Goal: Task Accomplishment & Management: Manage account settings

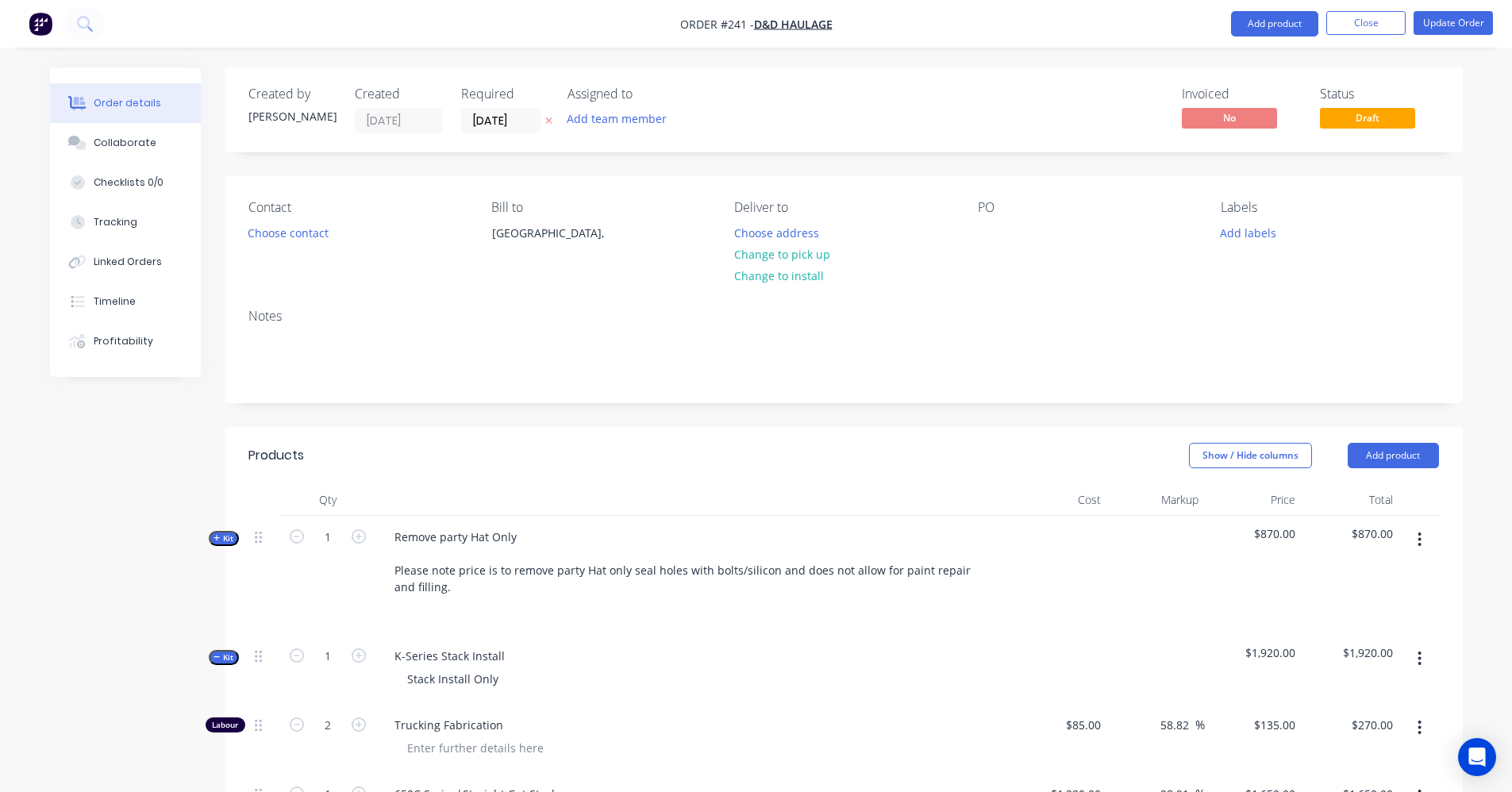
scroll to position [903, 0]
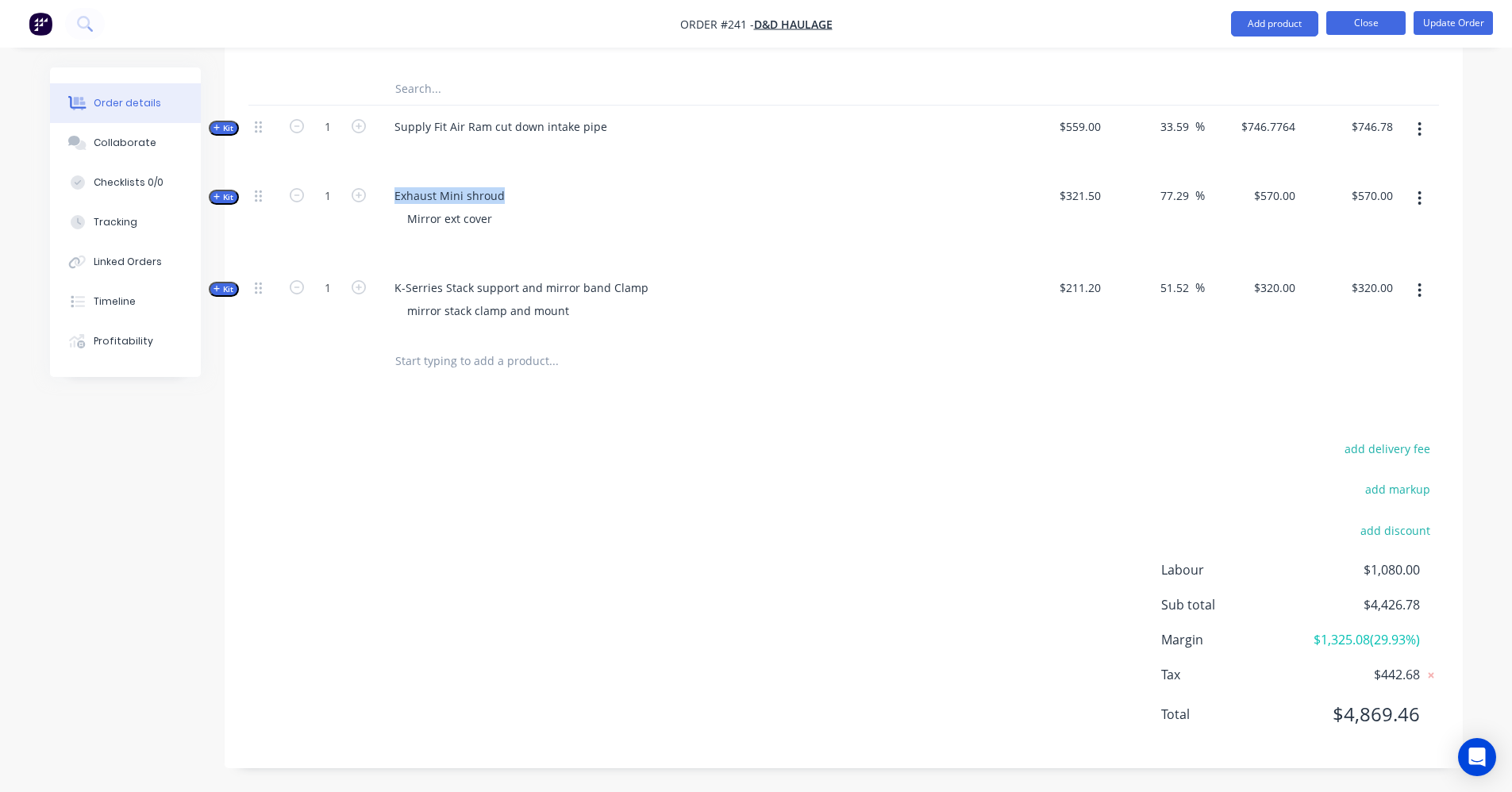
click at [1366, 22] on button "Close" at bounding box center [1366, 22] width 79 height 24
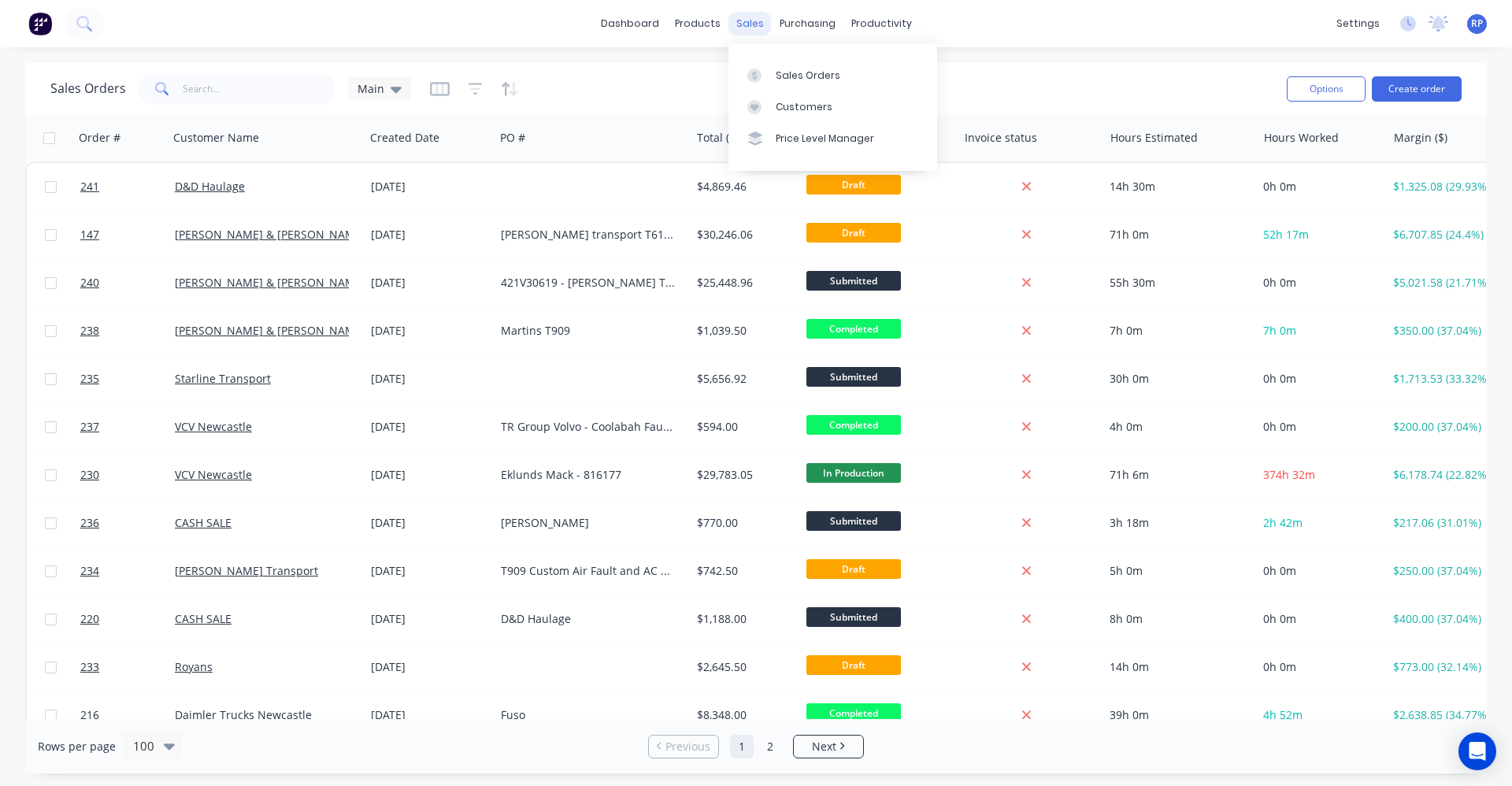
click at [751, 18] on div "sales" at bounding box center [749, 23] width 43 height 24
click at [787, 82] on link "Sales Orders" at bounding box center [832, 75] width 208 height 32
click at [885, 20] on div "productivity" at bounding box center [882, 23] width 77 height 24
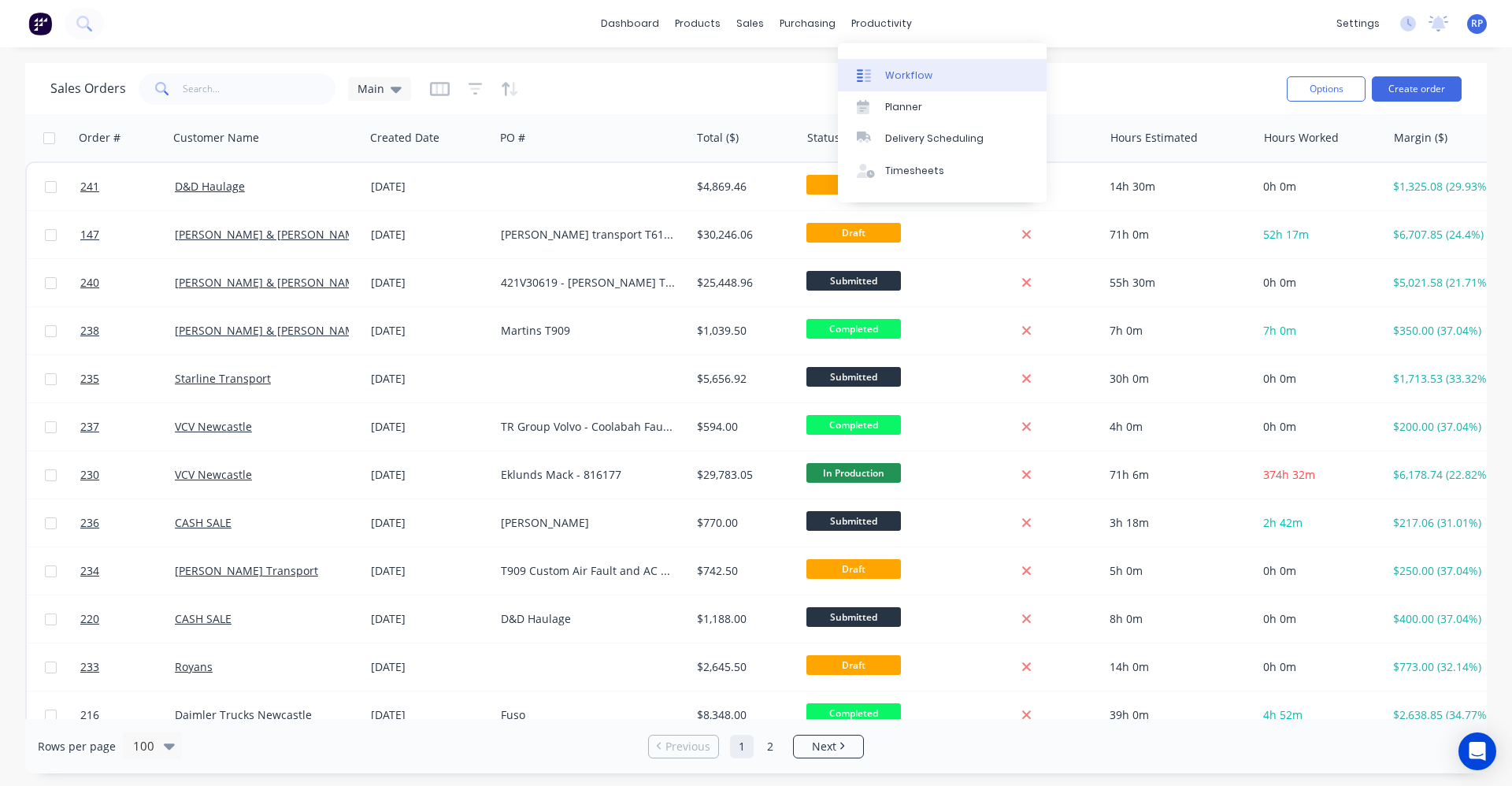
click at [914, 83] on link "Workflow" at bounding box center [941, 75] width 208 height 32
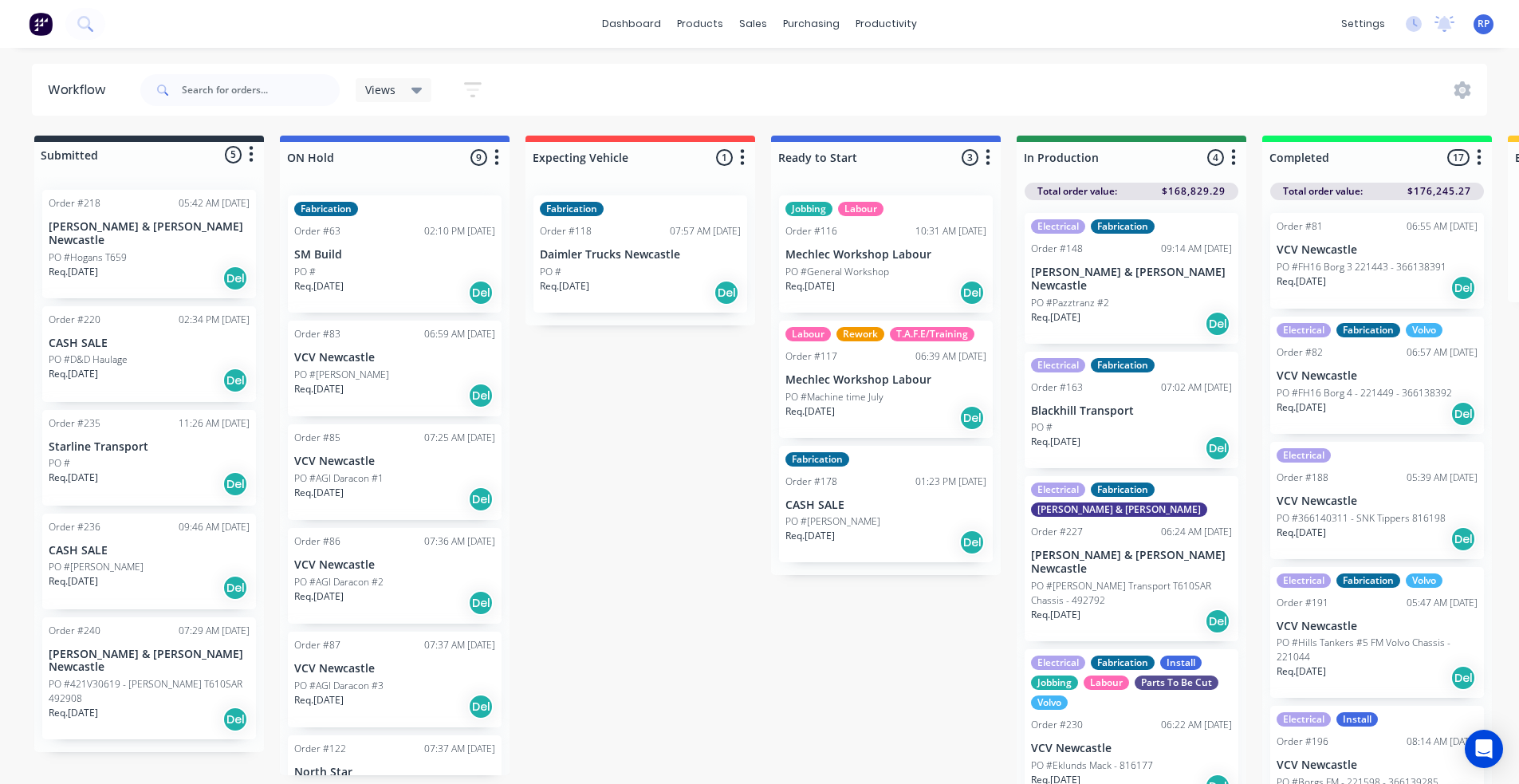
click at [111, 353] on p "PO #D&D Haulage" at bounding box center [87, 359] width 79 height 15
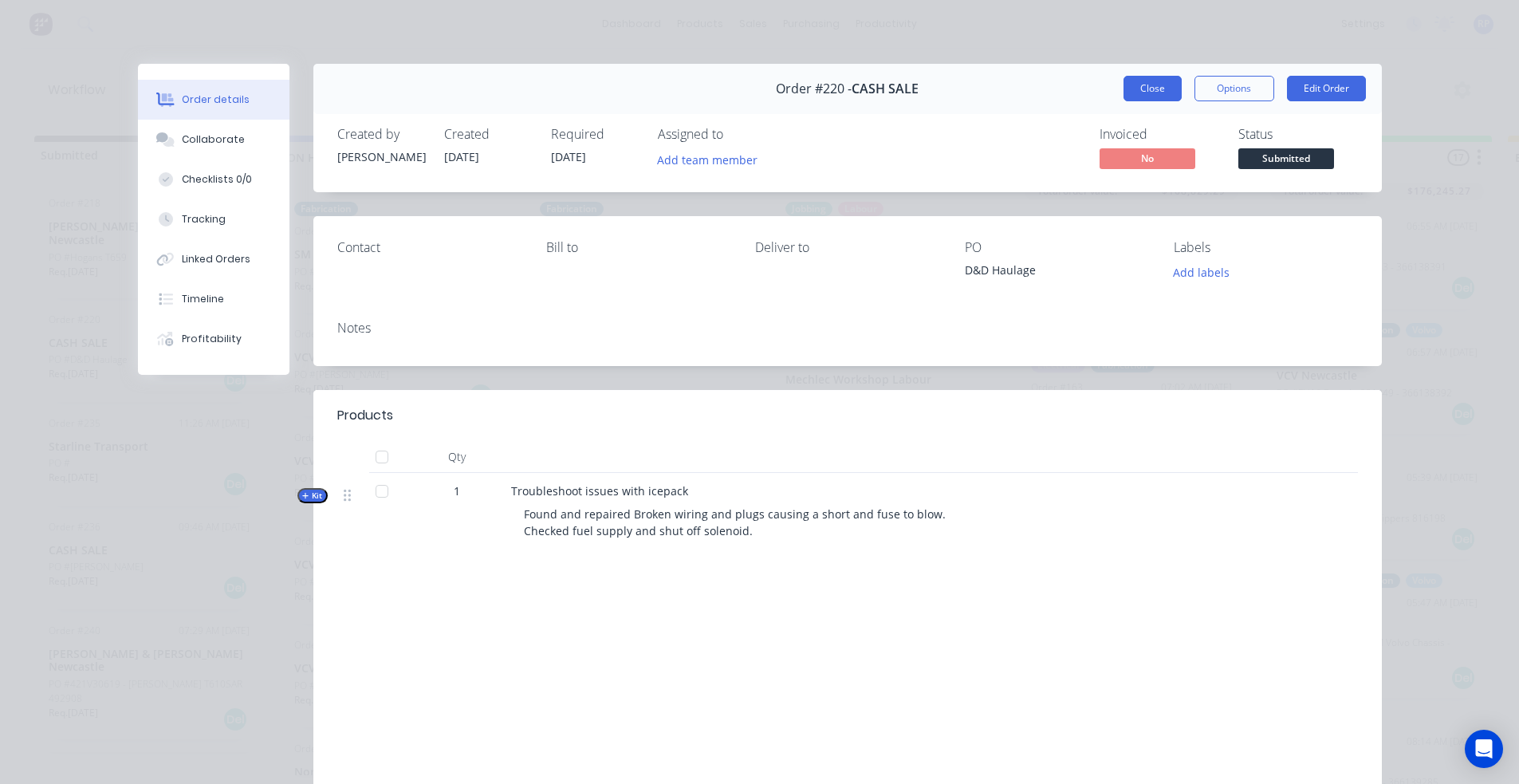
click at [1141, 90] on button "Close" at bounding box center [1153, 88] width 58 height 25
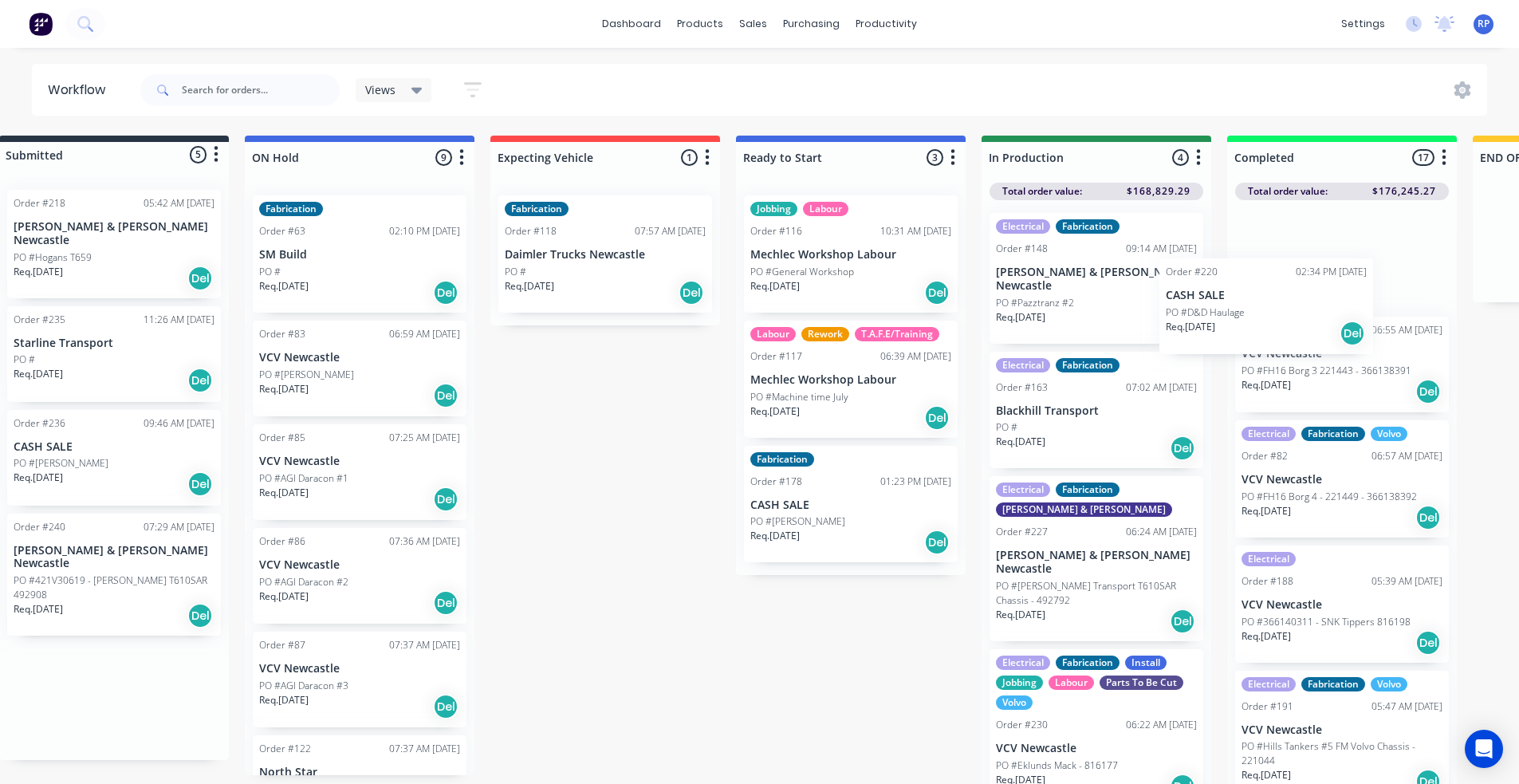
drag, startPoint x: 121, startPoint y: 360, endPoint x: 1226, endPoint y: 324, distance: 1105.6
click at [1226, 324] on div "Submitted 5 Status colour #273444 hex #273444 Save Cancel Summaries Total order…" at bounding box center [1052, 464] width 2197 height 657
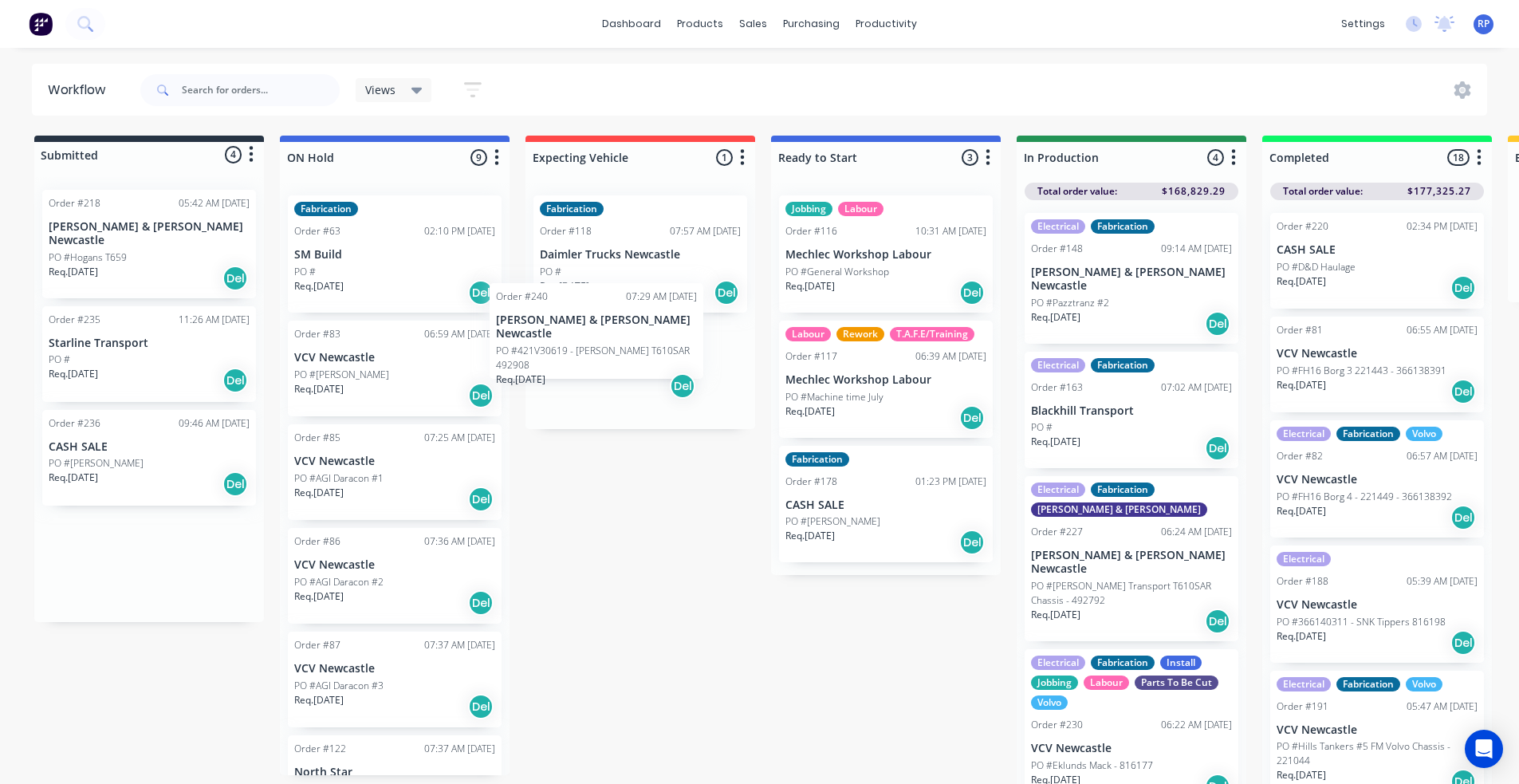
drag, startPoint x: 113, startPoint y: 568, endPoint x: 567, endPoint y: 349, distance: 504.1
click at [567, 350] on div "Submitted 4 Status colour #273444 hex #273444 Save Cancel Summaries Total order…" at bounding box center [1087, 464] width 2197 height 657
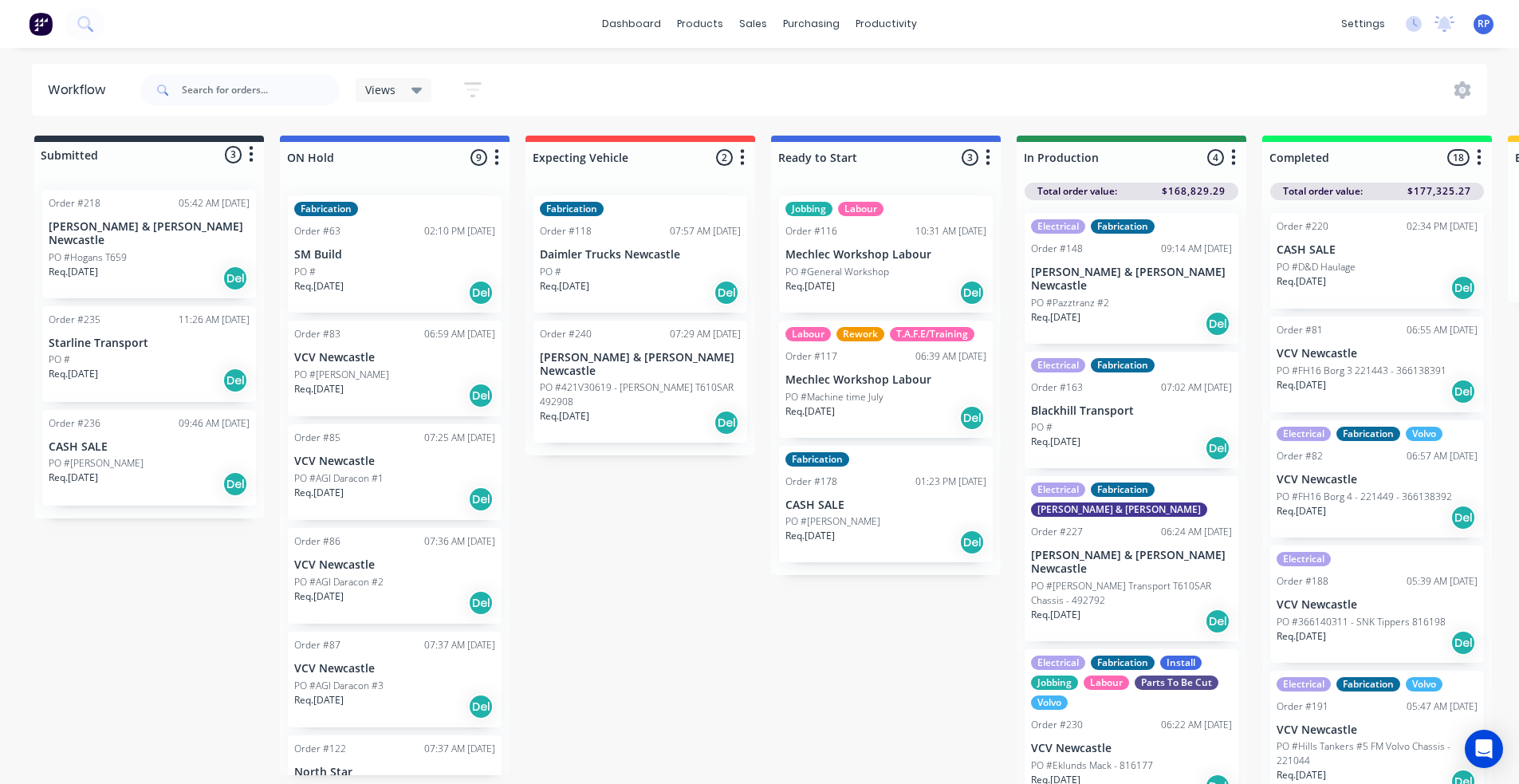
click at [636, 380] on p "PO #421V30619 - [PERSON_NAME] T610SAR 492908" at bounding box center [640, 394] width 201 height 29
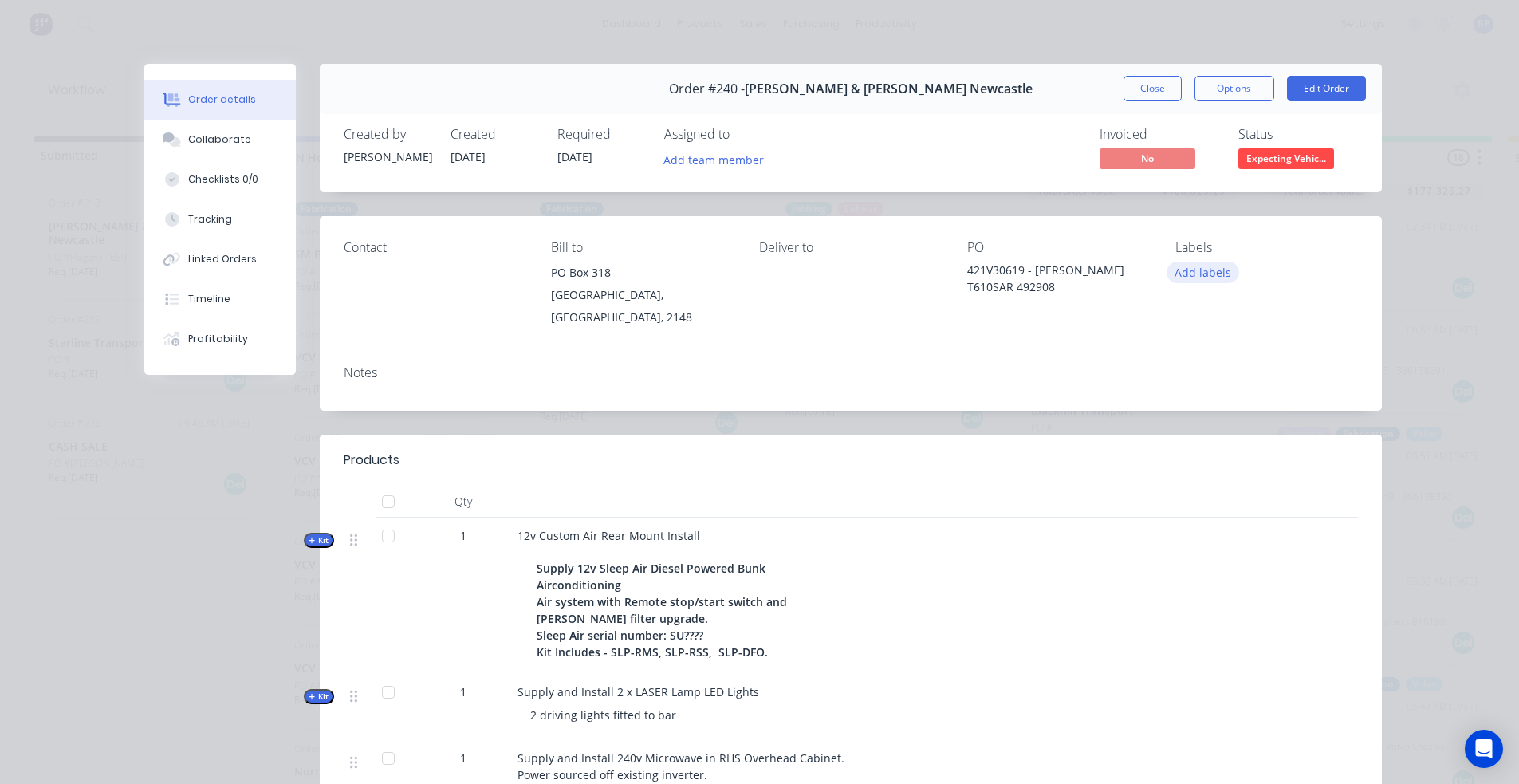
click at [1190, 274] on button "Add labels" at bounding box center [1204, 272] width 74 height 21
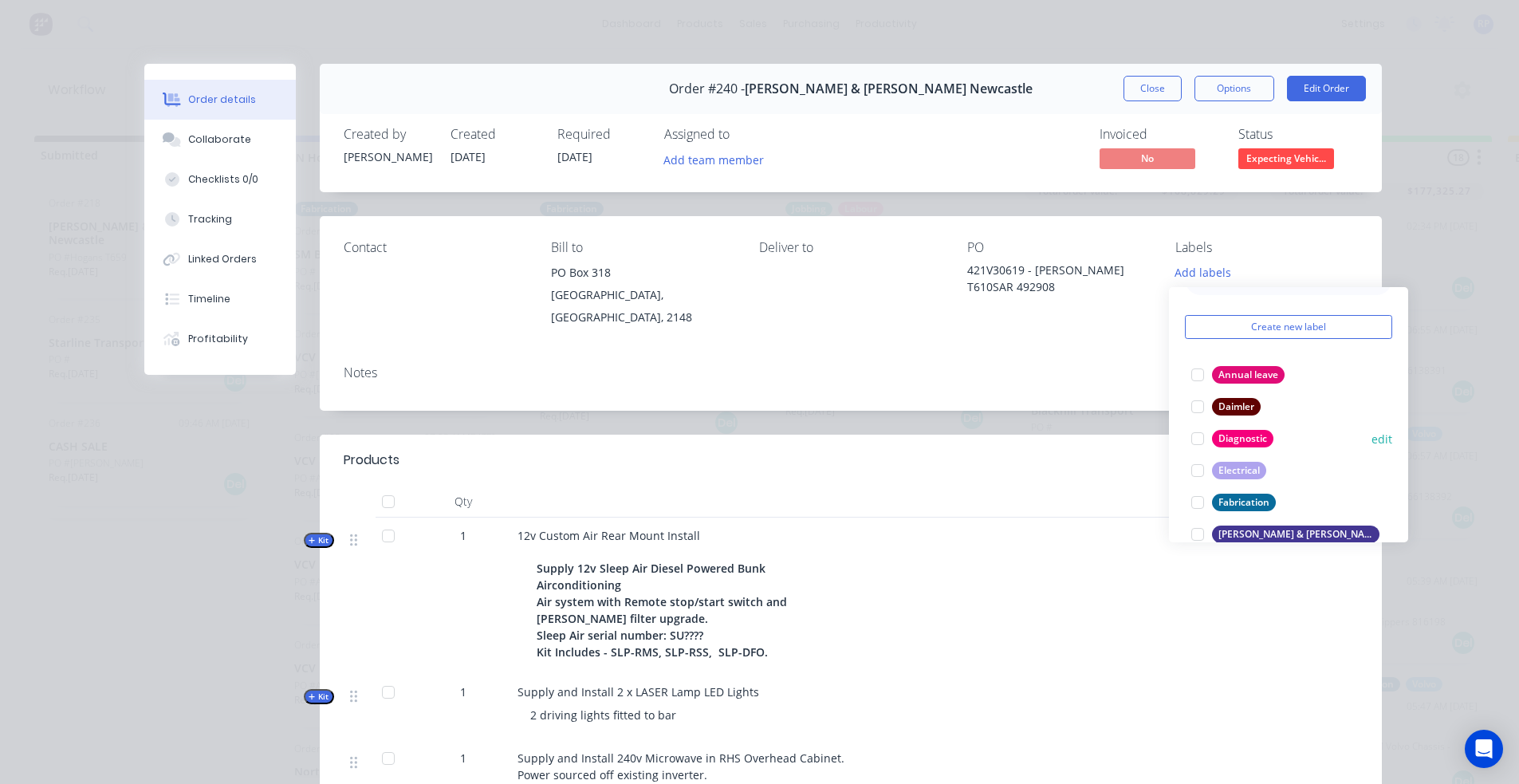
scroll to position [80, 0]
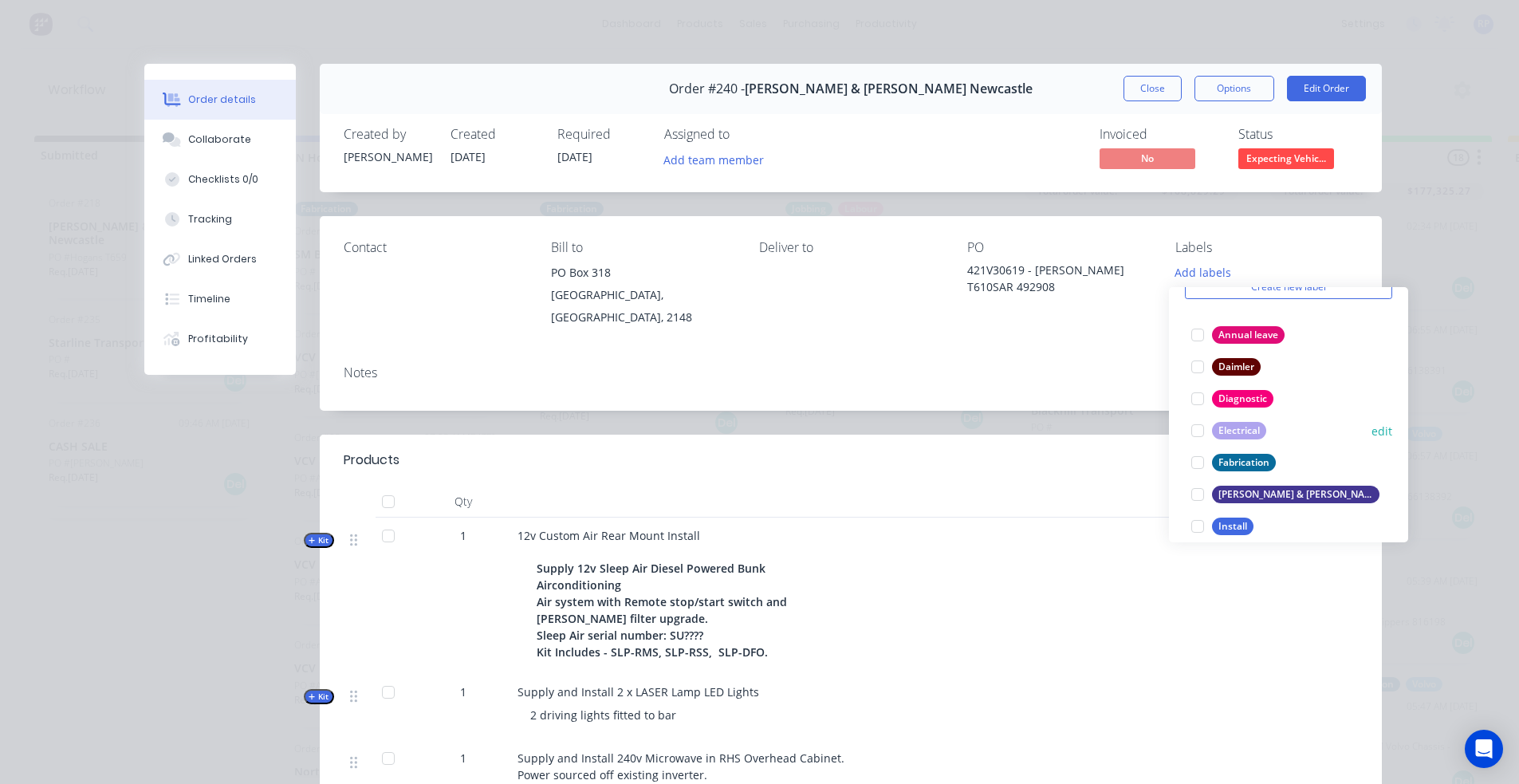
click at [1234, 433] on div "Electrical" at bounding box center [1239, 430] width 54 height 17
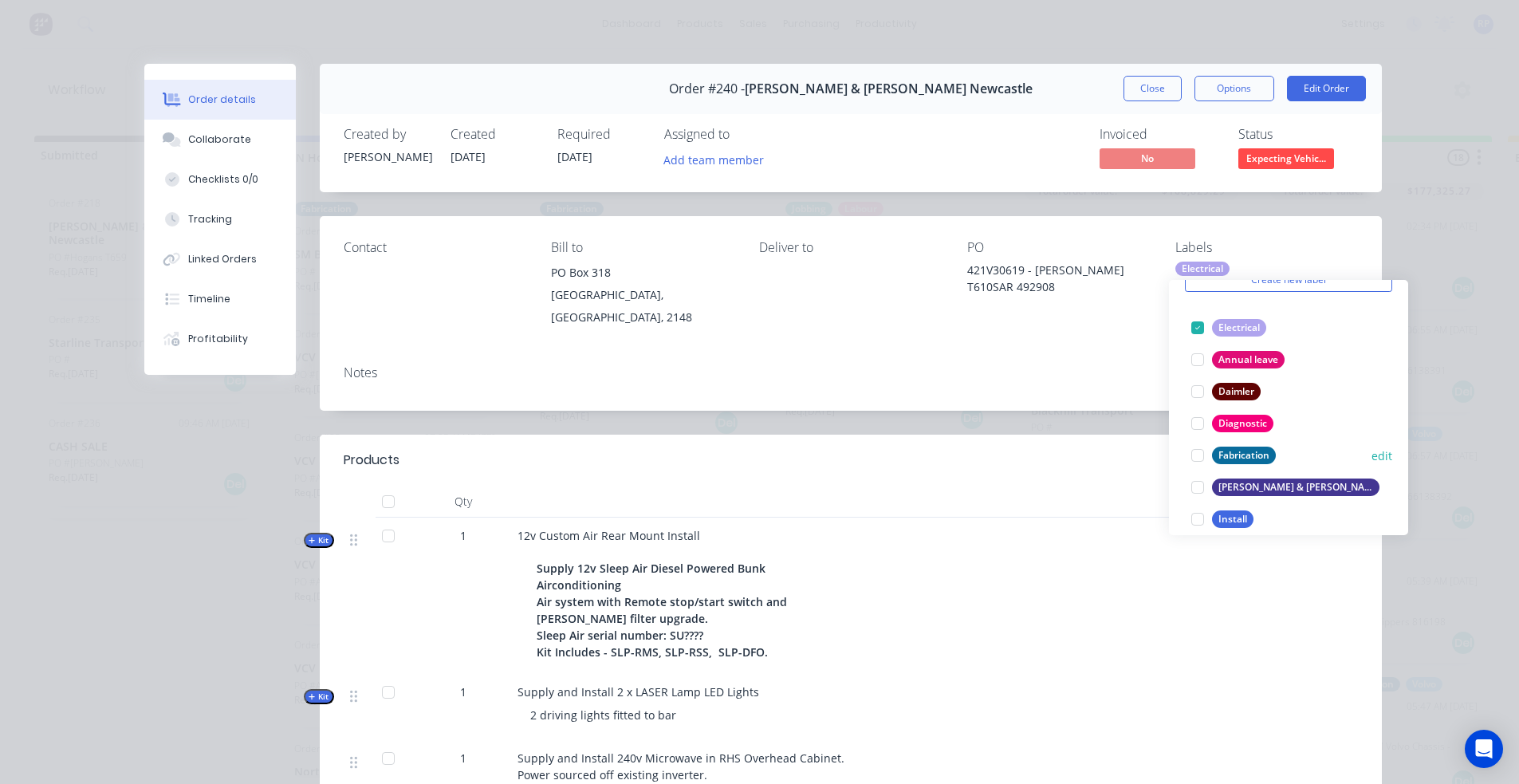
click at [1236, 451] on div "Fabrication" at bounding box center [1244, 456] width 64 height 17
click at [1281, 492] on div "[PERSON_NAME] & [PERSON_NAME]" at bounding box center [1295, 487] width 167 height 17
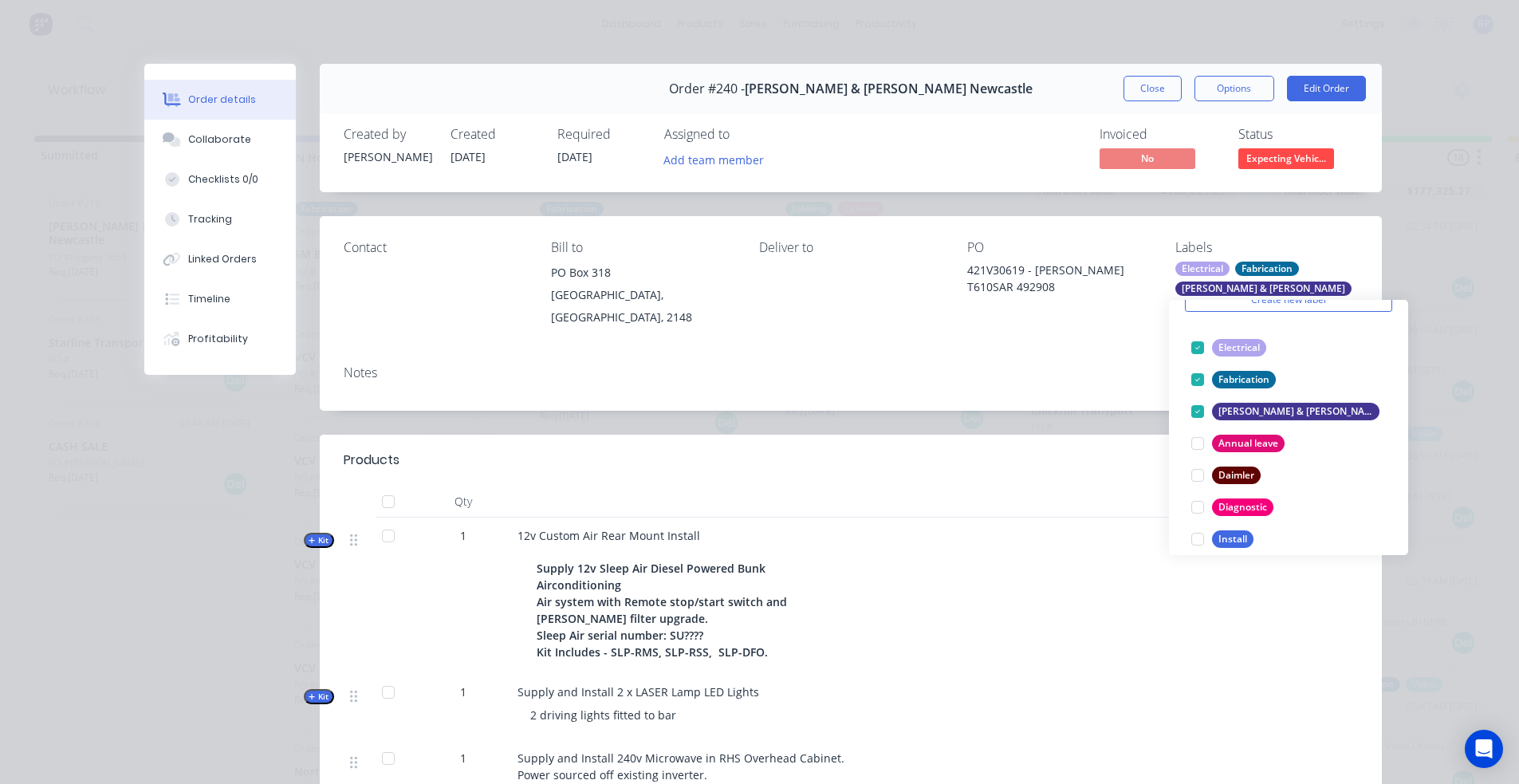
click at [1159, 365] on div "Notes" at bounding box center [851, 373] width 1015 height 16
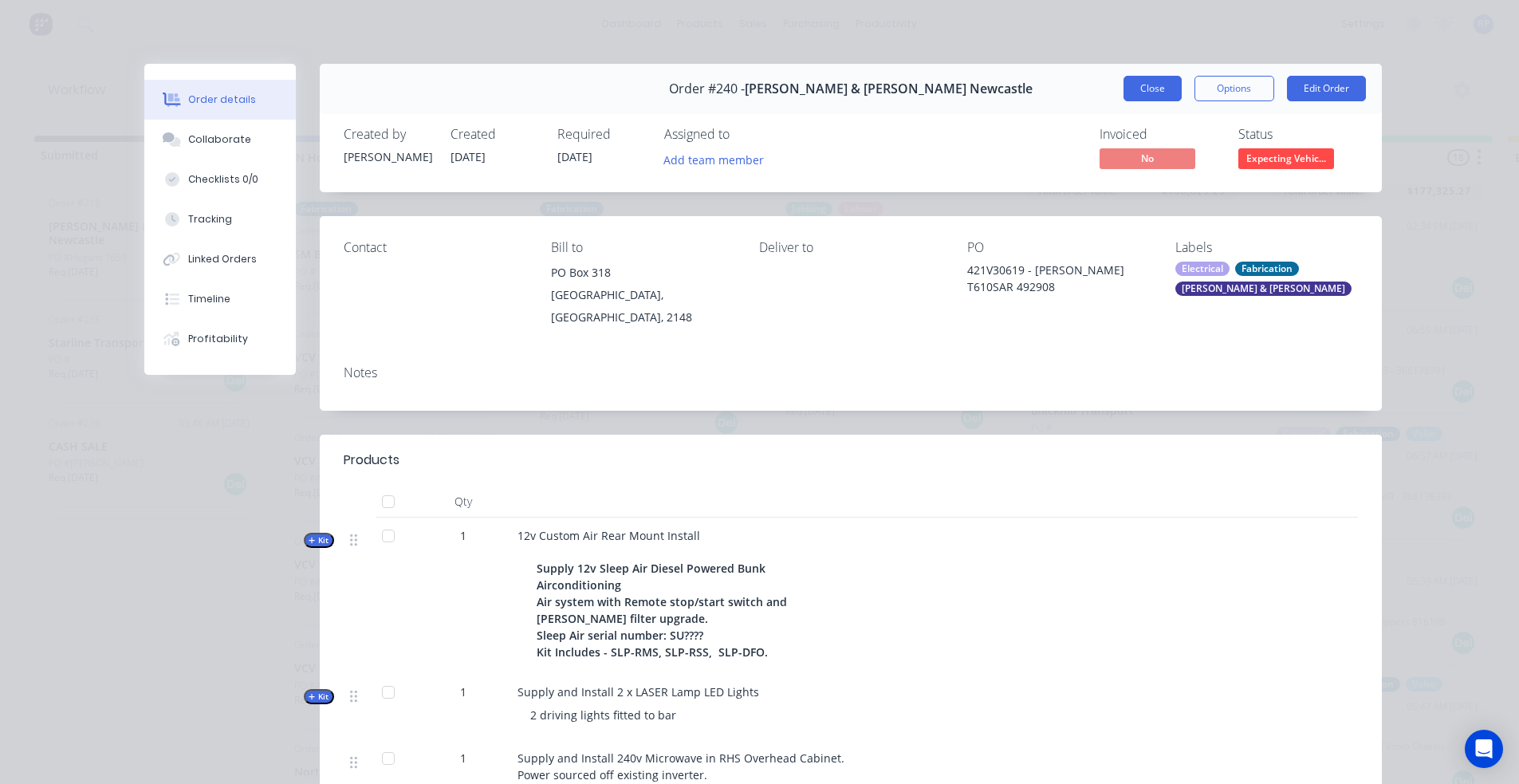
click at [1124, 88] on button "Close" at bounding box center [1153, 88] width 58 height 25
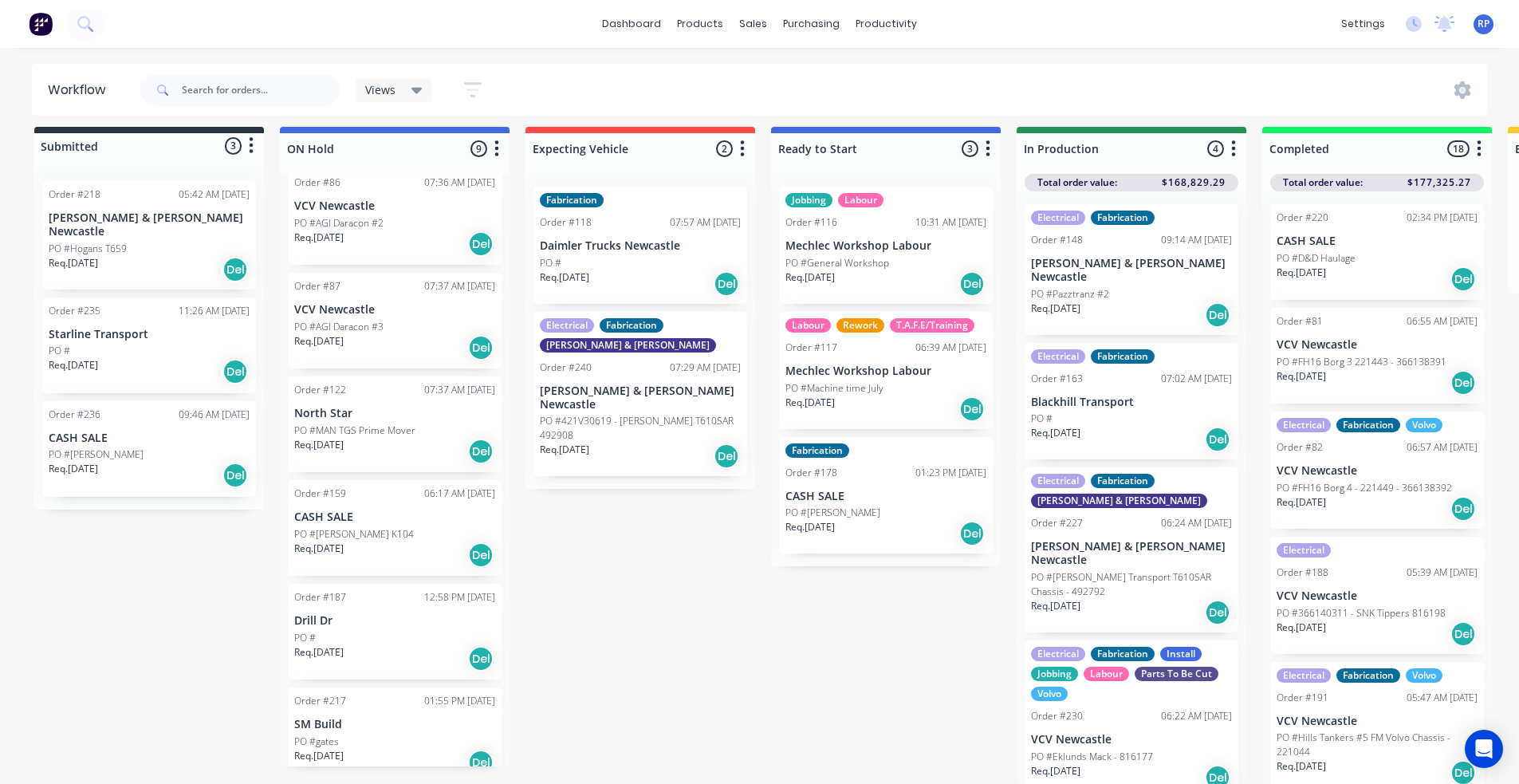
scroll to position [367, 0]
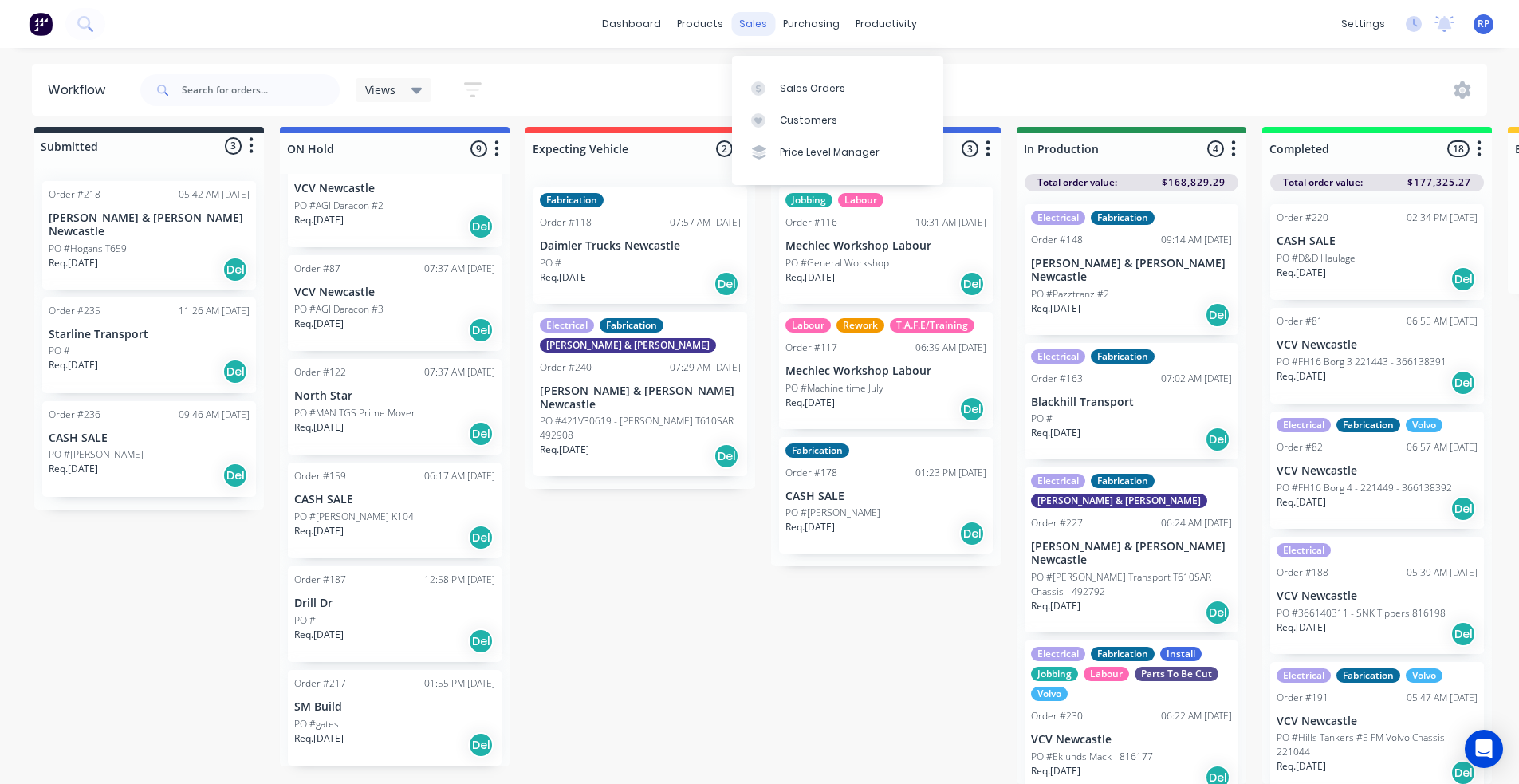
click at [741, 28] on div "sales" at bounding box center [753, 23] width 44 height 24
click at [794, 82] on div "Sales Orders" at bounding box center [812, 88] width 65 height 15
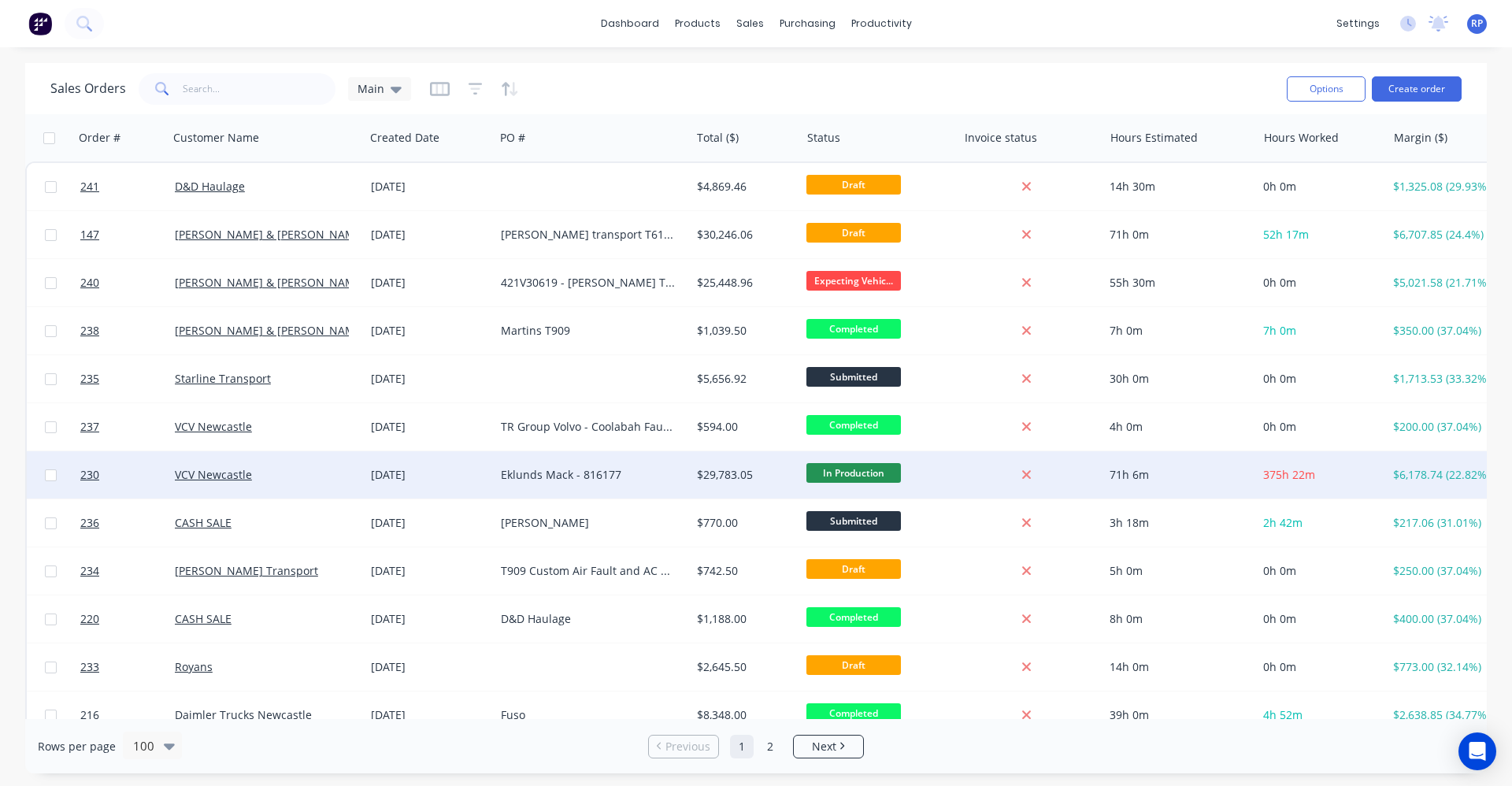
click at [533, 480] on div "Eklunds Mack - 816177" at bounding box center [587, 475] width 174 height 15
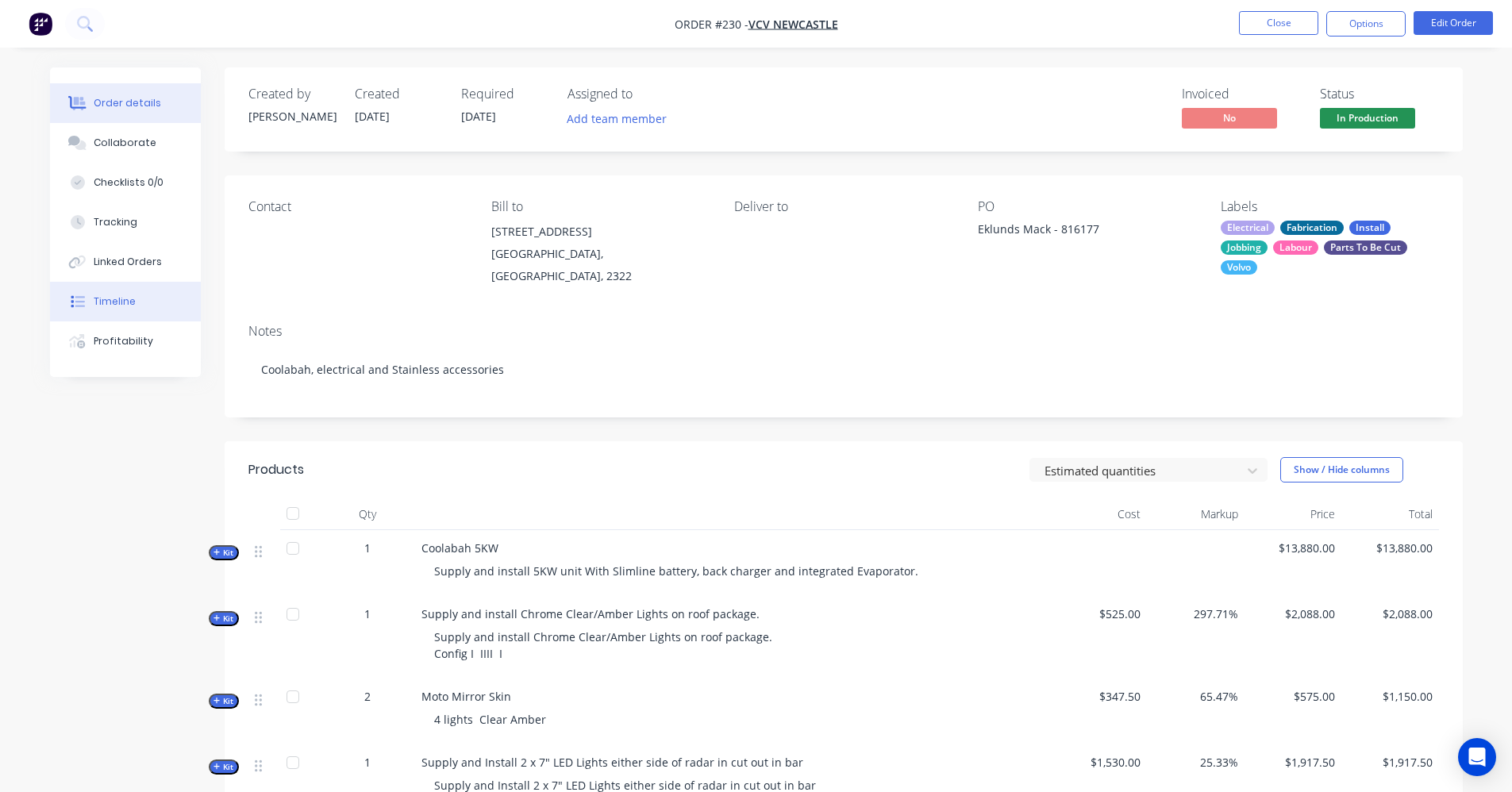
click at [152, 298] on button "Timeline" at bounding box center [126, 301] width 151 height 40
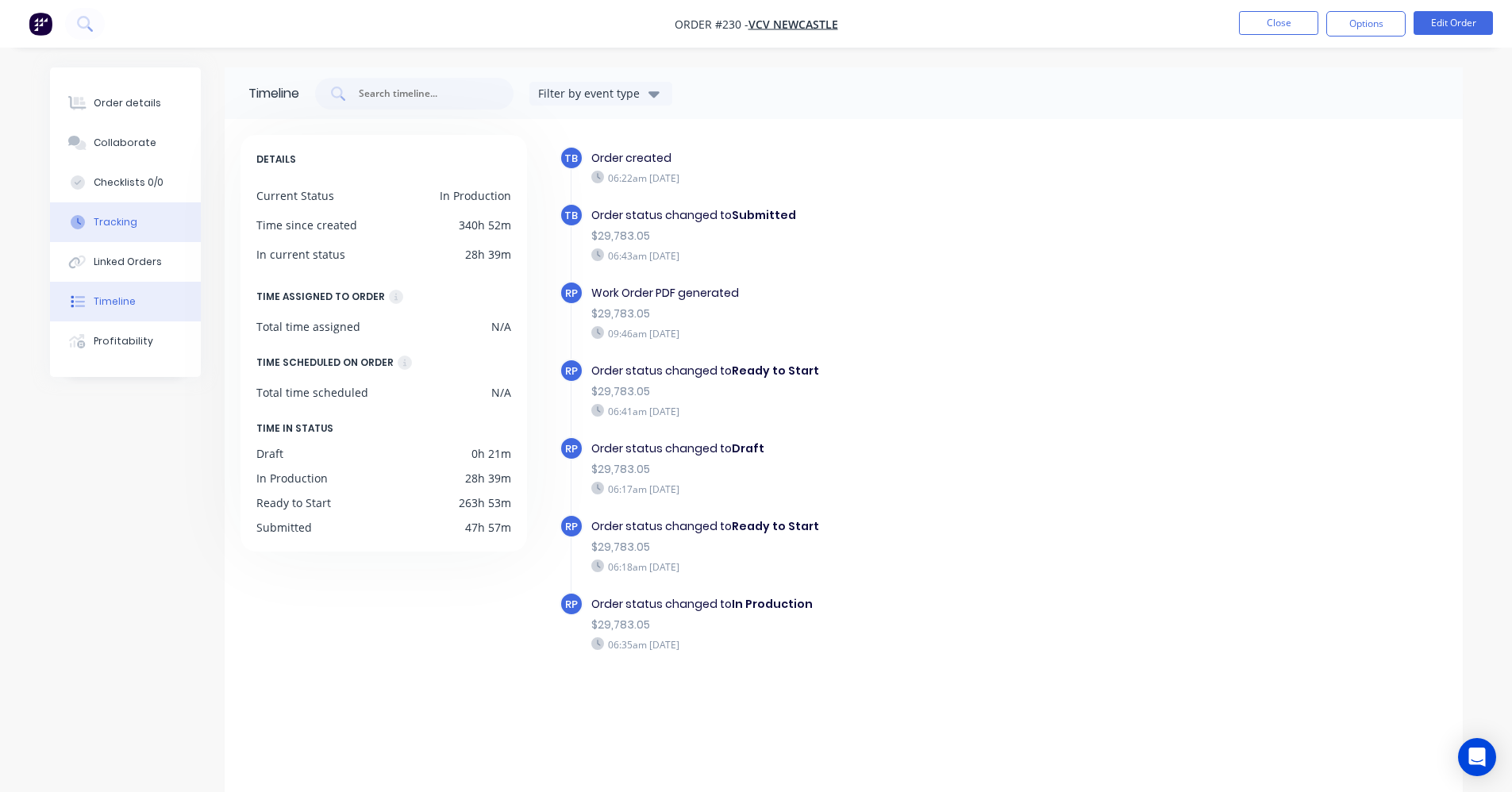
click at [108, 222] on div "Tracking" at bounding box center [115, 221] width 44 height 15
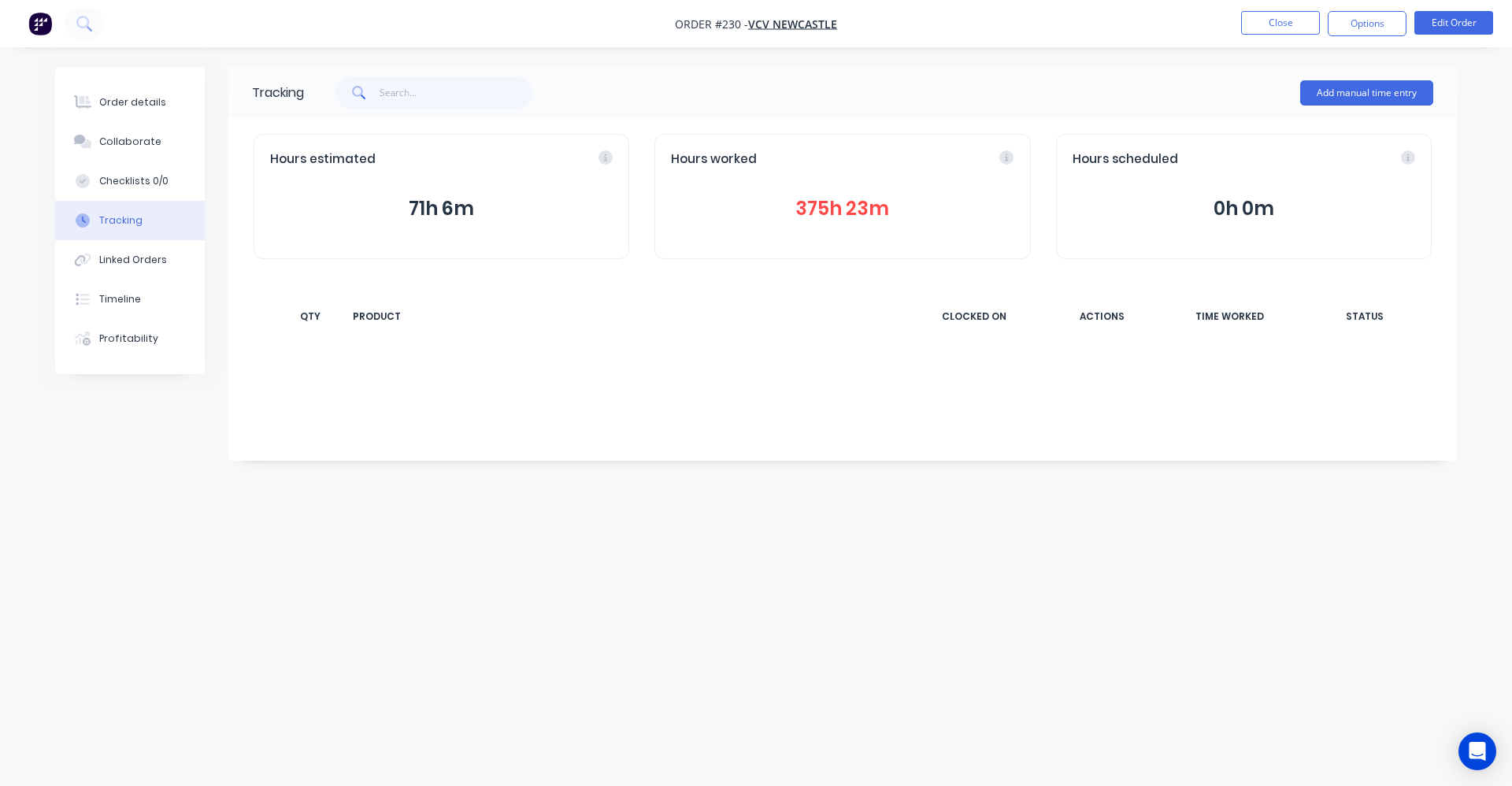
click at [833, 204] on button "375h 23m" at bounding box center [841, 208] width 343 height 30
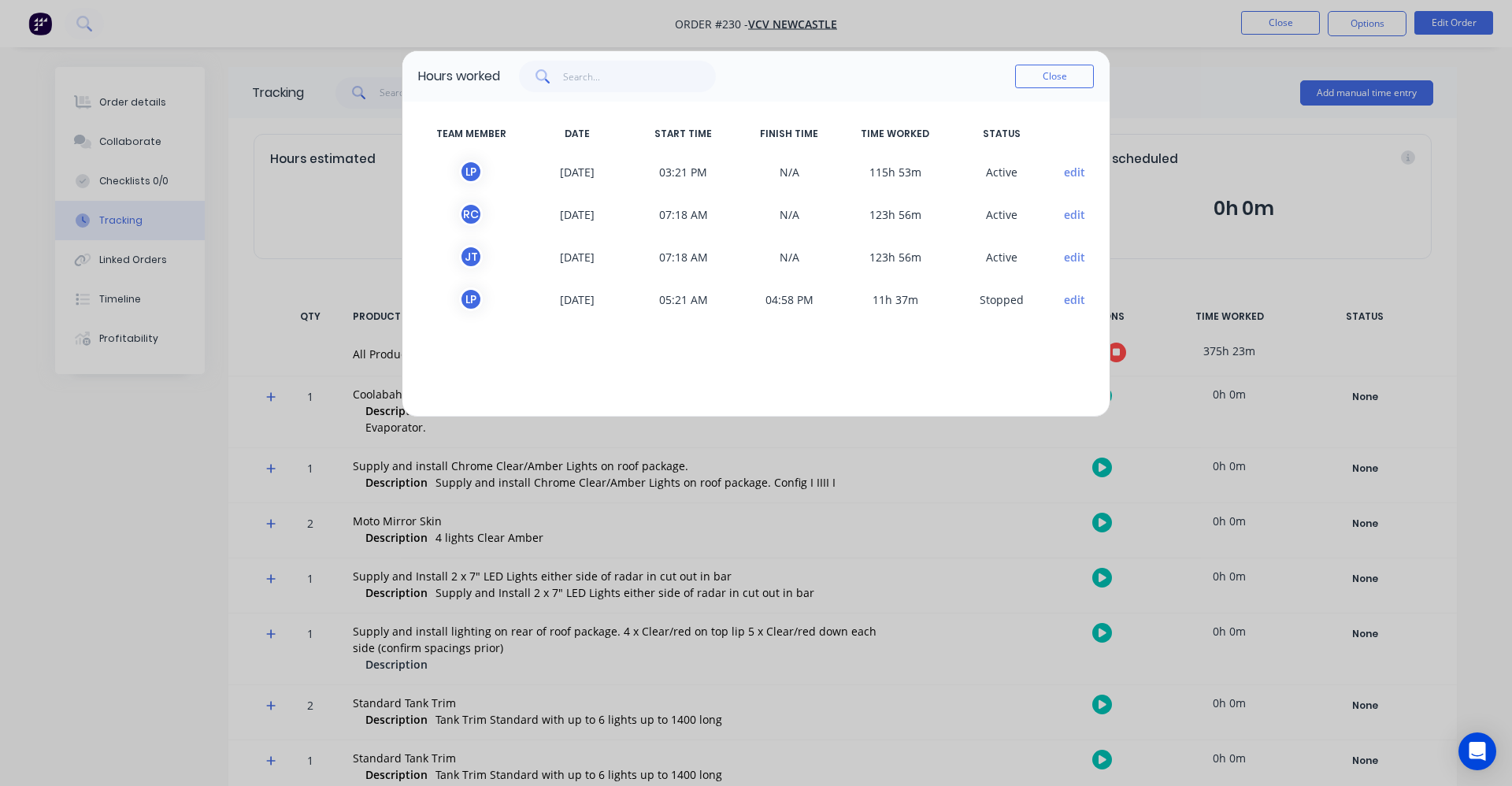
click at [1067, 260] on button "edit" at bounding box center [1075, 256] width 21 height 16
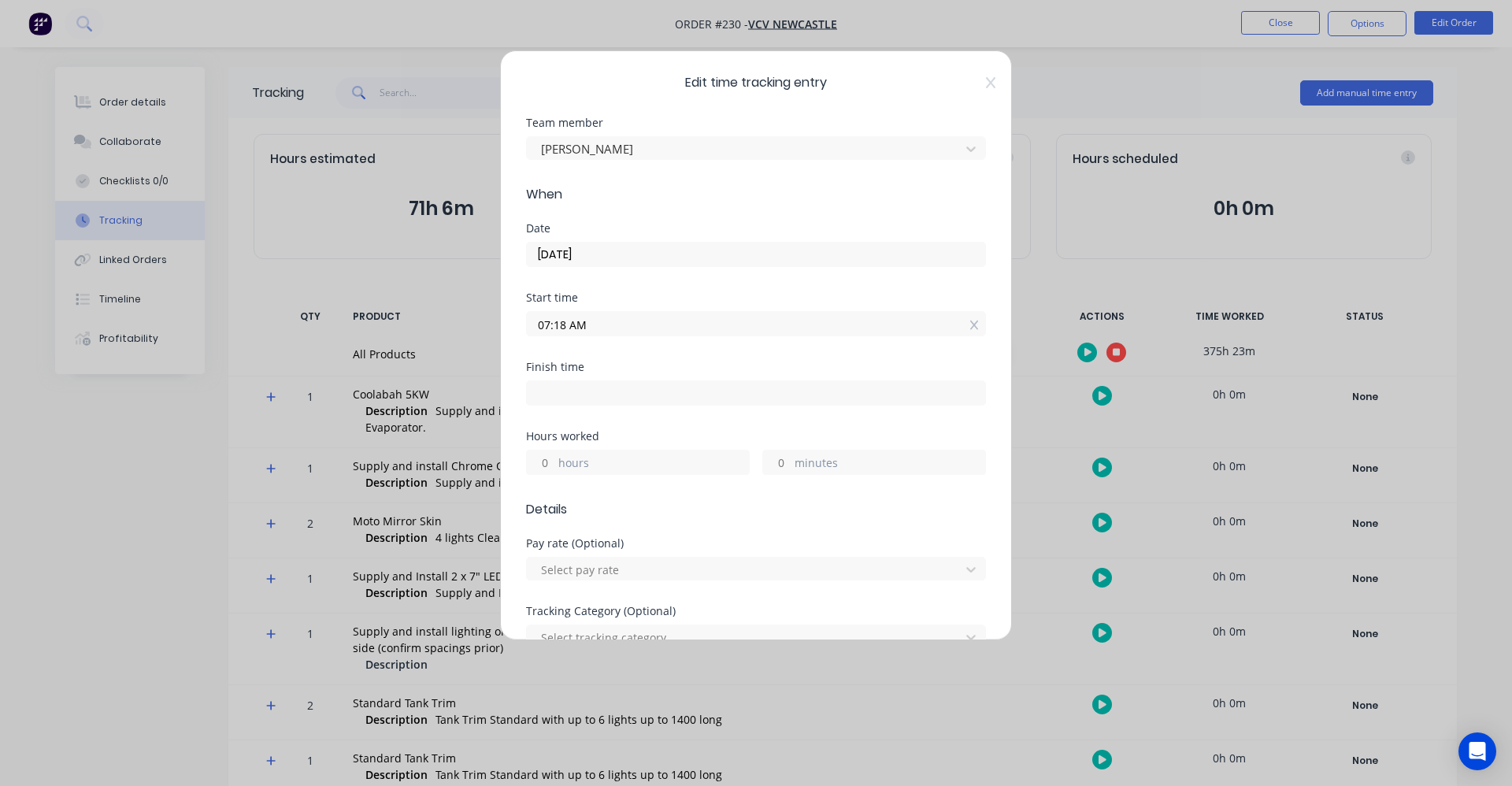
click at [591, 326] on input "07:18 AM" at bounding box center [756, 323] width 459 height 24
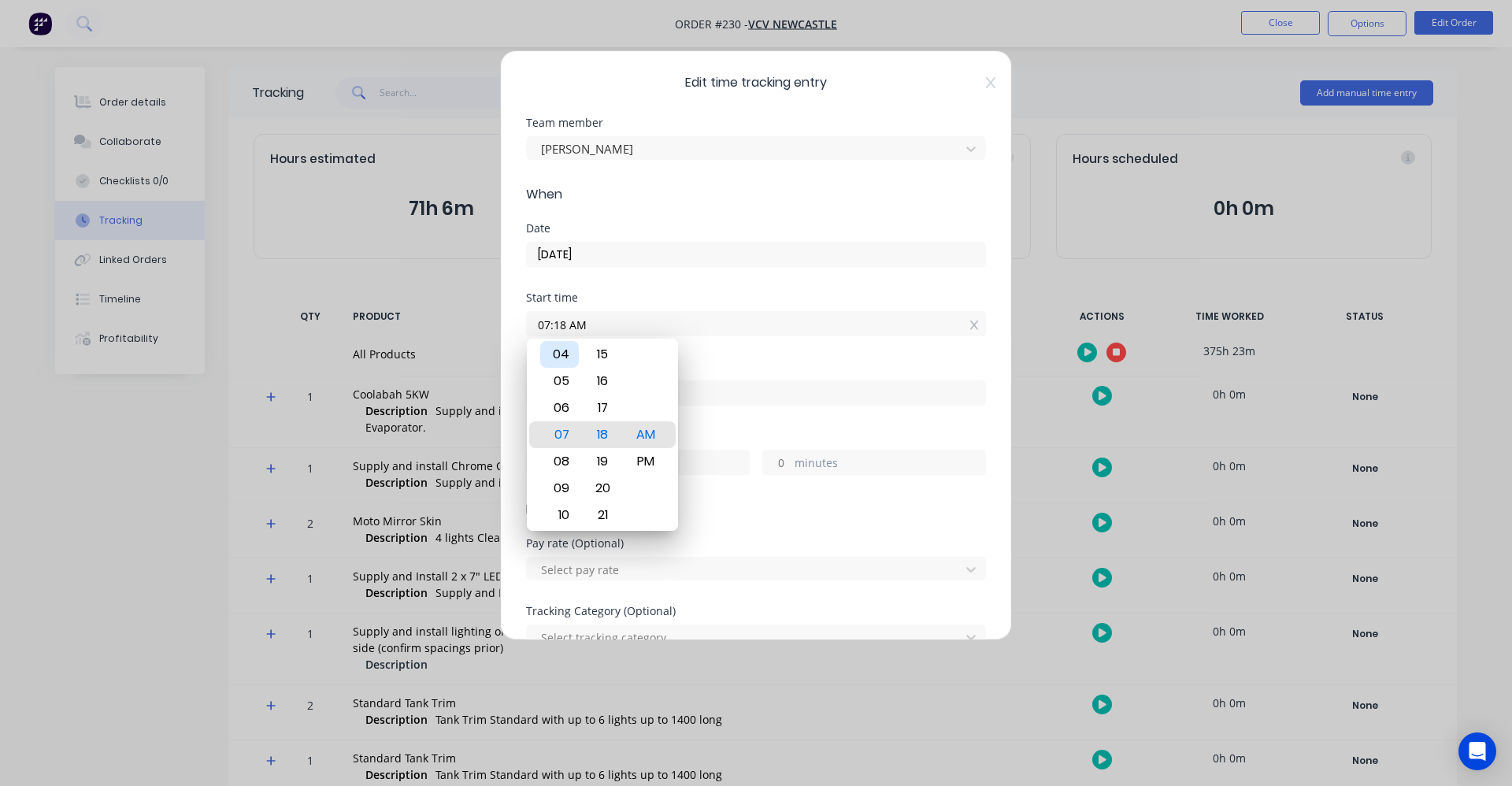
click at [561, 353] on div "04" at bounding box center [559, 354] width 38 height 27
click at [648, 472] on div "PM" at bounding box center [646, 462] width 38 height 27
type input "04:18 PM"
click at [767, 397] on input at bounding box center [756, 393] width 459 height 24
type input "11:15 AM"
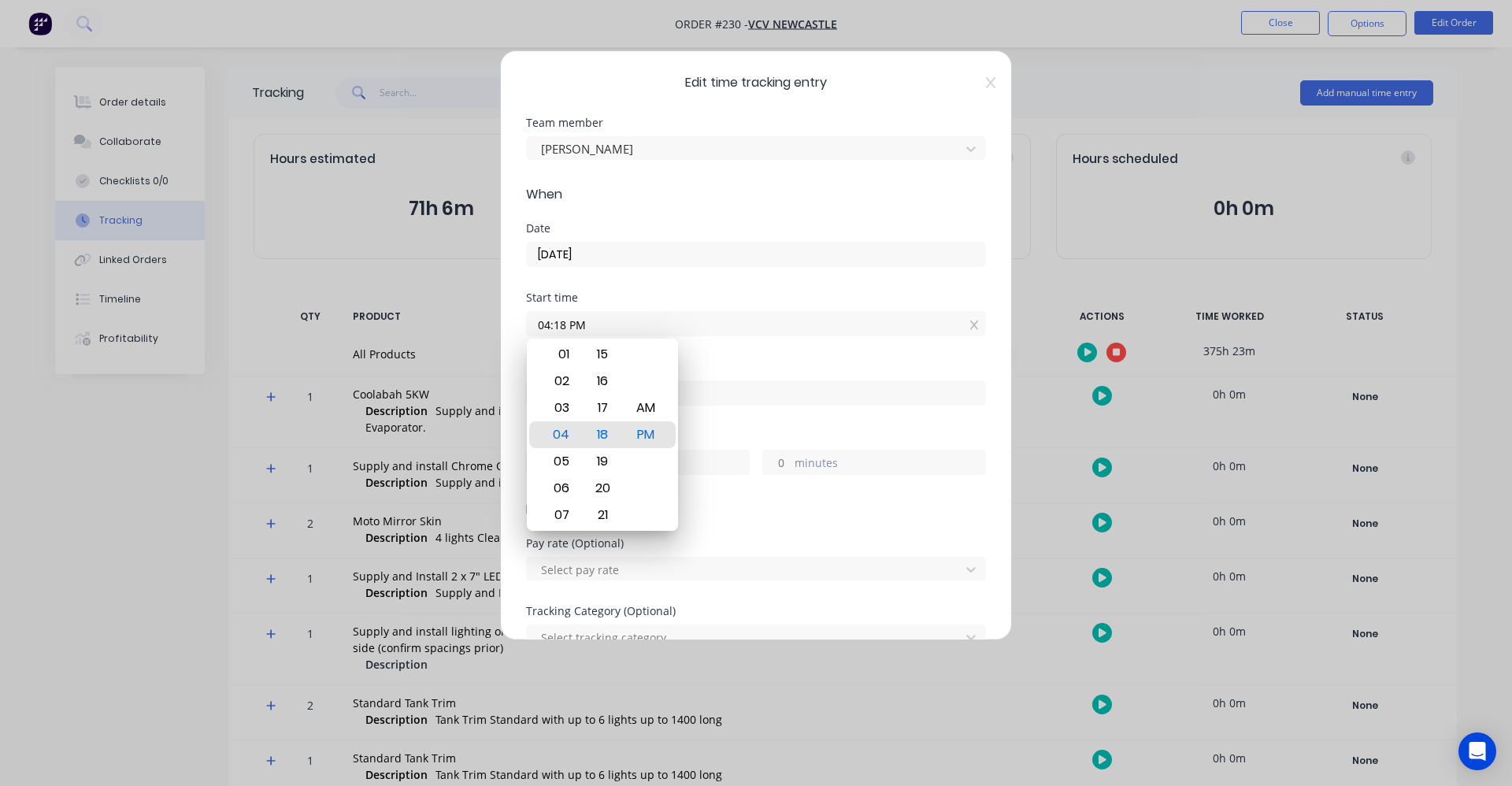
type input "18"
type input "57"
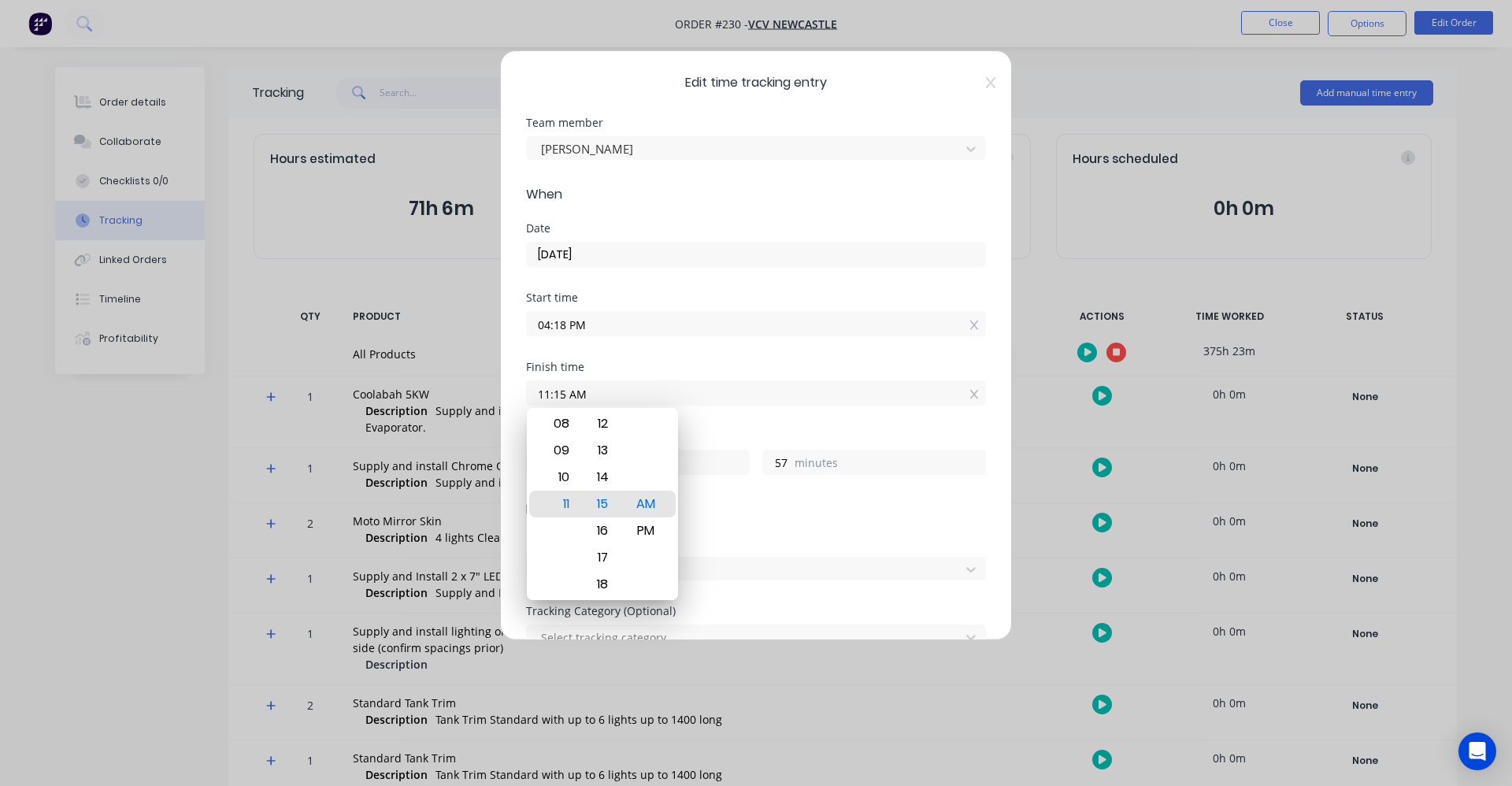
click at [824, 425] on div "Finish time 11:15 AM" at bounding box center [755, 396] width 460 height 69
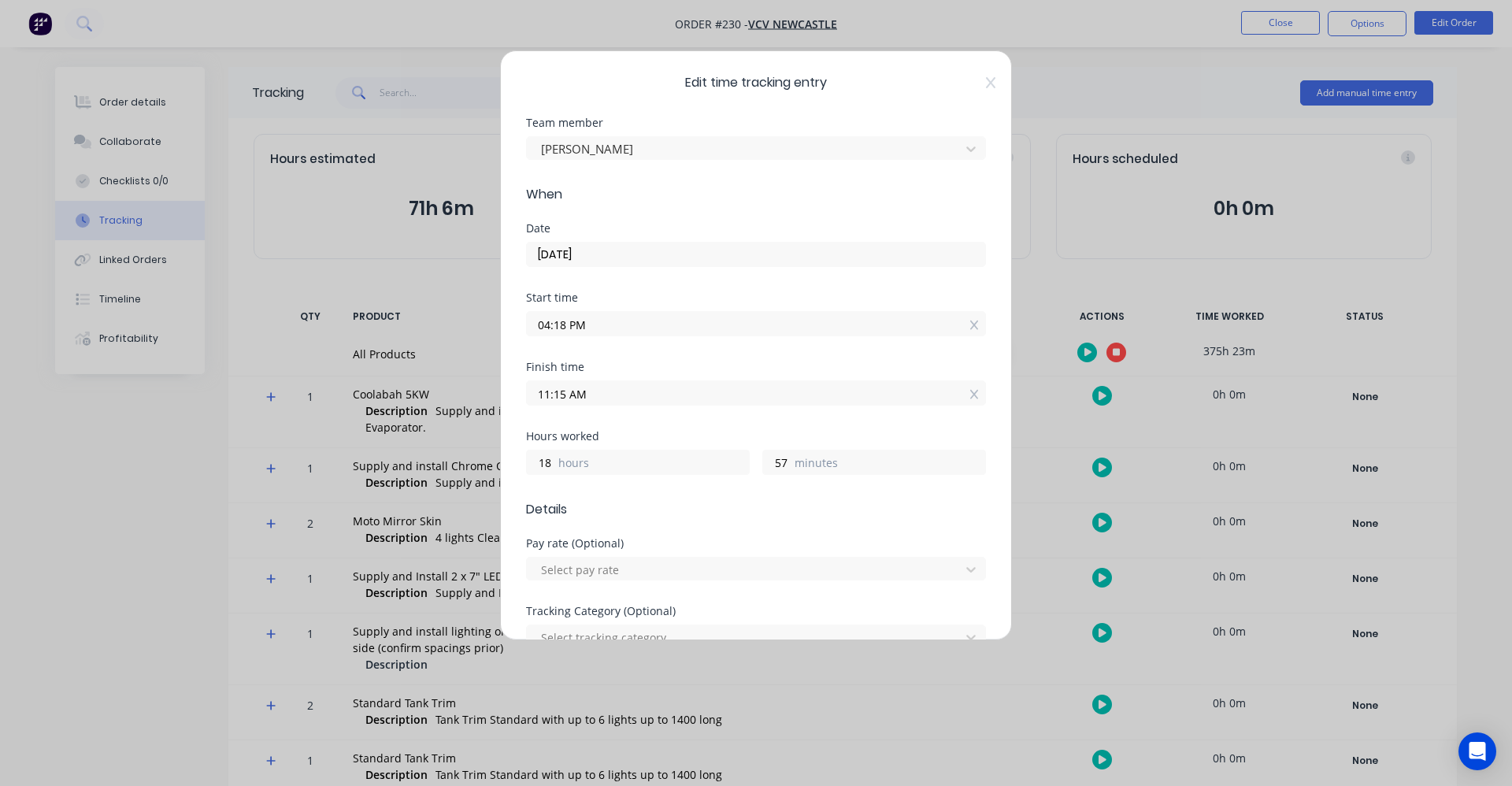
click at [541, 392] on input "11:15 AM" at bounding box center [756, 393] width 459 height 24
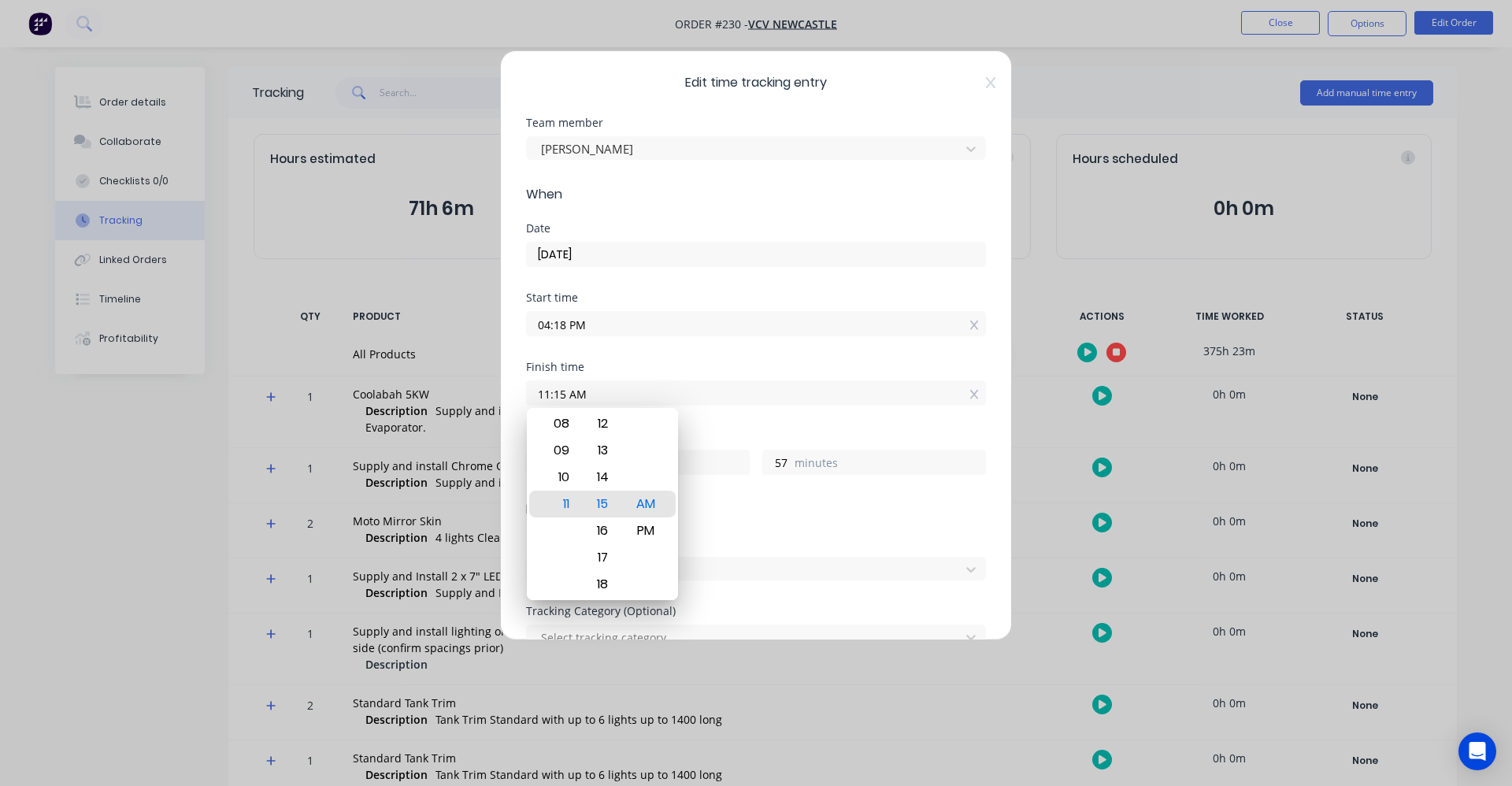
click at [542, 392] on input "11:15 AM" at bounding box center [756, 393] width 459 height 24
type input "08:15 AM"
type input "15"
type input "07:15 AM"
type input "14"
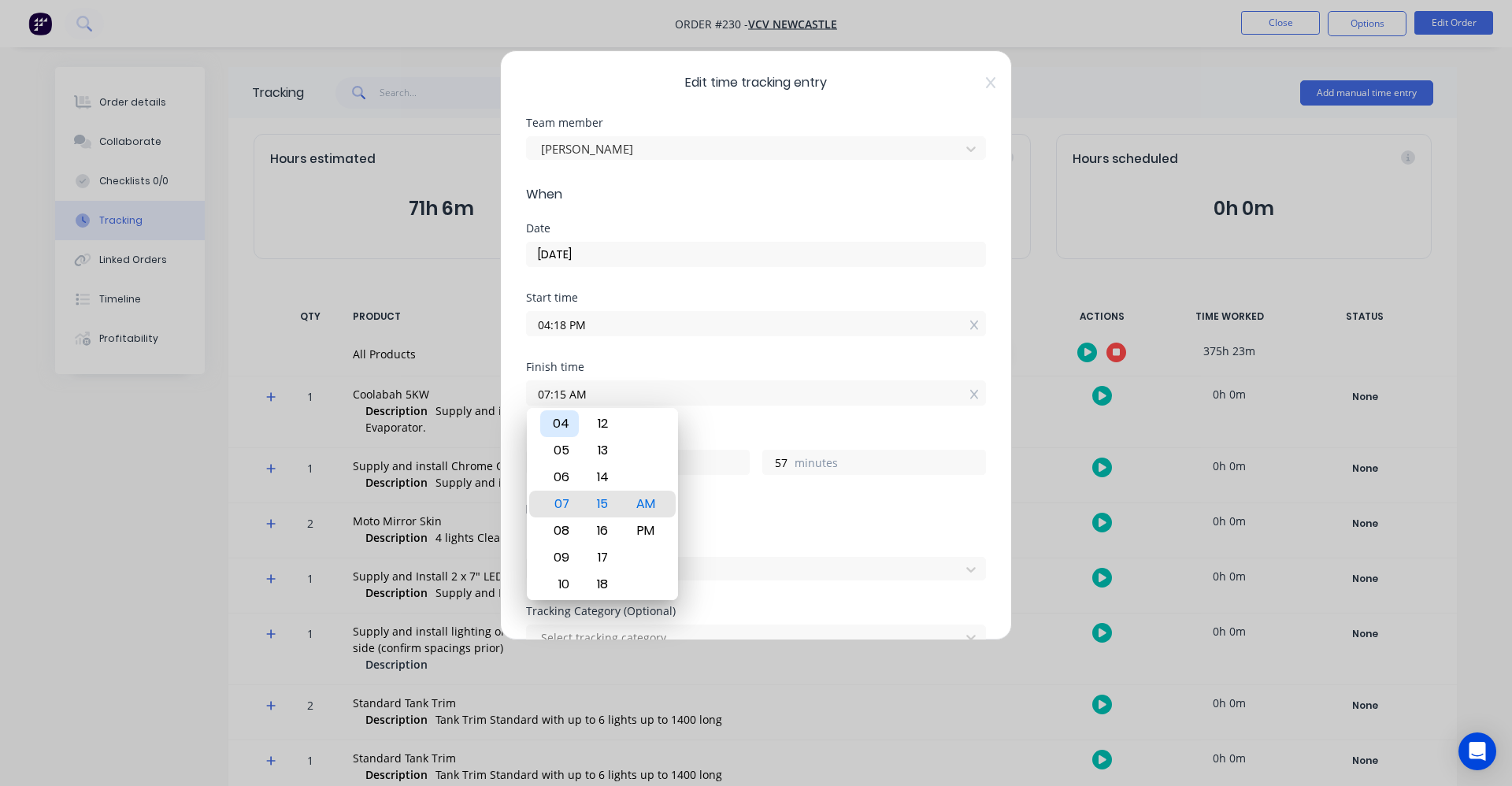
click at [562, 421] on div "04" at bounding box center [559, 424] width 38 height 27
type input "04:15 AM"
type input "11"
click at [645, 530] on div "PM" at bounding box center [646, 531] width 38 height 27
type input "04:15 PM"
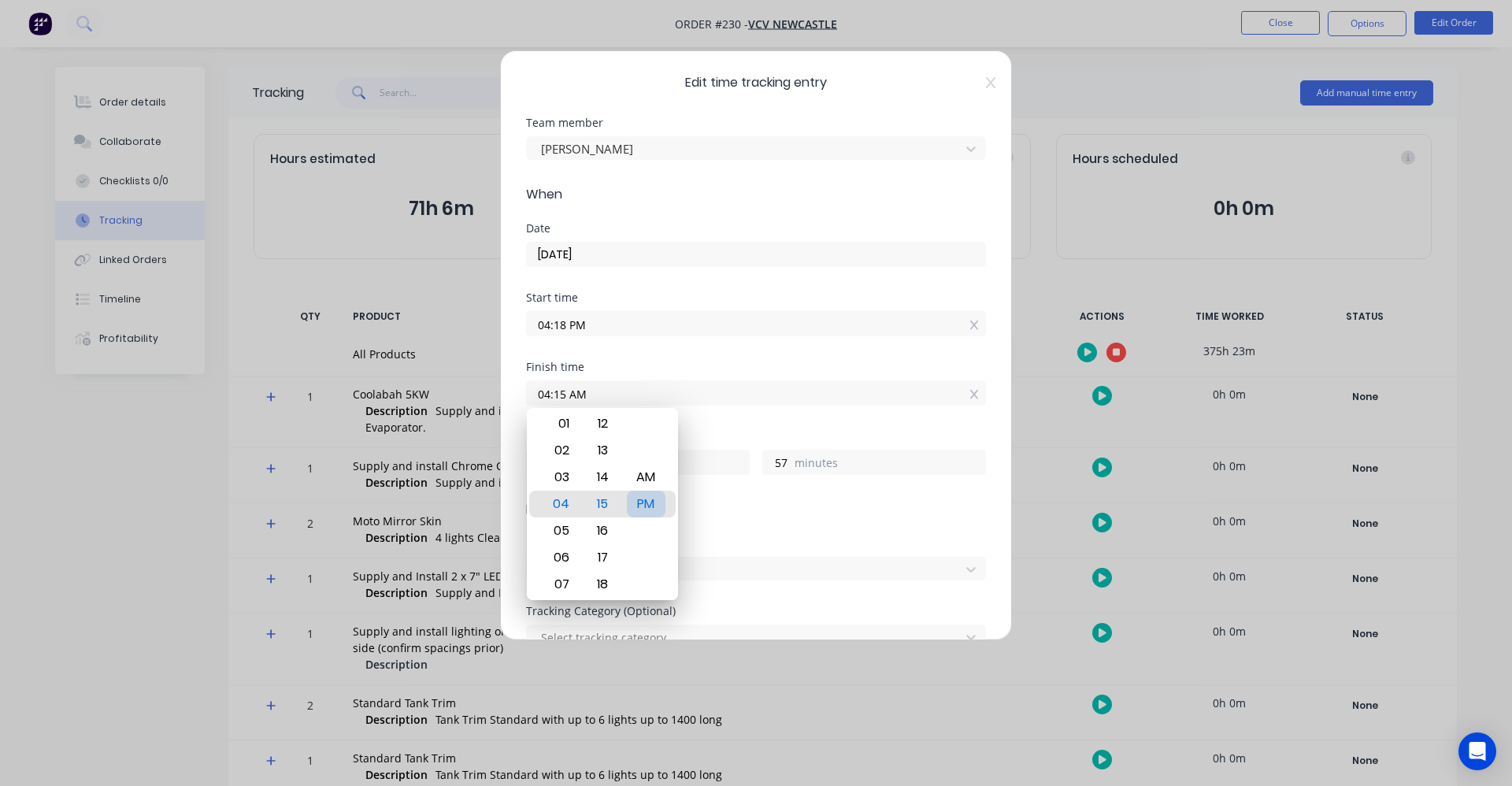
type input "23"
click at [790, 429] on div "Finish time 04:15 PM" at bounding box center [755, 396] width 460 height 69
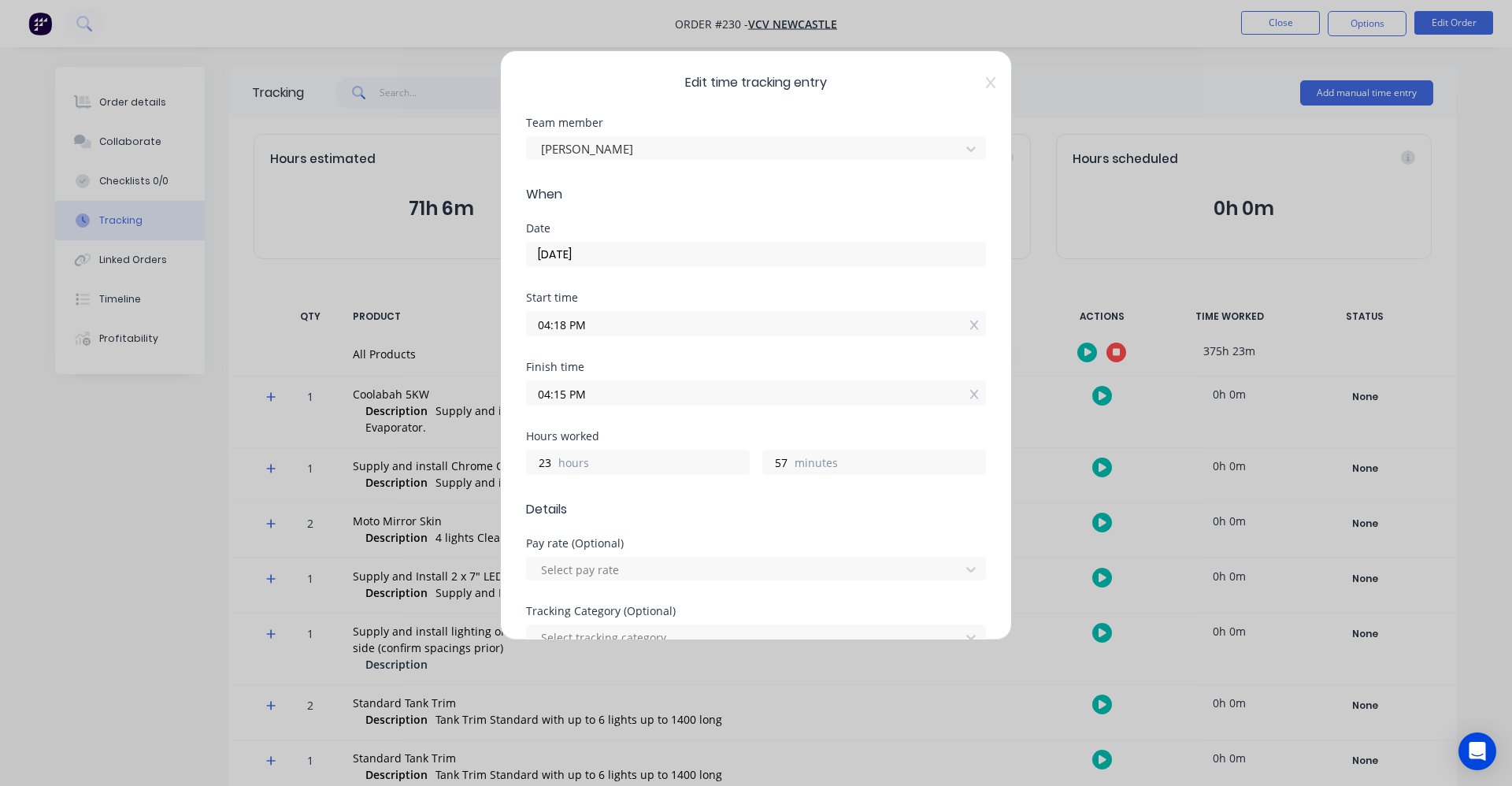
click at [568, 322] on input "04:18 PM" at bounding box center [756, 323] width 459 height 24
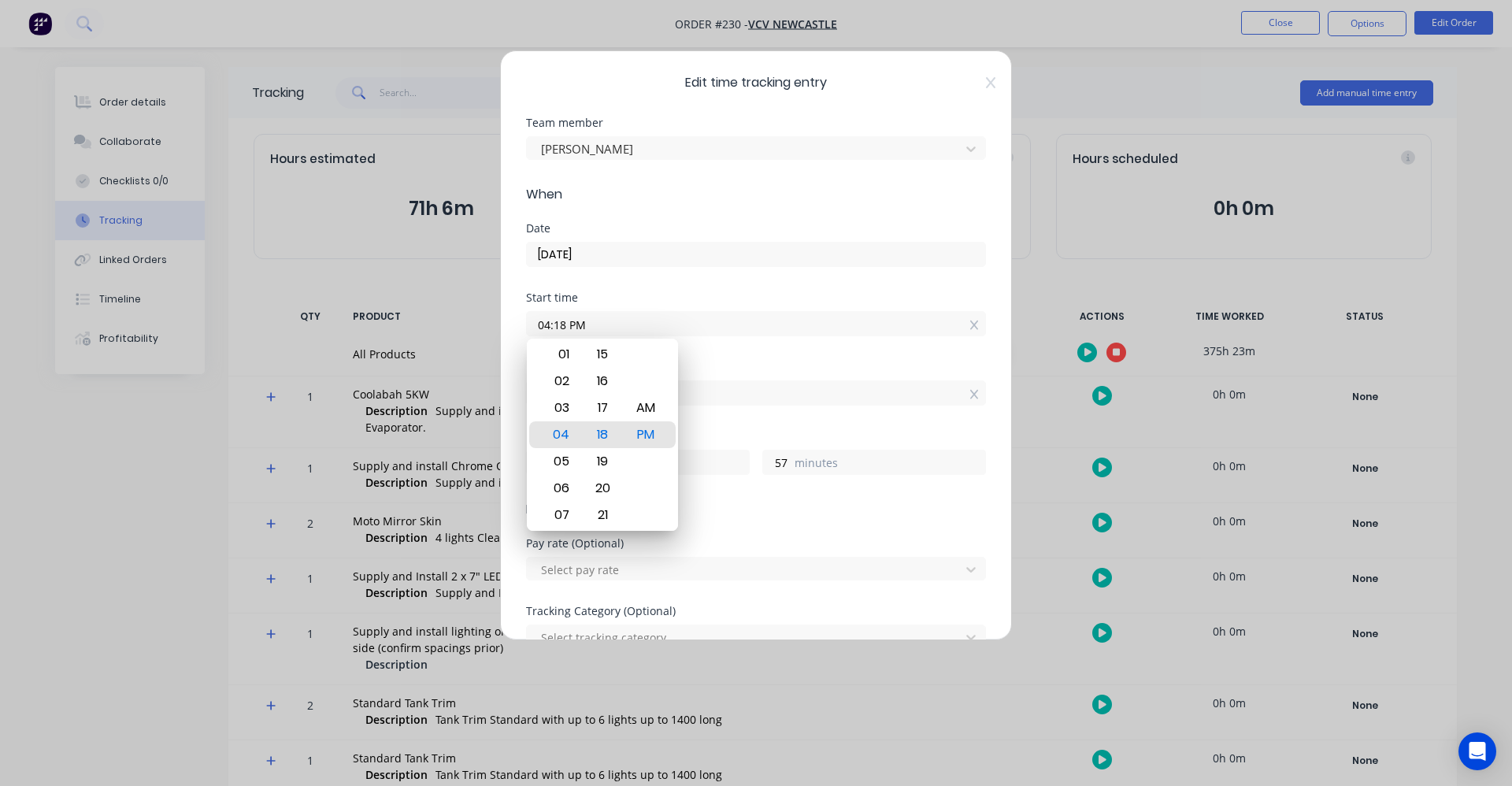
click at [567, 322] on input "04:18 PM" at bounding box center [756, 323] width 459 height 24
type input "03:18 PM"
type input "0"
click at [568, 512] on div "06" at bounding box center [559, 515] width 38 height 27
type input "06:18 PM"
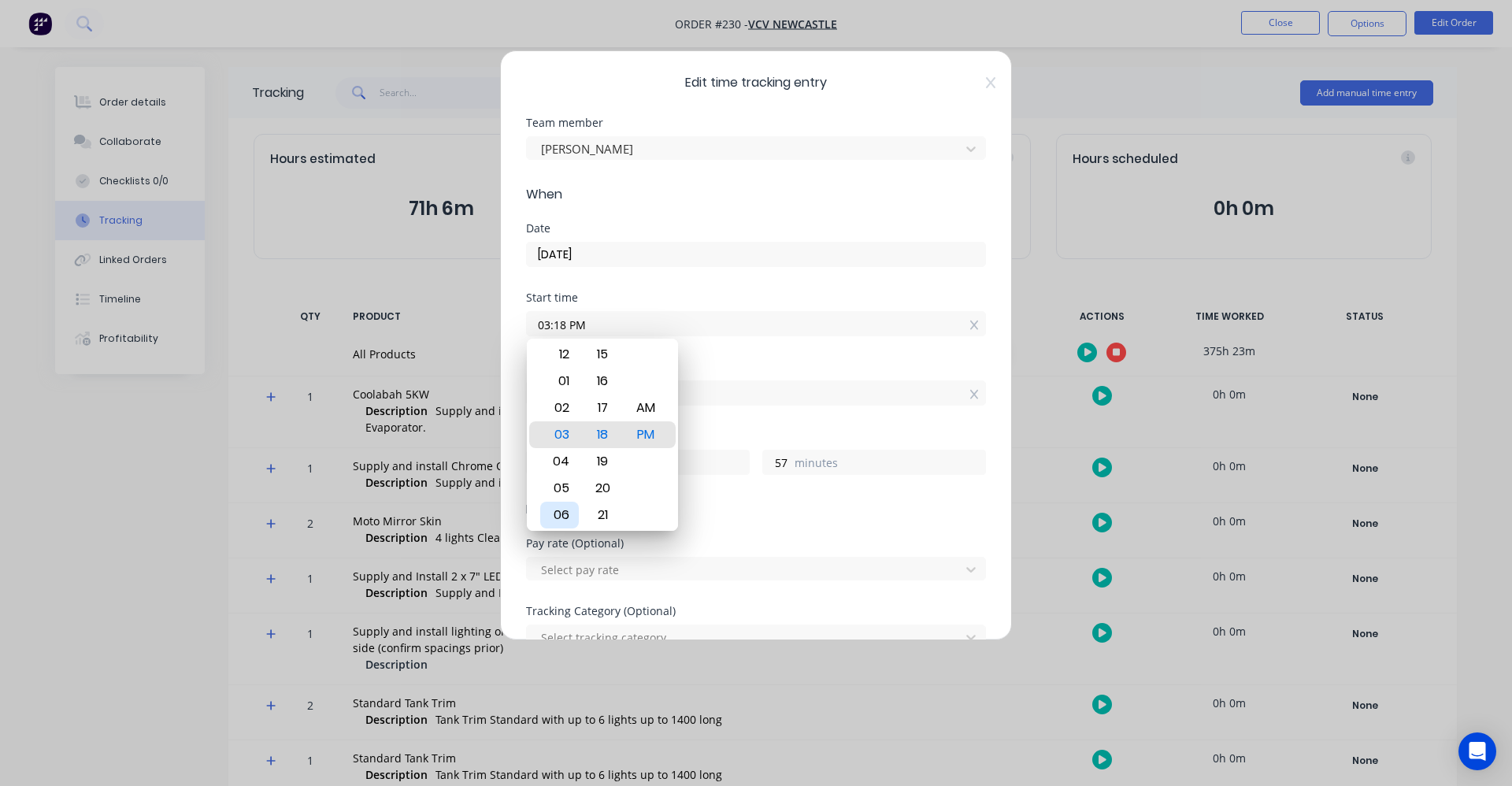
type input "21"
click at [648, 413] on div "AM" at bounding box center [646, 408] width 38 height 27
type input "06:18 AM"
type input "9"
click at [775, 284] on div "Date [DATE]" at bounding box center [755, 257] width 460 height 69
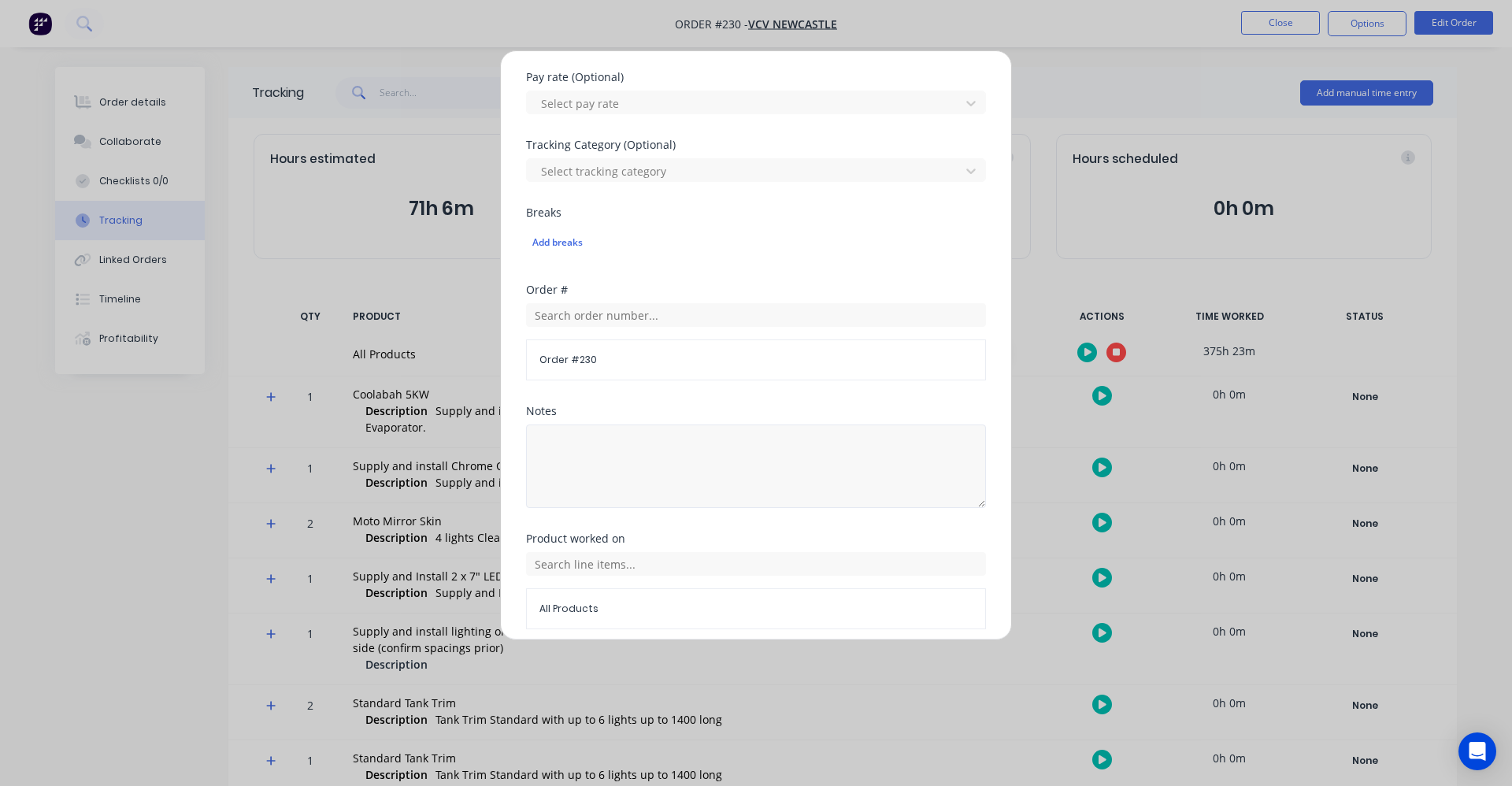
scroll to position [529, 0]
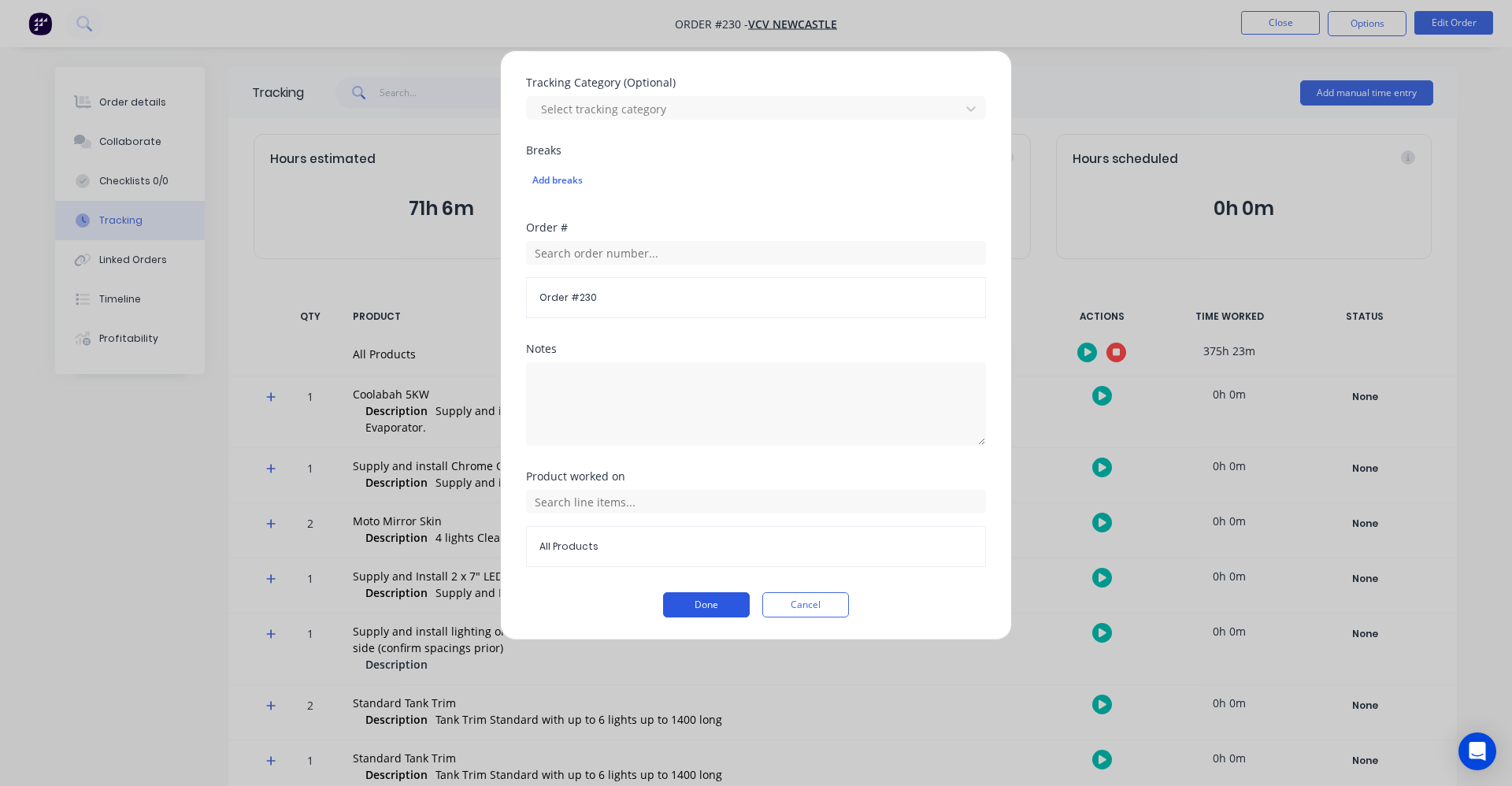
click at [707, 606] on button "Done" at bounding box center [706, 605] width 86 height 25
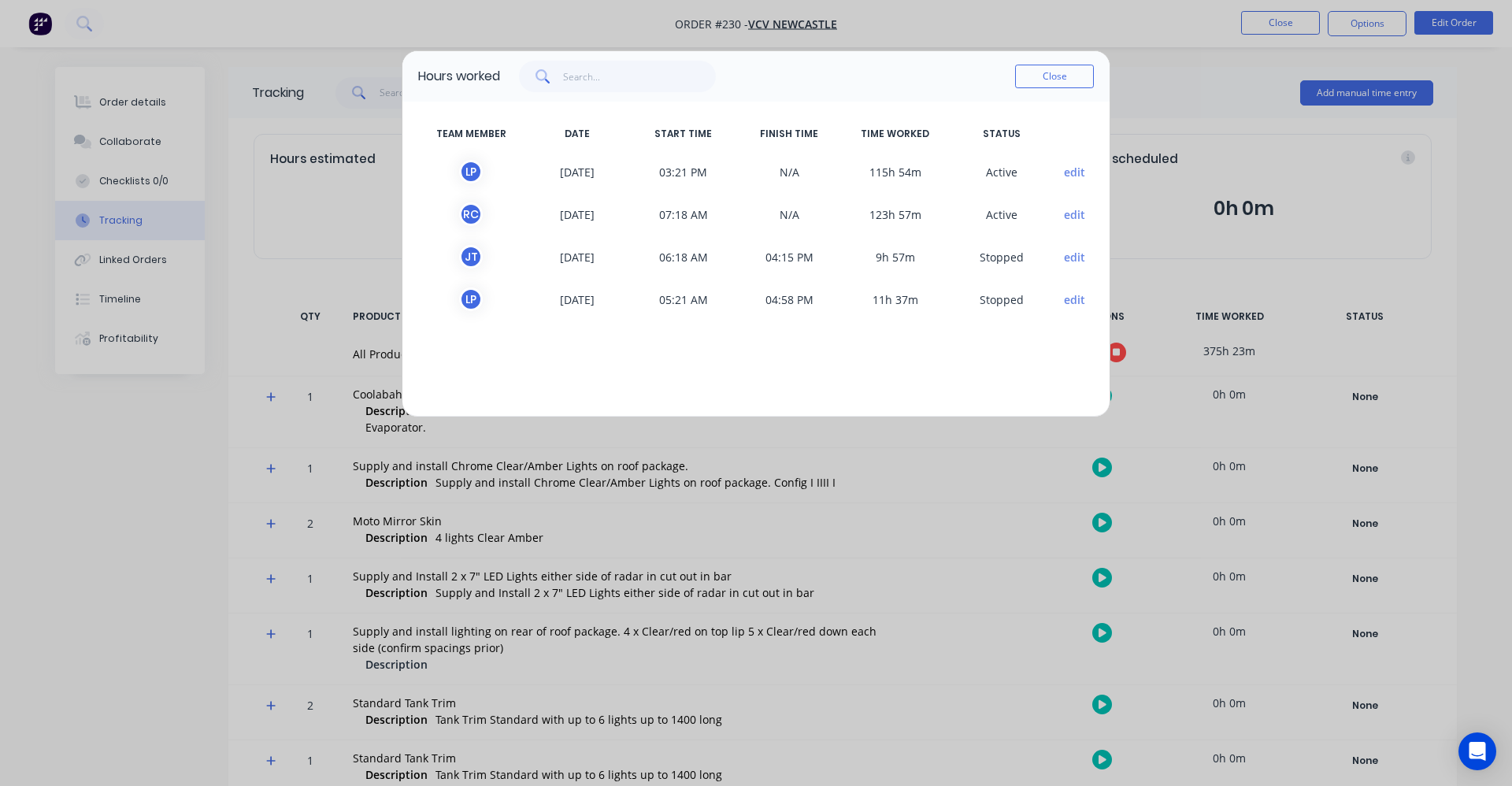
click at [1069, 301] on button "edit" at bounding box center [1075, 299] width 21 height 16
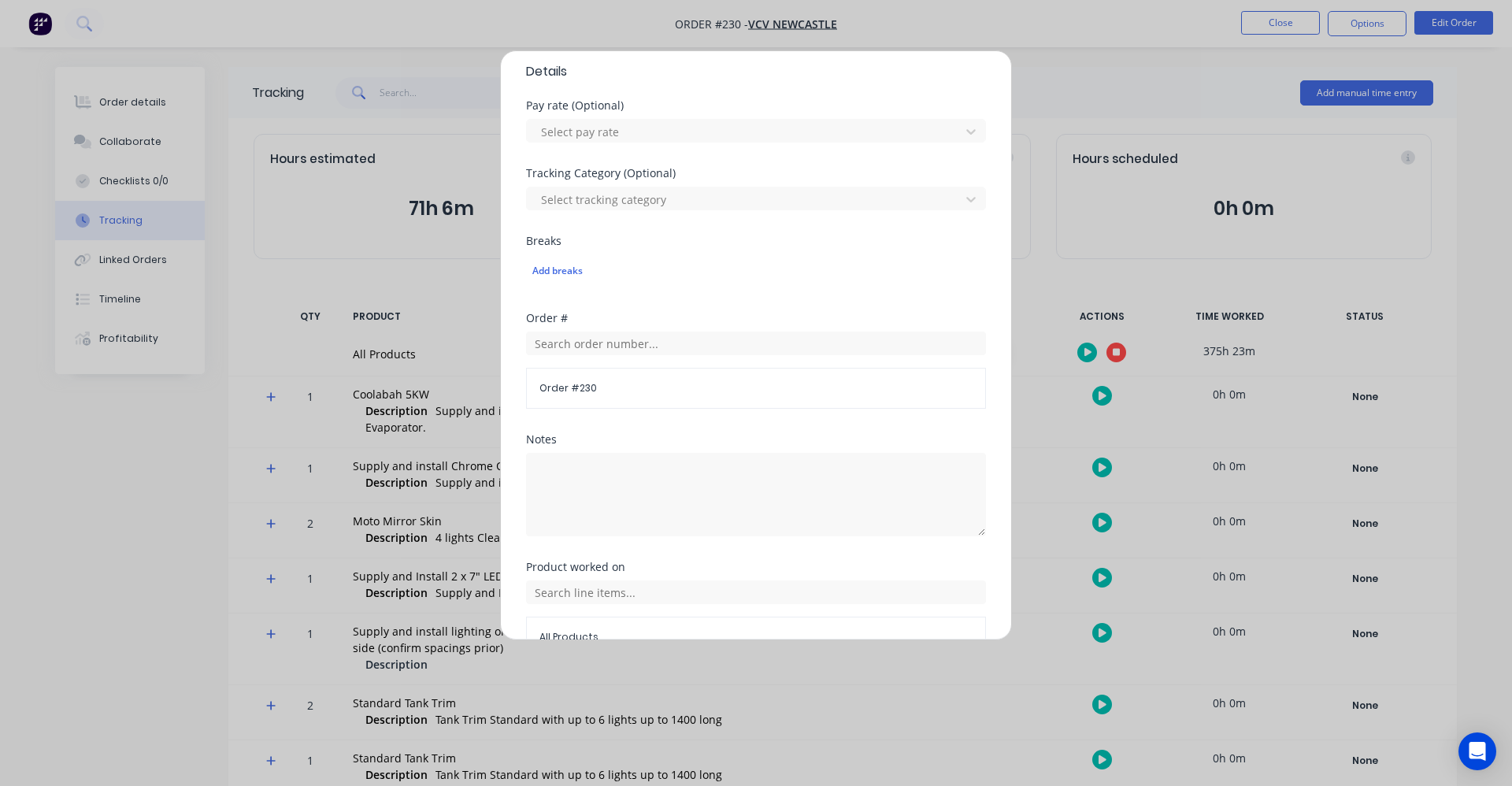
scroll to position [472, 0]
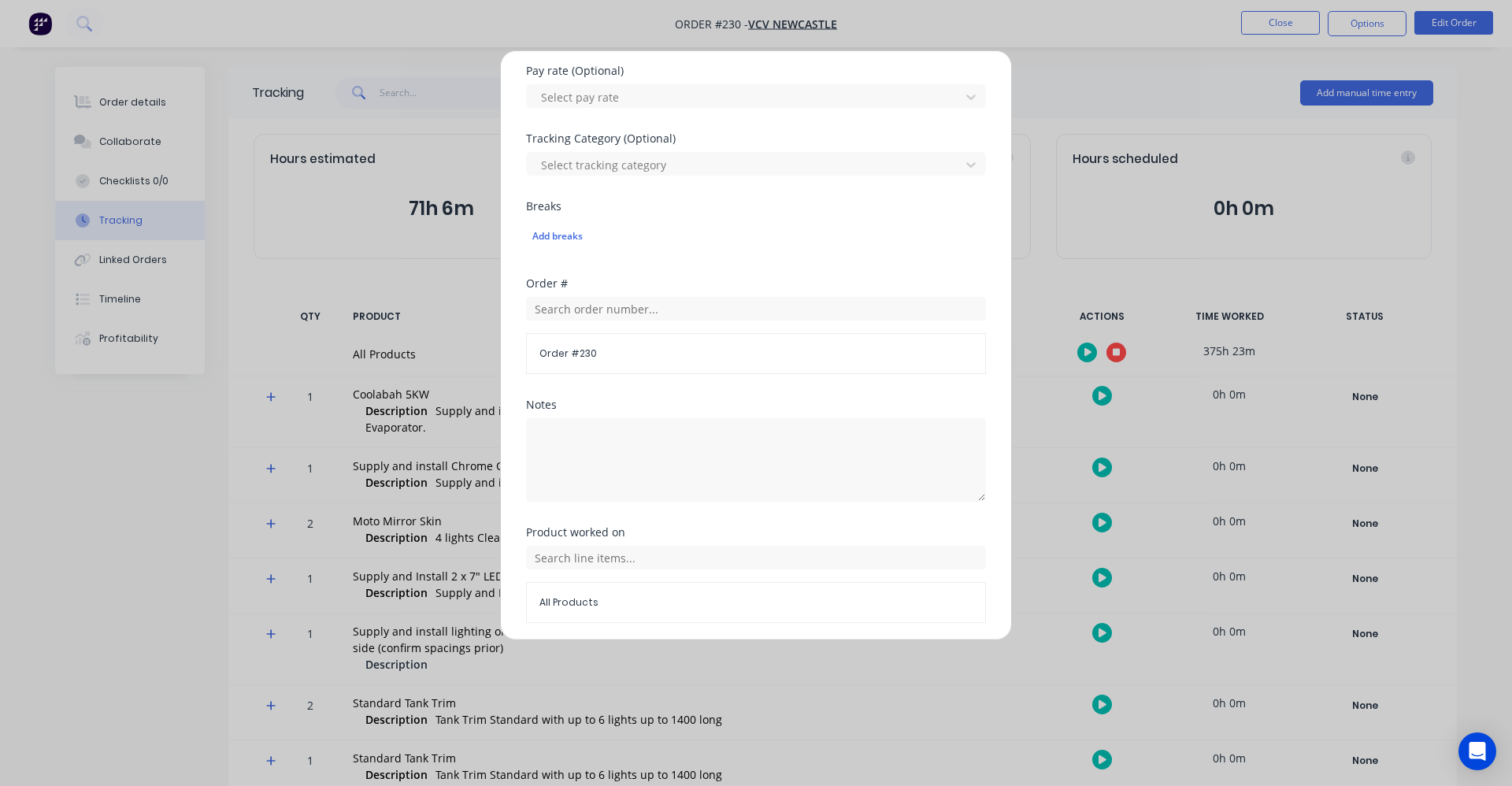
click at [1047, 95] on div "Edit time tracking entry Team member [PERSON_NAME] When Date [DATE] Start time …" at bounding box center [756, 393] width 1512 height 786
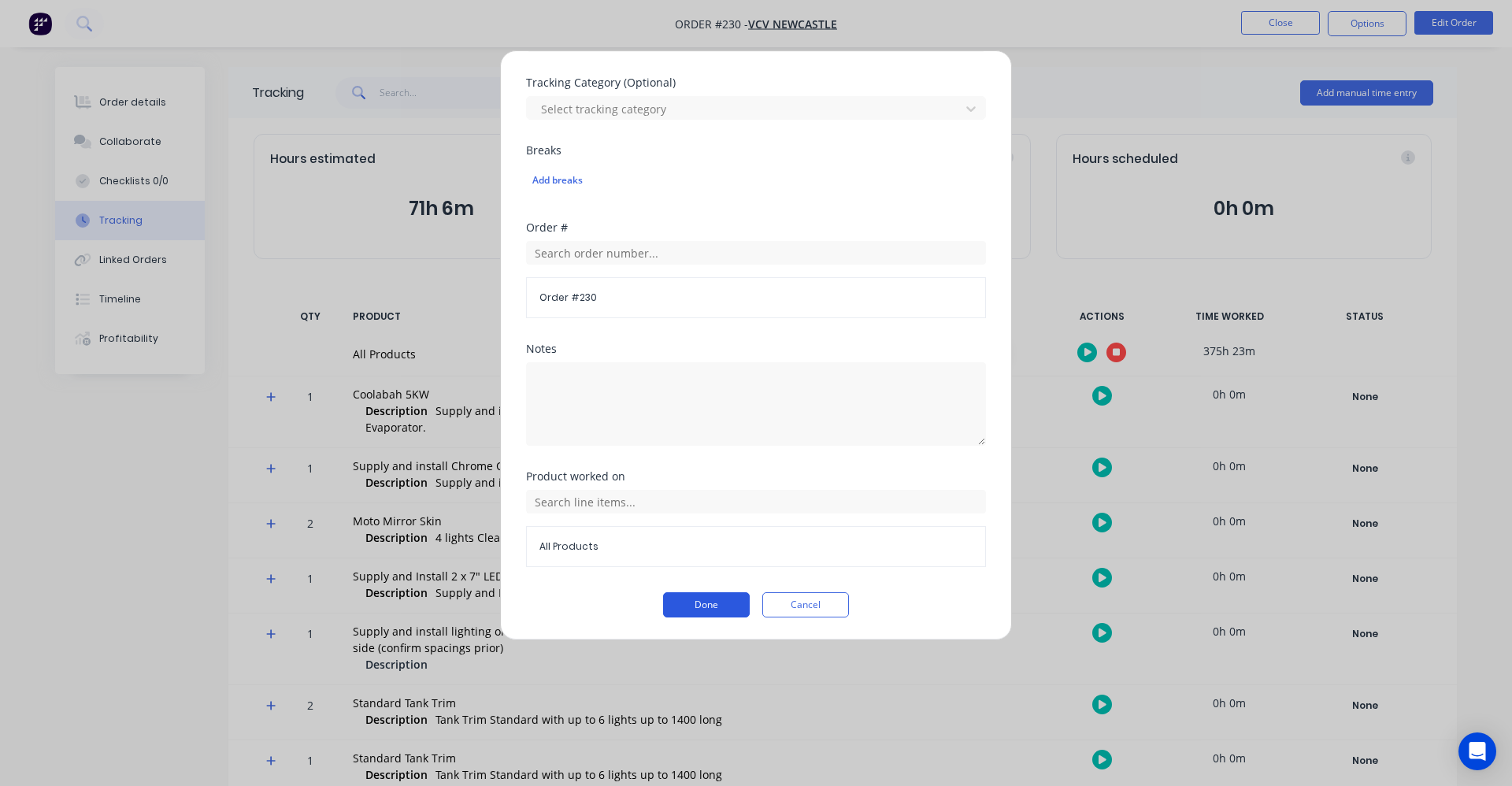
click at [674, 615] on button "Done" at bounding box center [706, 605] width 86 height 25
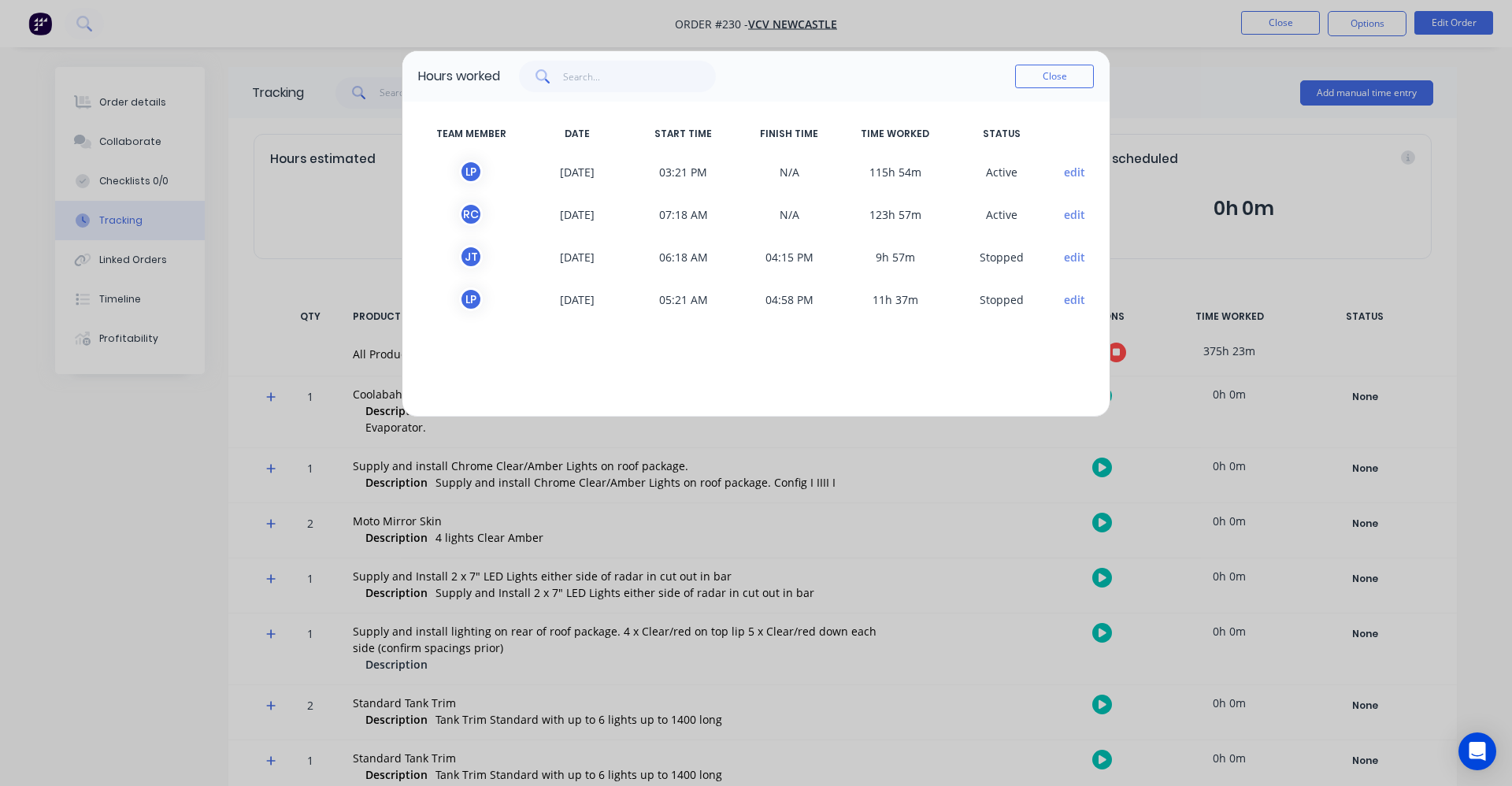
click at [1070, 170] on button "edit" at bounding box center [1075, 172] width 21 height 16
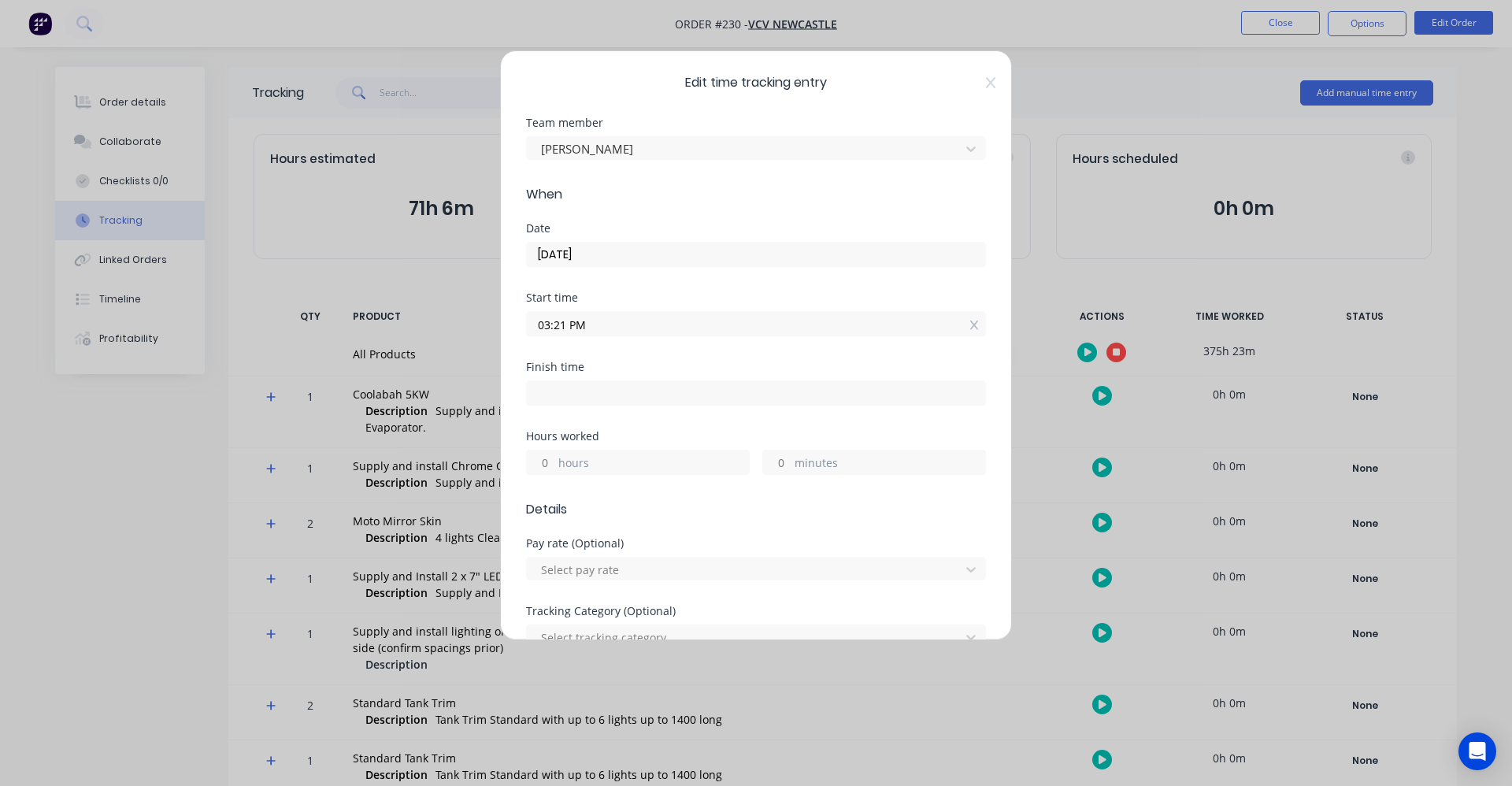
click at [586, 464] on label "hours" at bounding box center [653, 464] width 191 height 20
click at [555, 464] on input "hours" at bounding box center [540, 462] width 28 height 24
type input "10"
type input "01:21 AM"
type input "0"
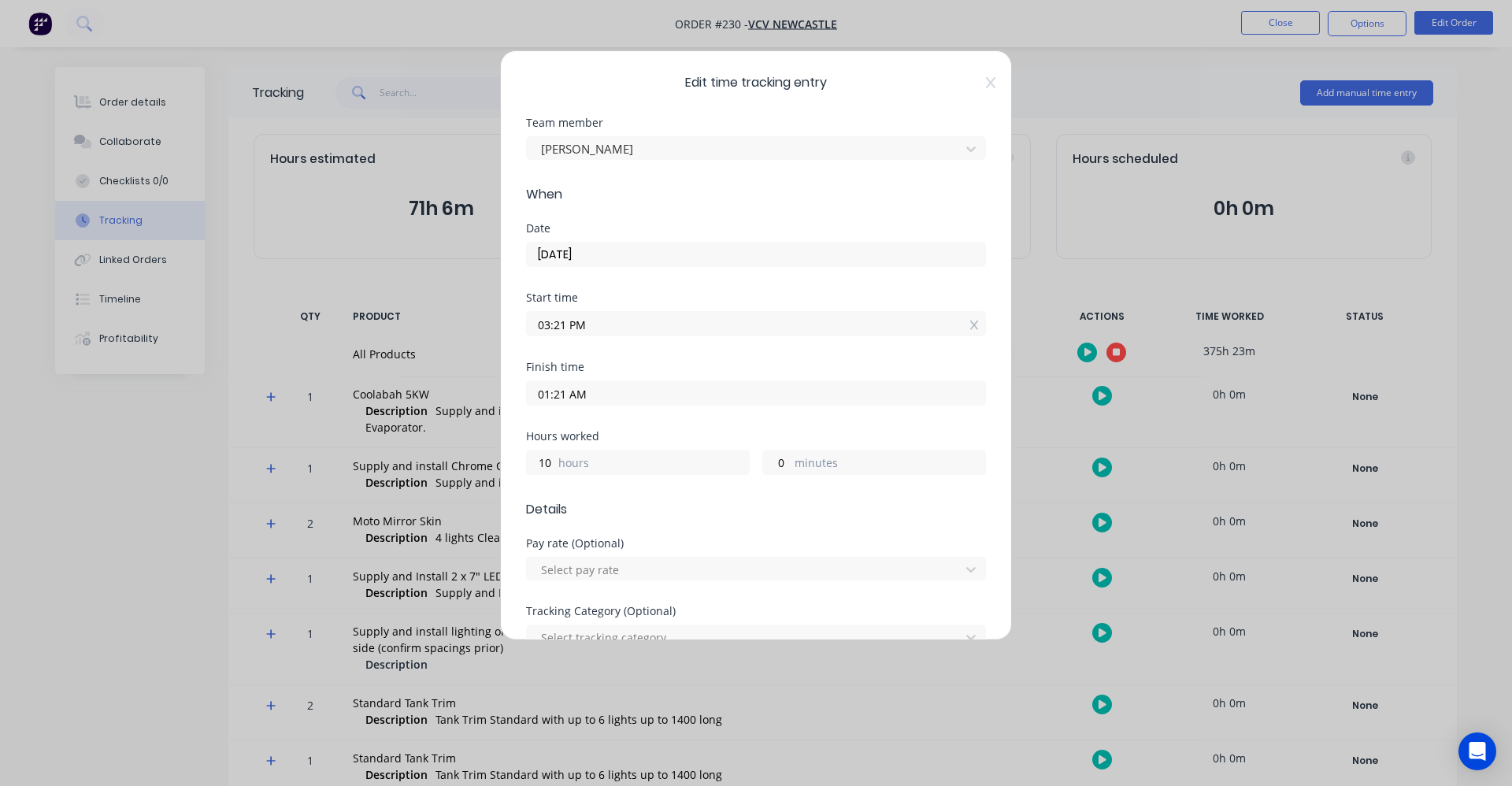
click at [697, 505] on span "Details" at bounding box center [755, 510] width 460 height 19
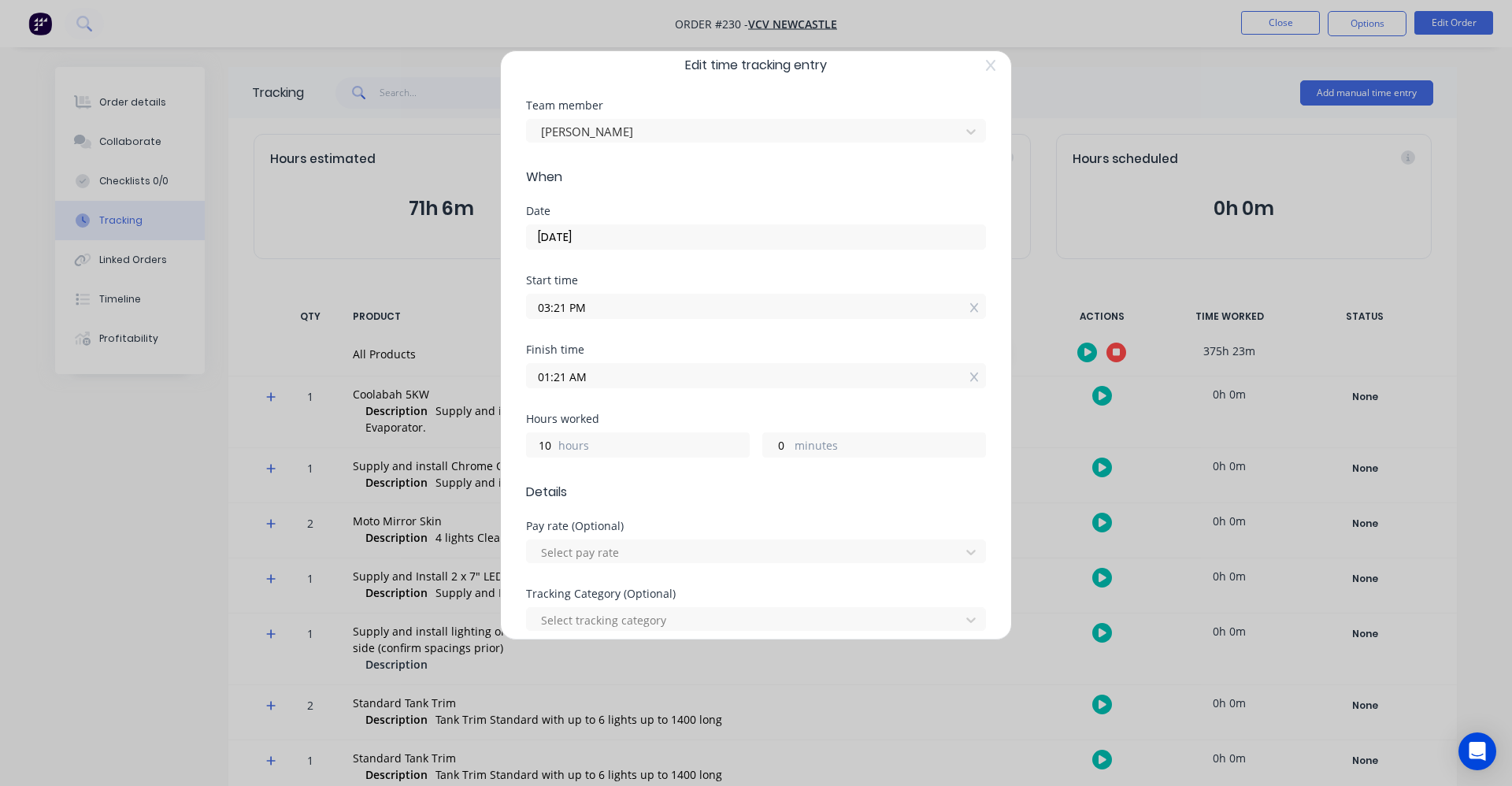
scroll to position [0, 0]
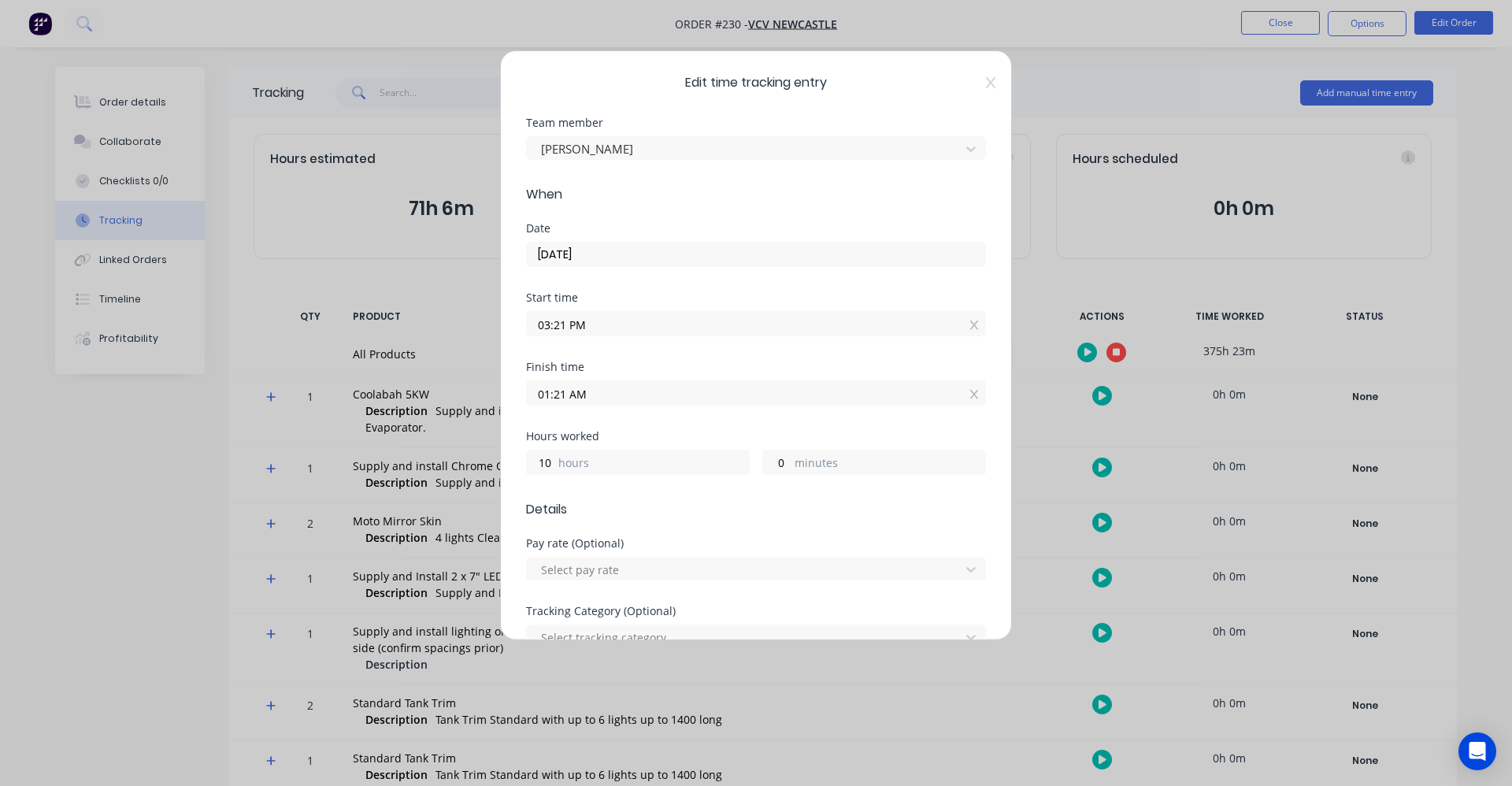
click at [577, 396] on input "01:21 AM" at bounding box center [756, 393] width 459 height 24
click at [985, 77] on icon at bounding box center [990, 83] width 10 height 12
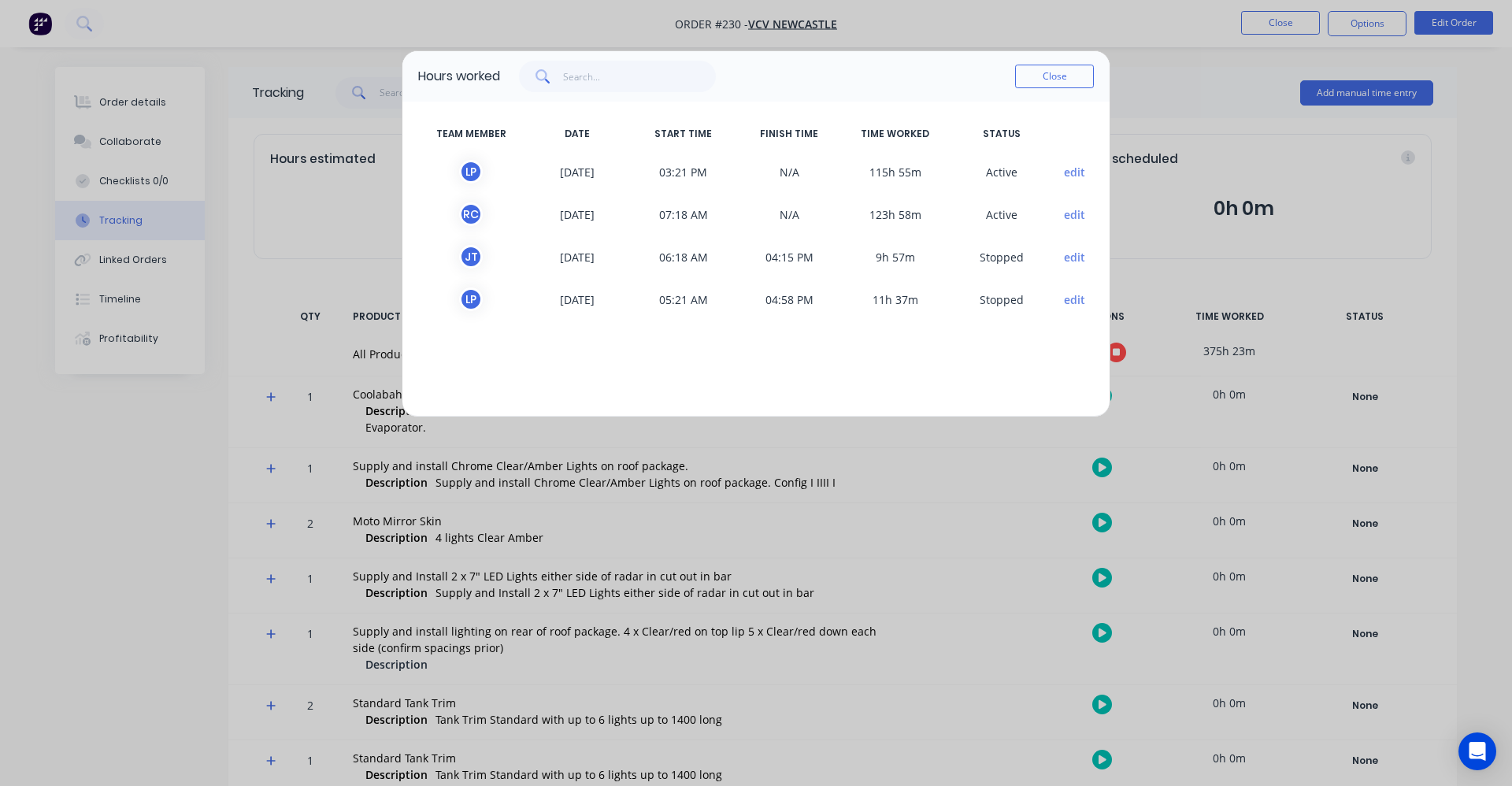
click at [1069, 179] on button "edit" at bounding box center [1075, 172] width 21 height 16
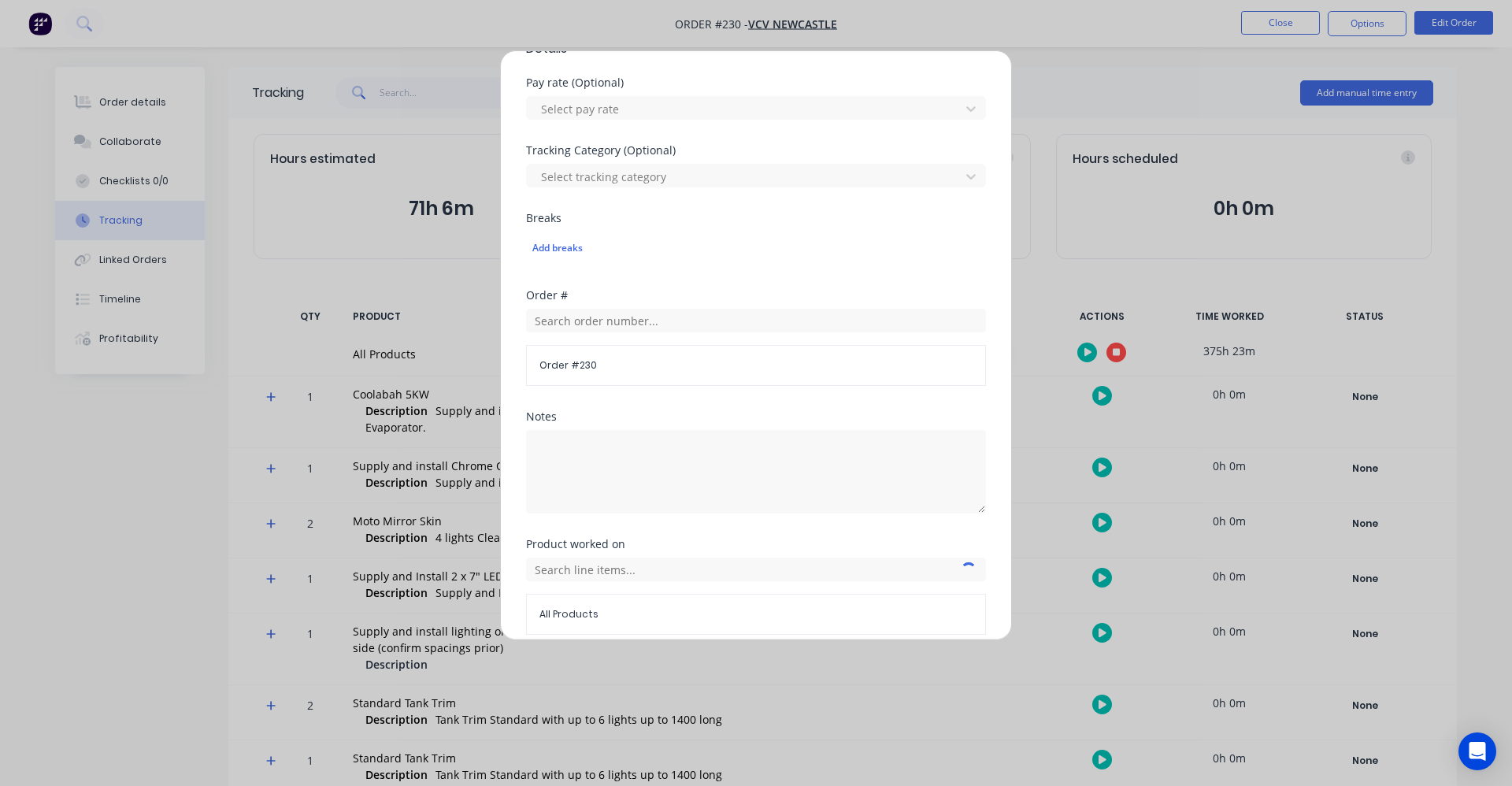
scroll to position [529, 0]
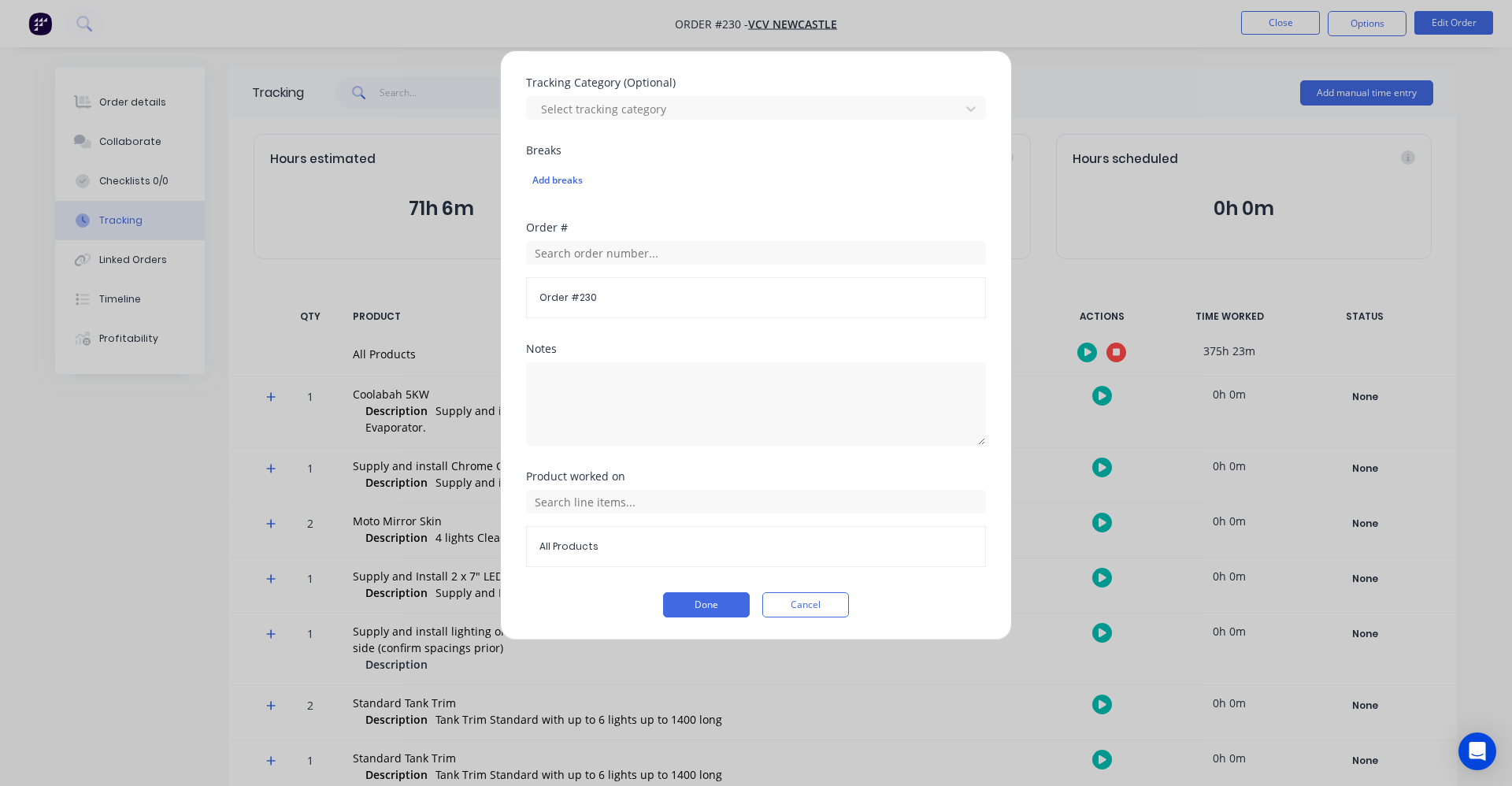
click at [1079, 71] on div "Edit time tracking entry Team member [PERSON_NAME] When Date [DATE] Start time …" at bounding box center [756, 393] width 1512 height 786
click at [739, 612] on button "Done" at bounding box center [706, 605] width 86 height 25
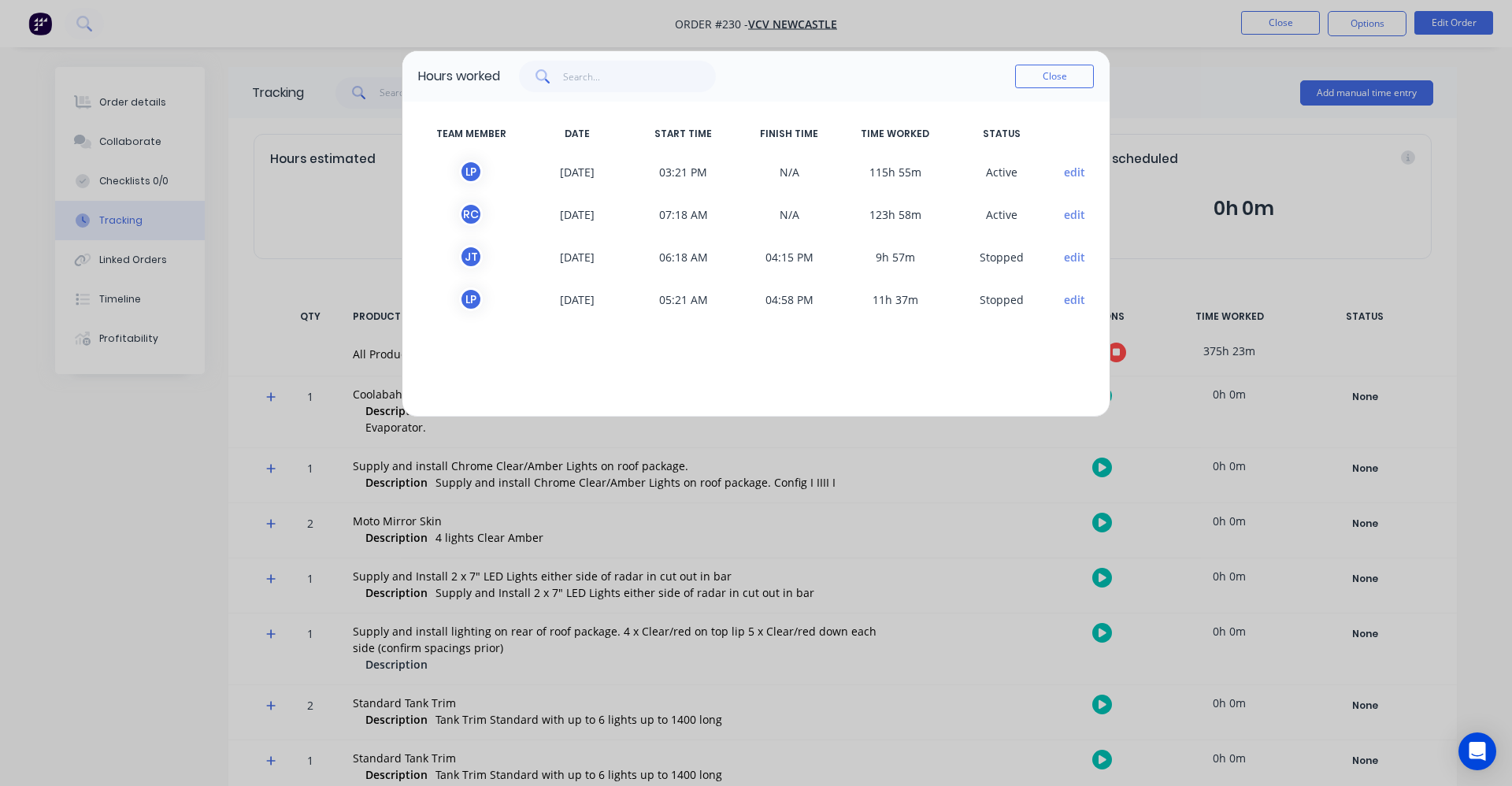
click at [613, 170] on span "[DATE]" at bounding box center [578, 172] width 106 height 24
click at [1073, 177] on button "edit" at bounding box center [1075, 172] width 21 height 16
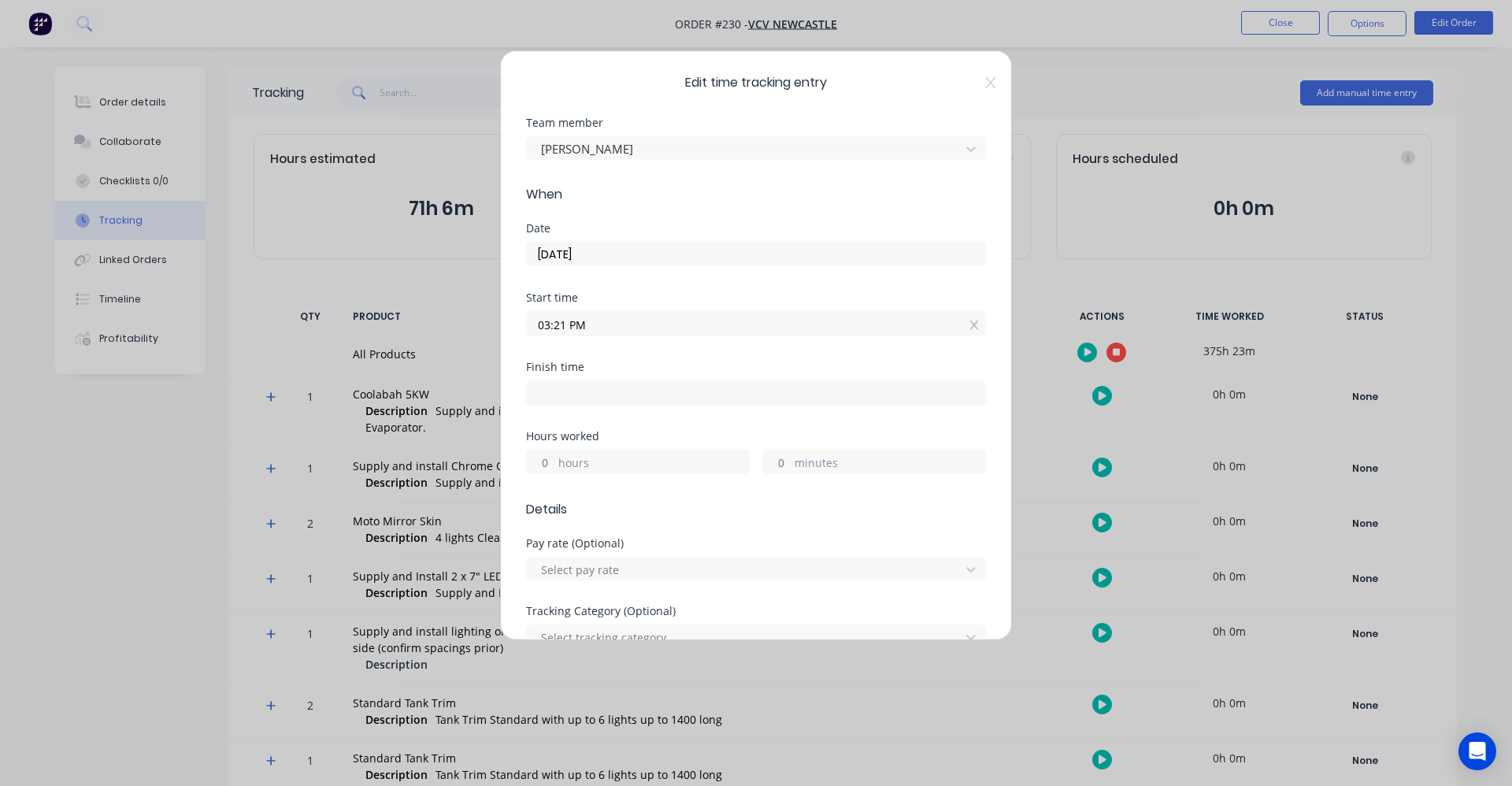
click at [553, 393] on input at bounding box center [756, 393] width 459 height 24
type input "11:16 AM"
type input "19"
type input "55"
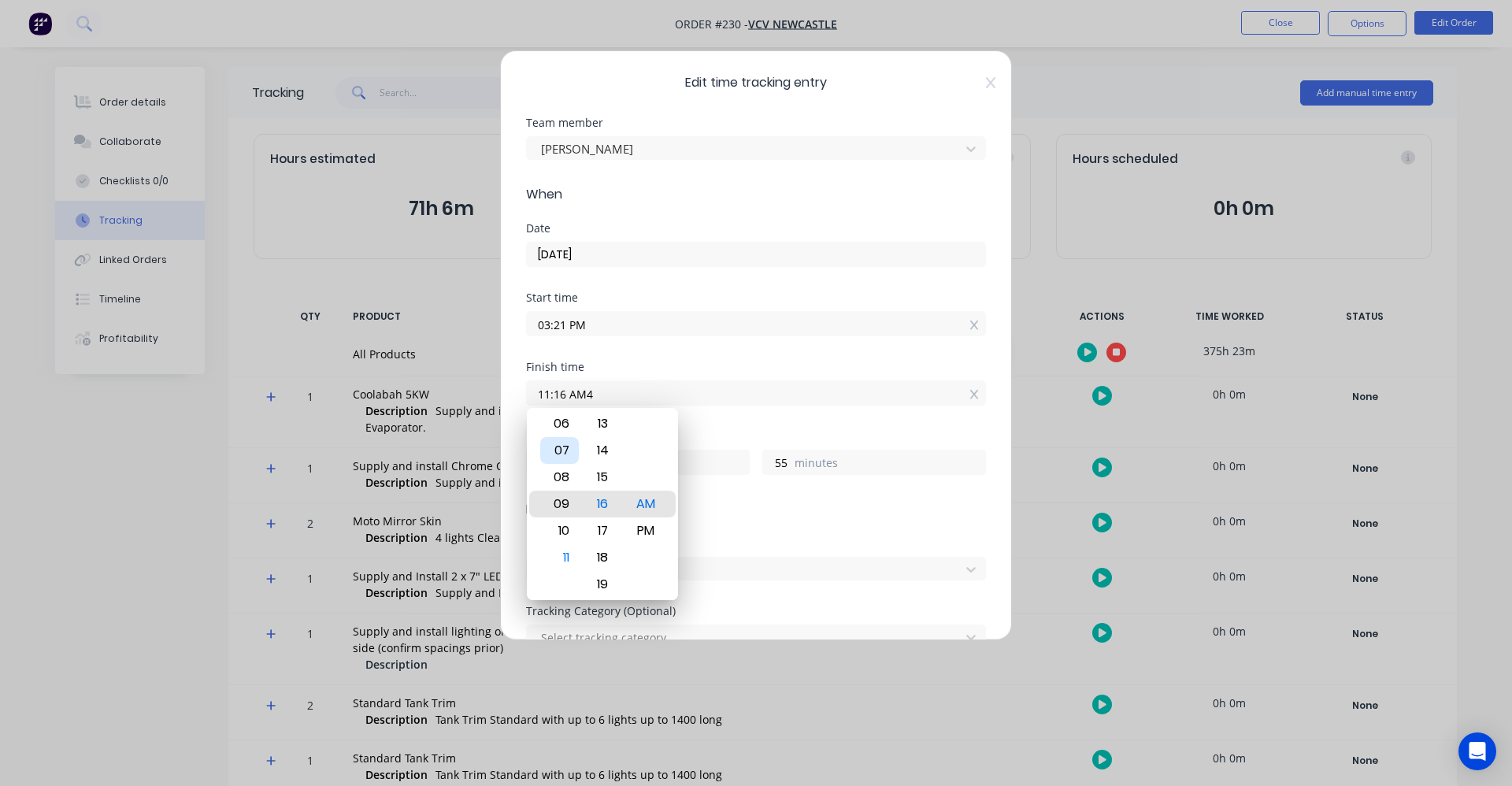
type input "08:16 AM"
type input "16"
type input "05:16 AM"
type input "13"
click at [565, 470] on div "04" at bounding box center [559, 477] width 38 height 27
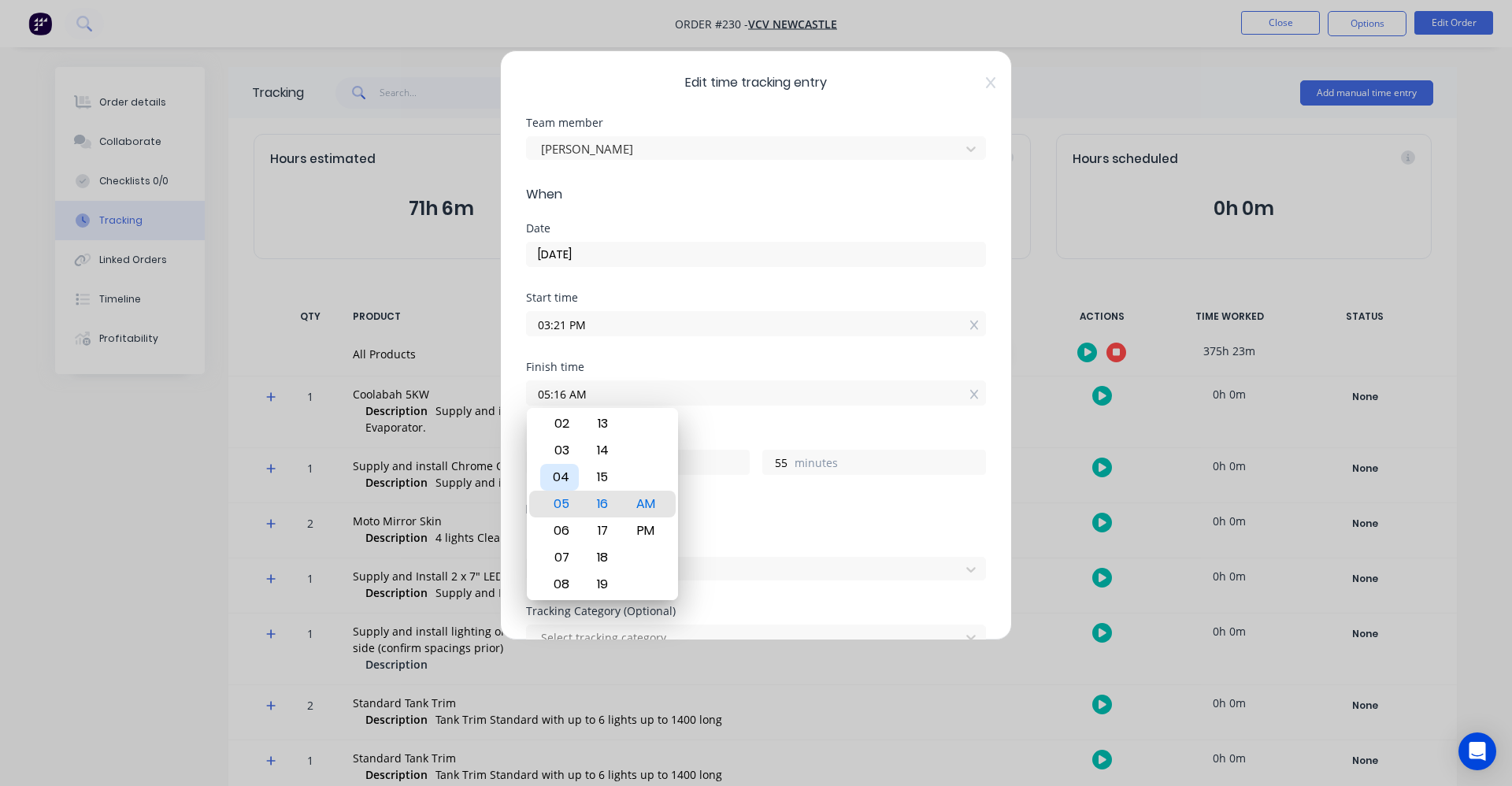
type input "04:16 AM"
type input "12"
click at [646, 534] on div "PM" at bounding box center [646, 531] width 38 height 27
type input "04:16 PM"
type input "0"
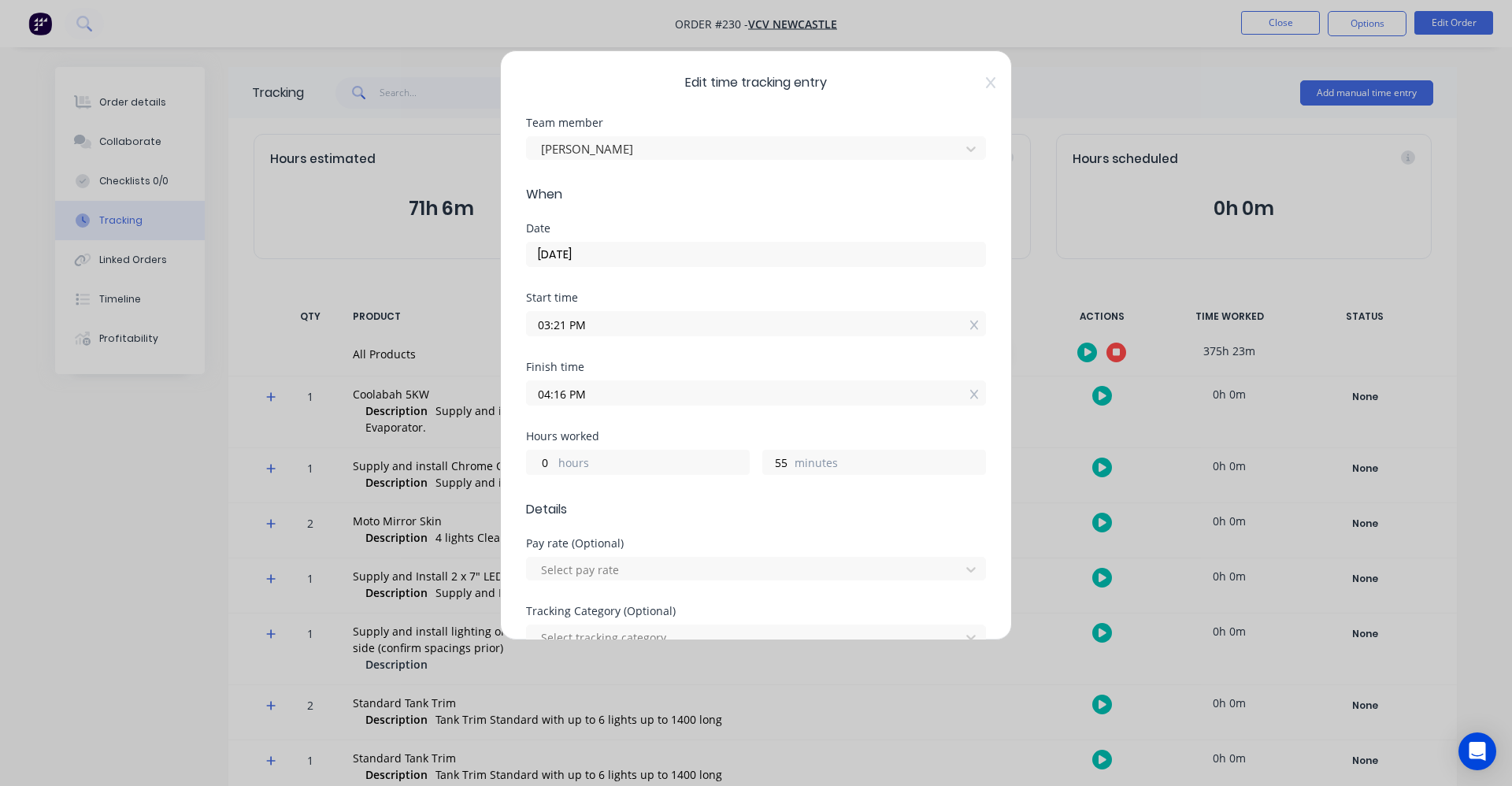
click at [747, 422] on div "Finish time 04:16 PM" at bounding box center [755, 396] width 460 height 69
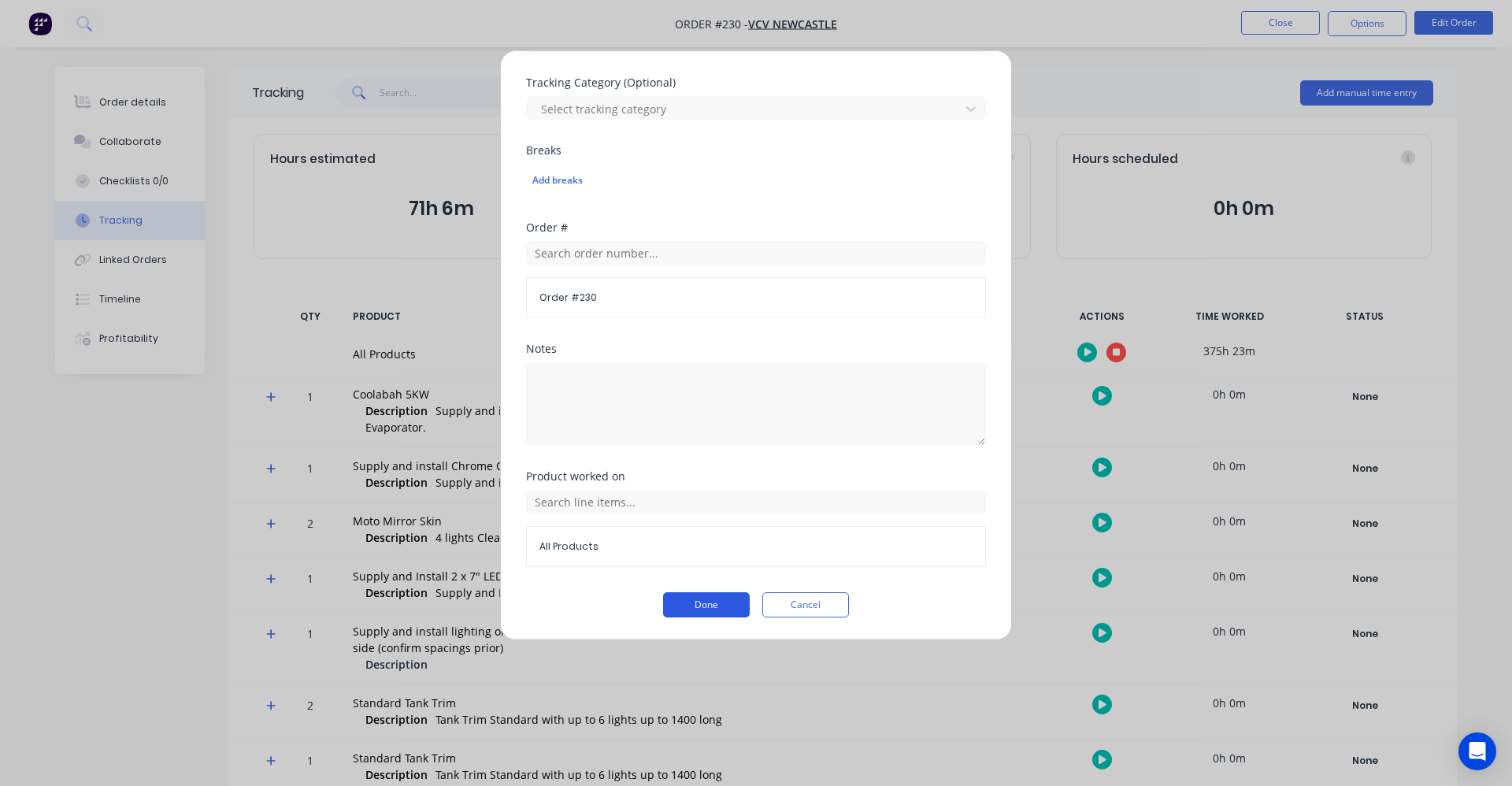
click at [687, 606] on button "Done" at bounding box center [706, 605] width 86 height 25
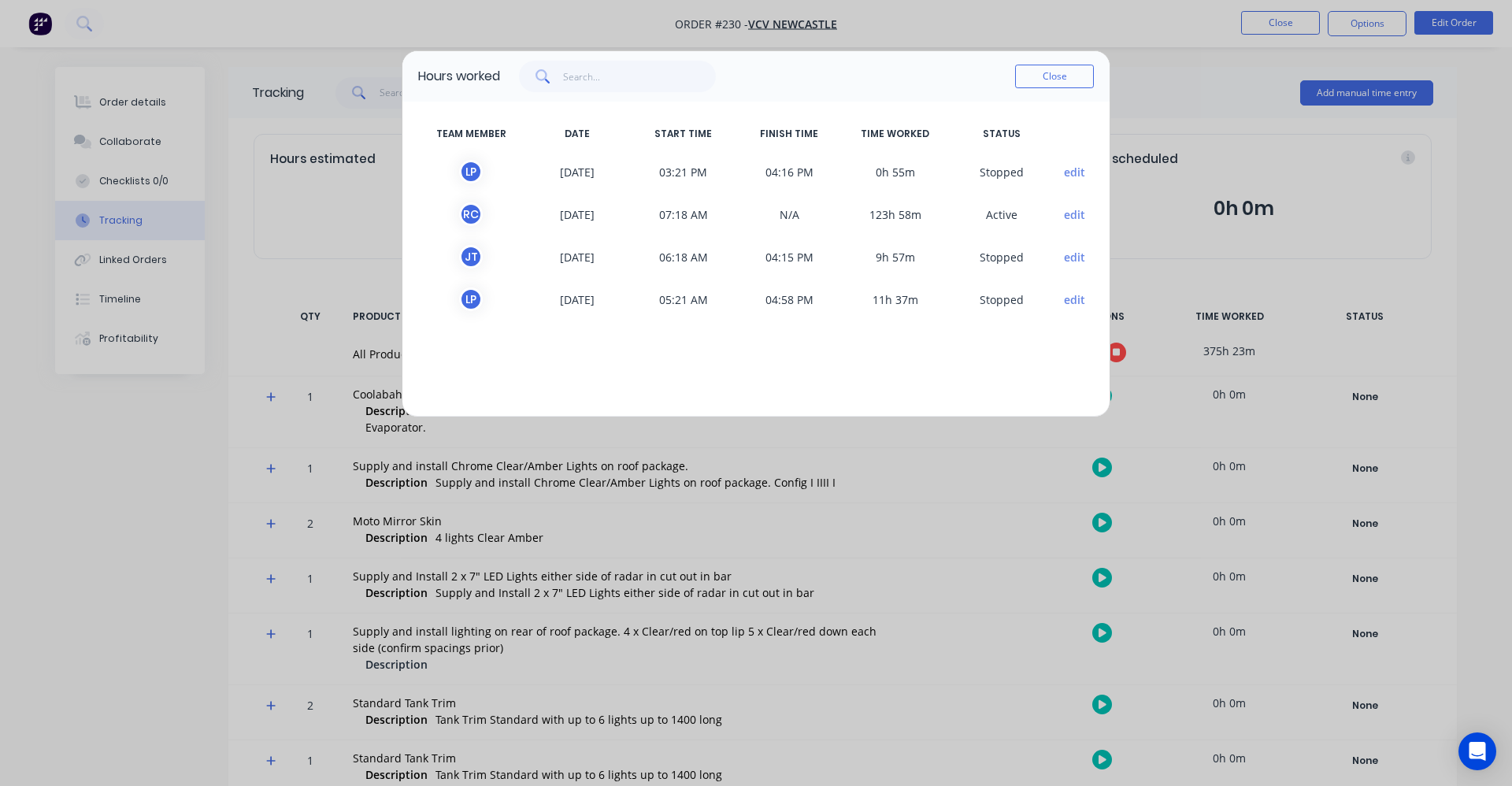
click at [1078, 216] on button "edit" at bounding box center [1075, 214] width 21 height 16
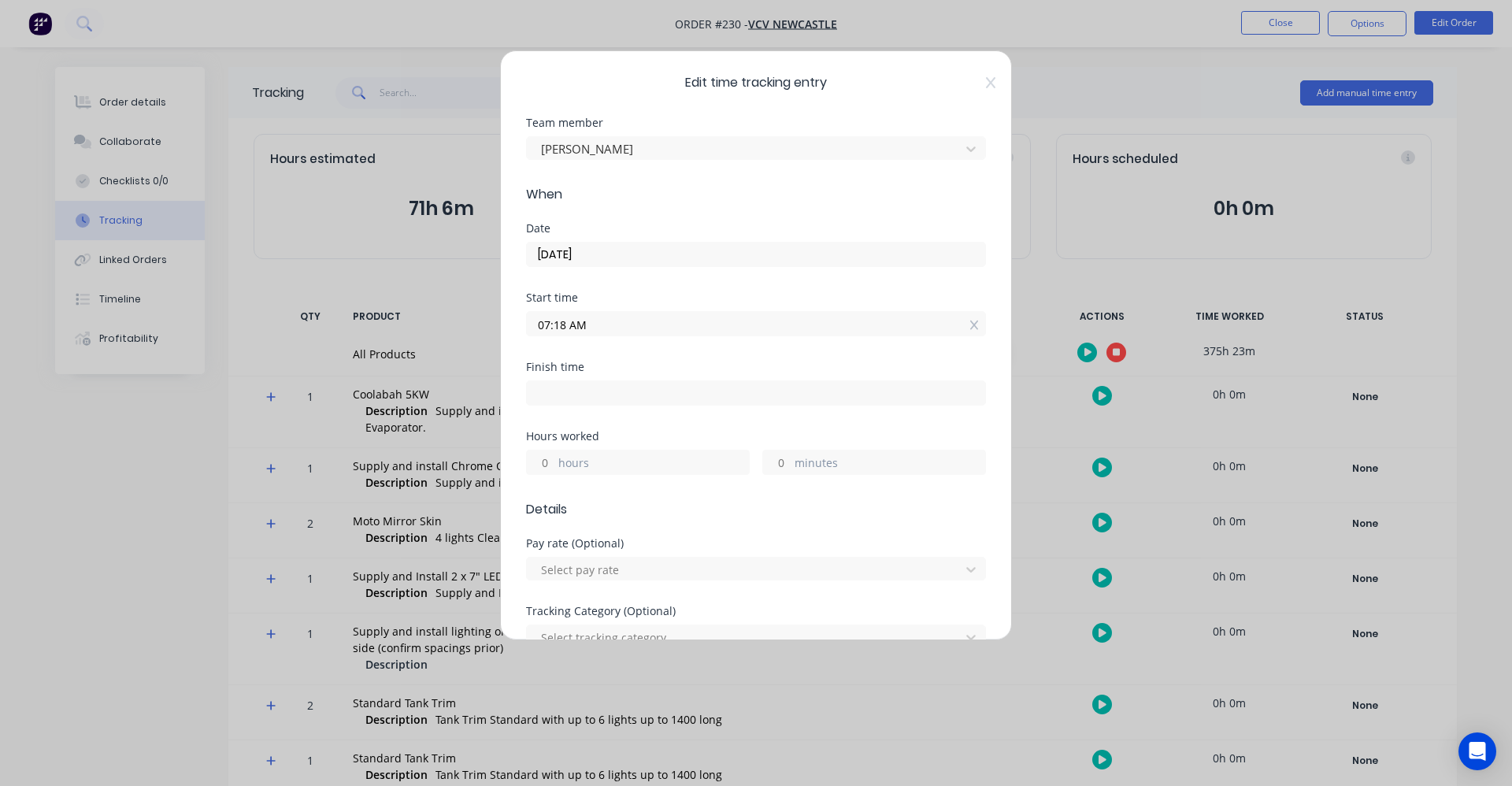
click at [545, 397] on input at bounding box center [756, 393] width 459 height 24
type input "11:17 AM"
type input "3"
type input "59"
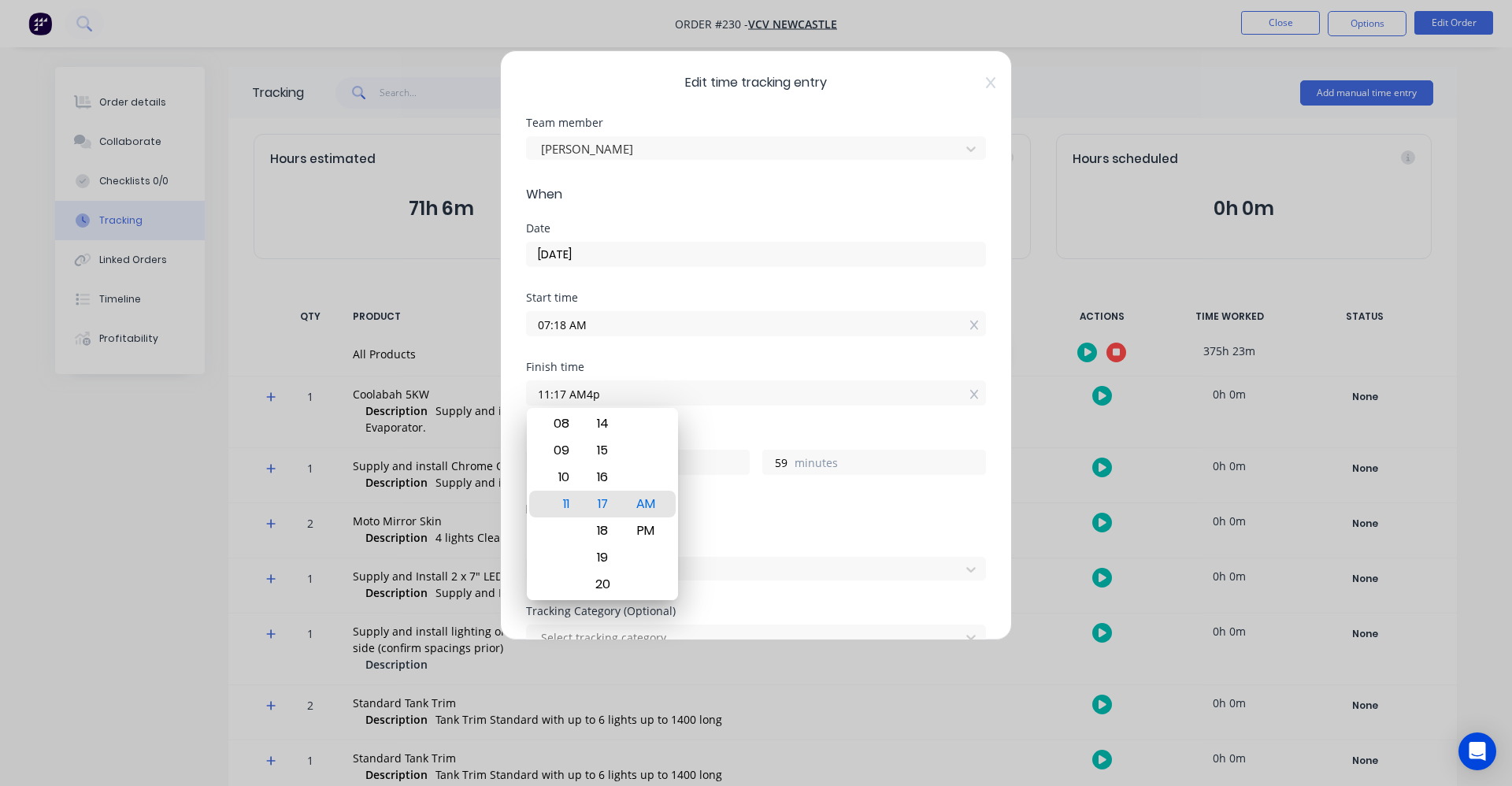
click at [542, 396] on input "11:17 AM4p" at bounding box center [756, 393] width 459 height 24
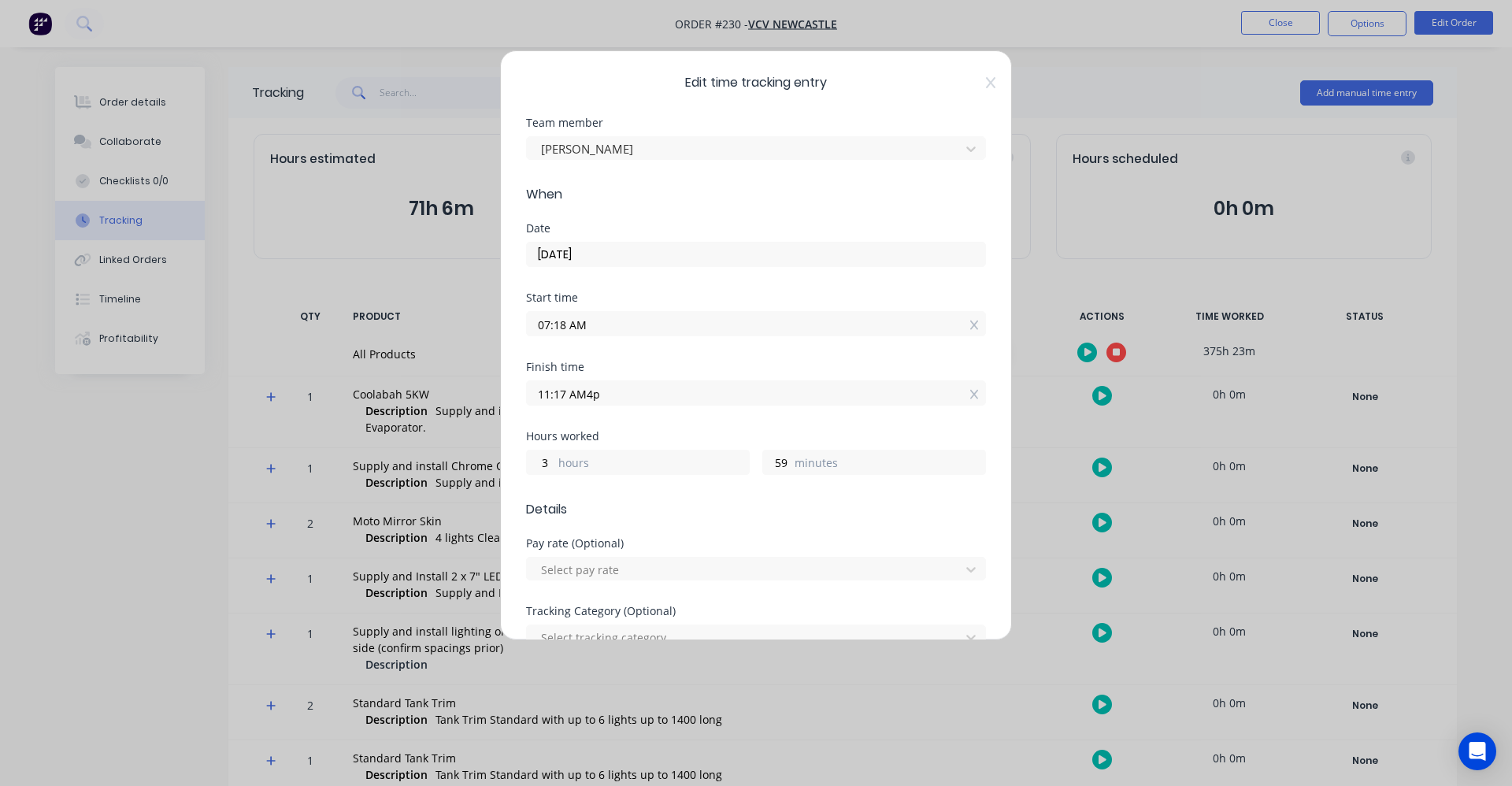
click at [542, 396] on input "11:17 AM4p" at bounding box center [756, 393] width 459 height 24
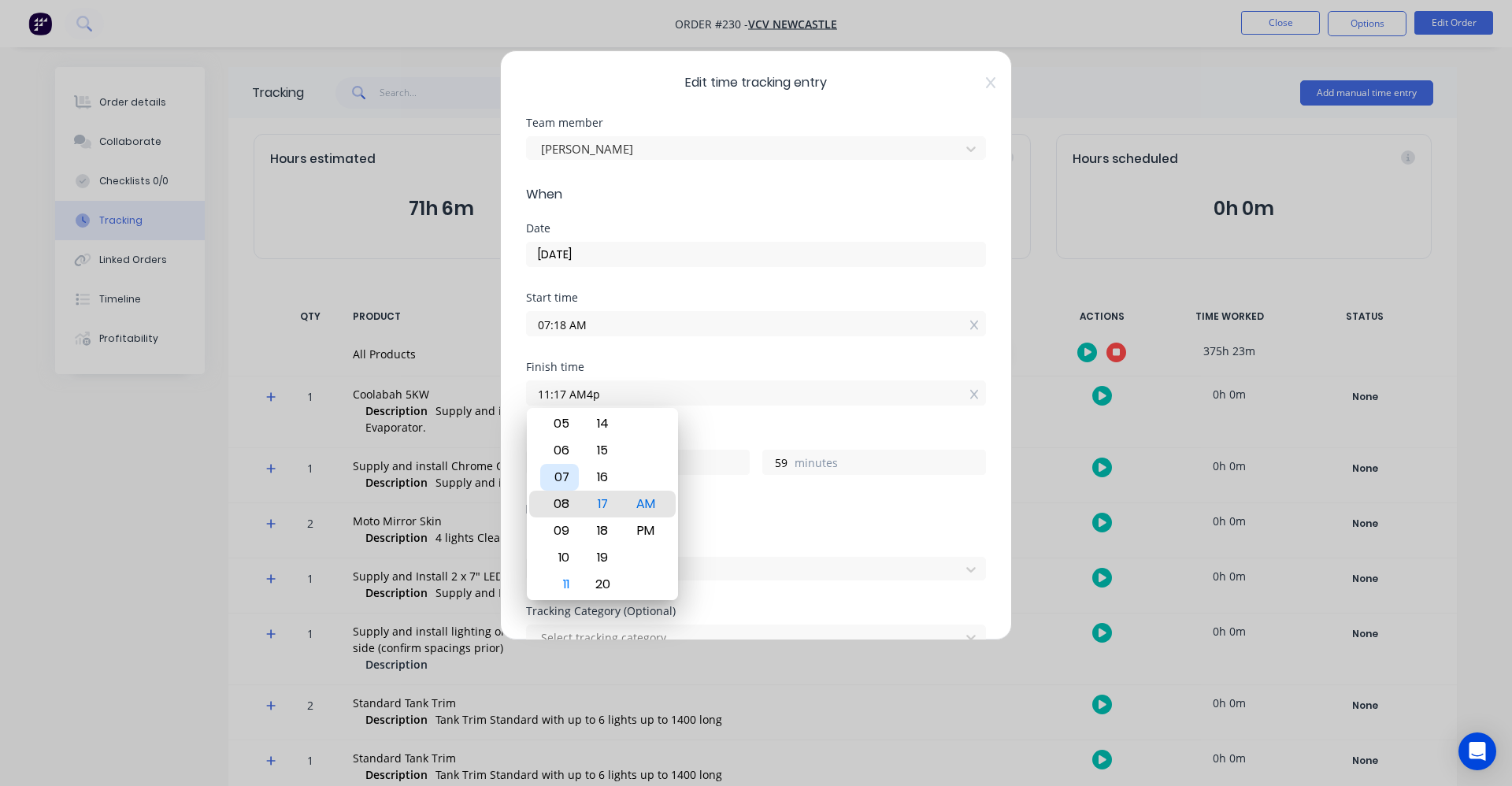
type input "08:17 AM"
type input "0"
type input "06:17 AM"
type input "22"
click at [561, 453] on div "04" at bounding box center [559, 450] width 38 height 27
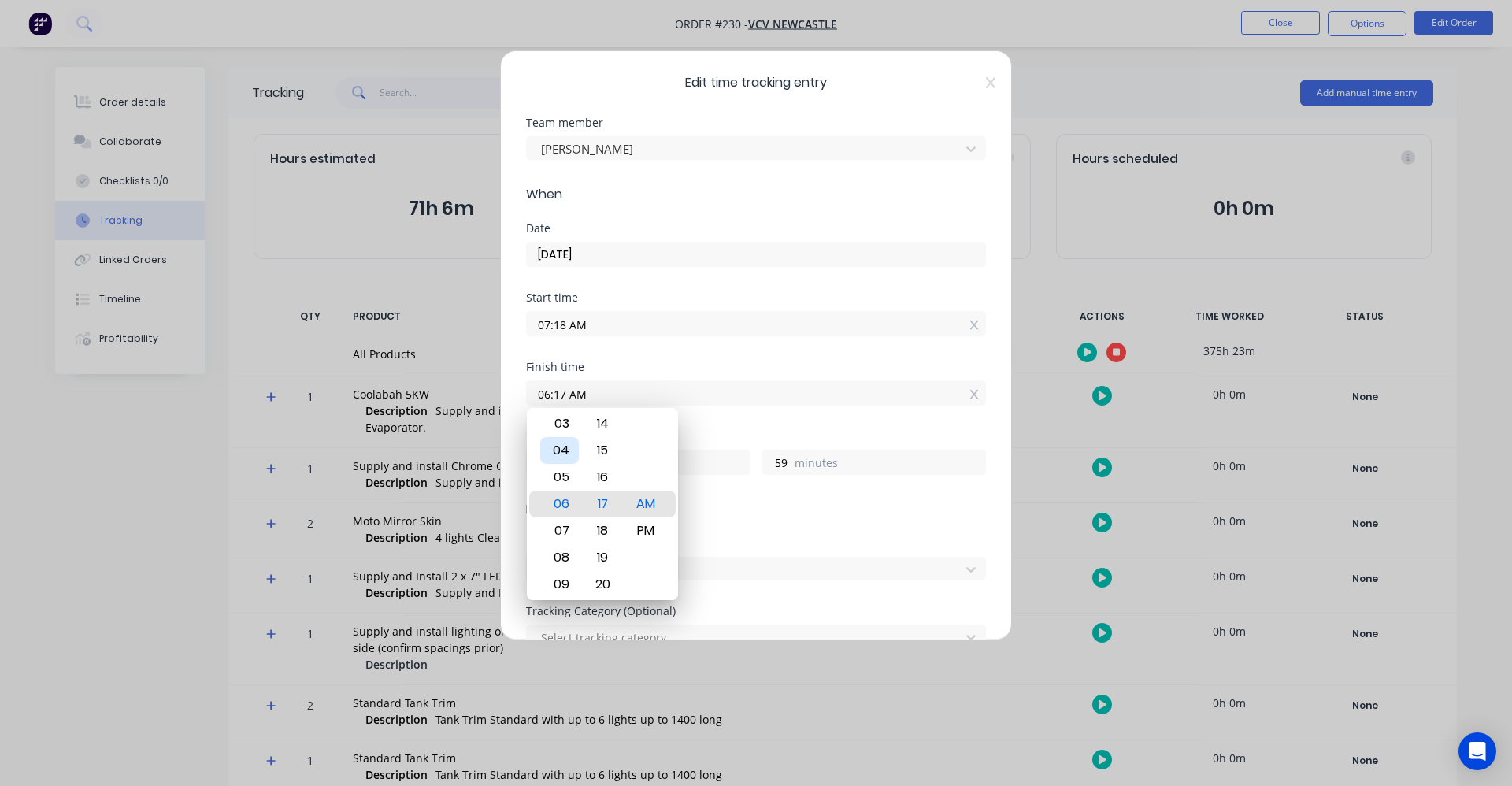
type input "04:17 AM"
type input "20"
type input "04:14 AM"
type input "56"
type input "04:10 AM"
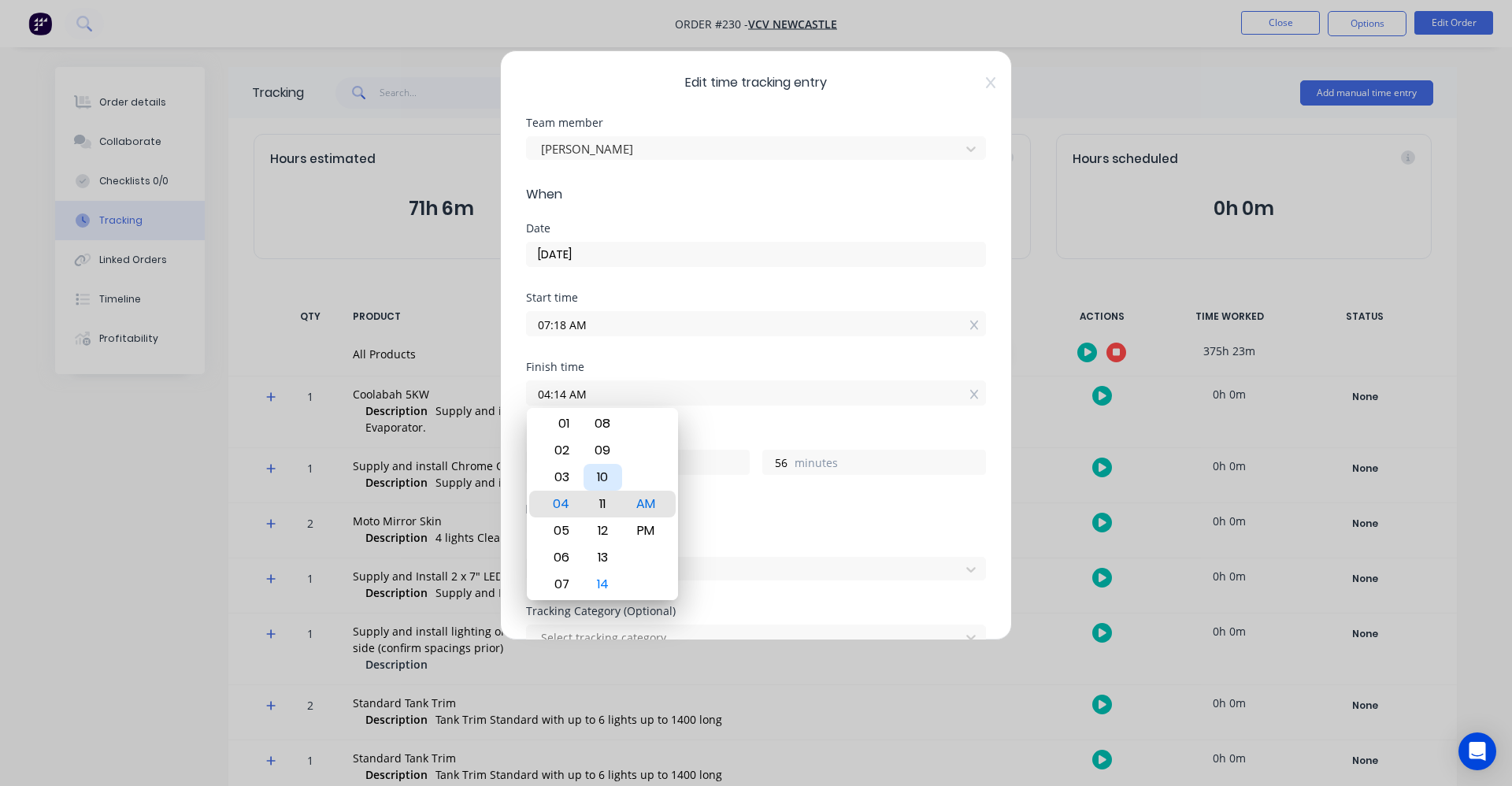
type input "52"
type input "04:07 AM"
type input "49"
type input "04:03 AM"
type input "45"
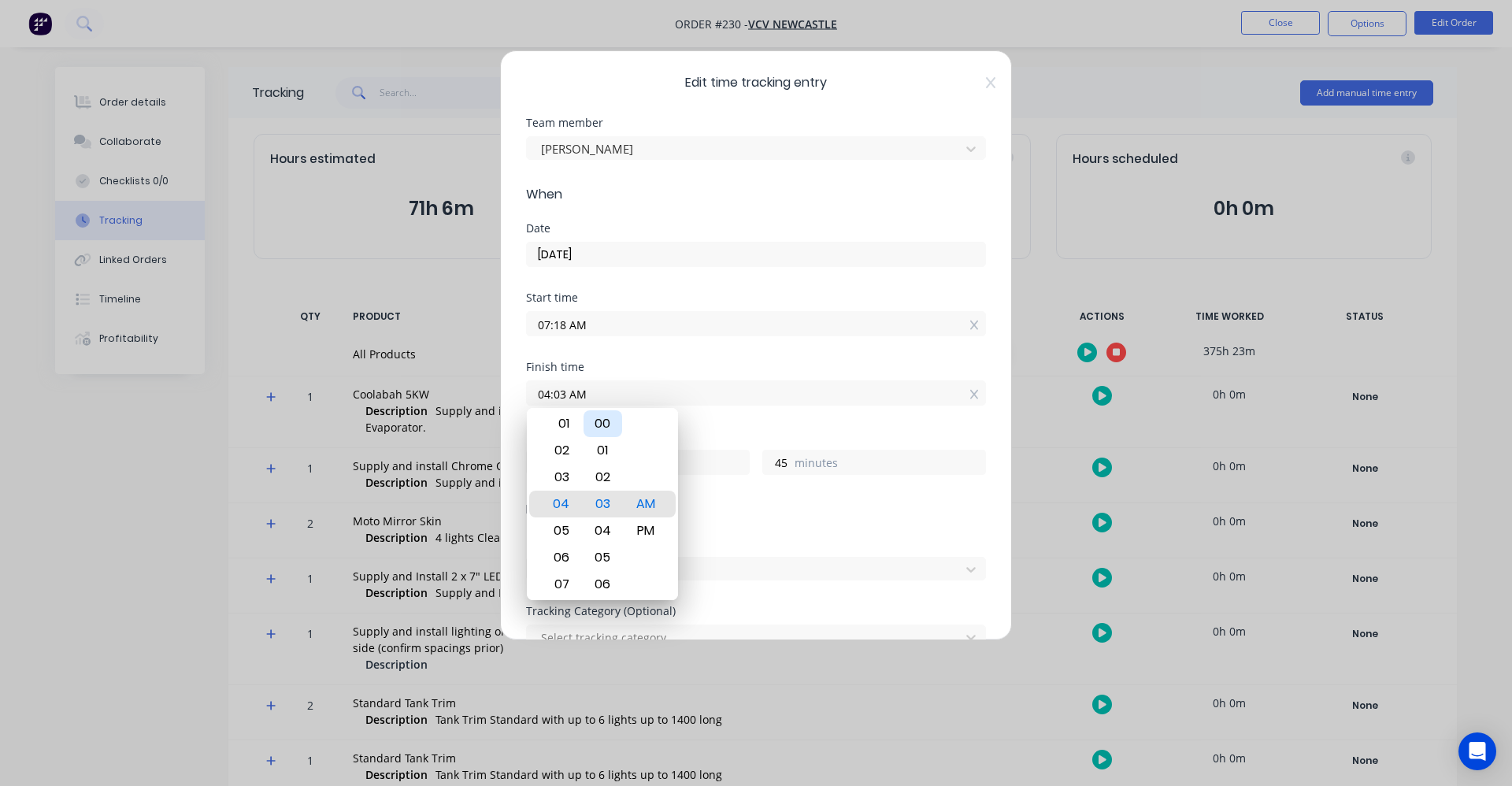
click at [610, 423] on div "00" at bounding box center [602, 424] width 38 height 27
type input "04:00 AM"
type input "42"
click at [658, 532] on div "PM" at bounding box center [646, 531] width 38 height 27
type input "04:00 PM"
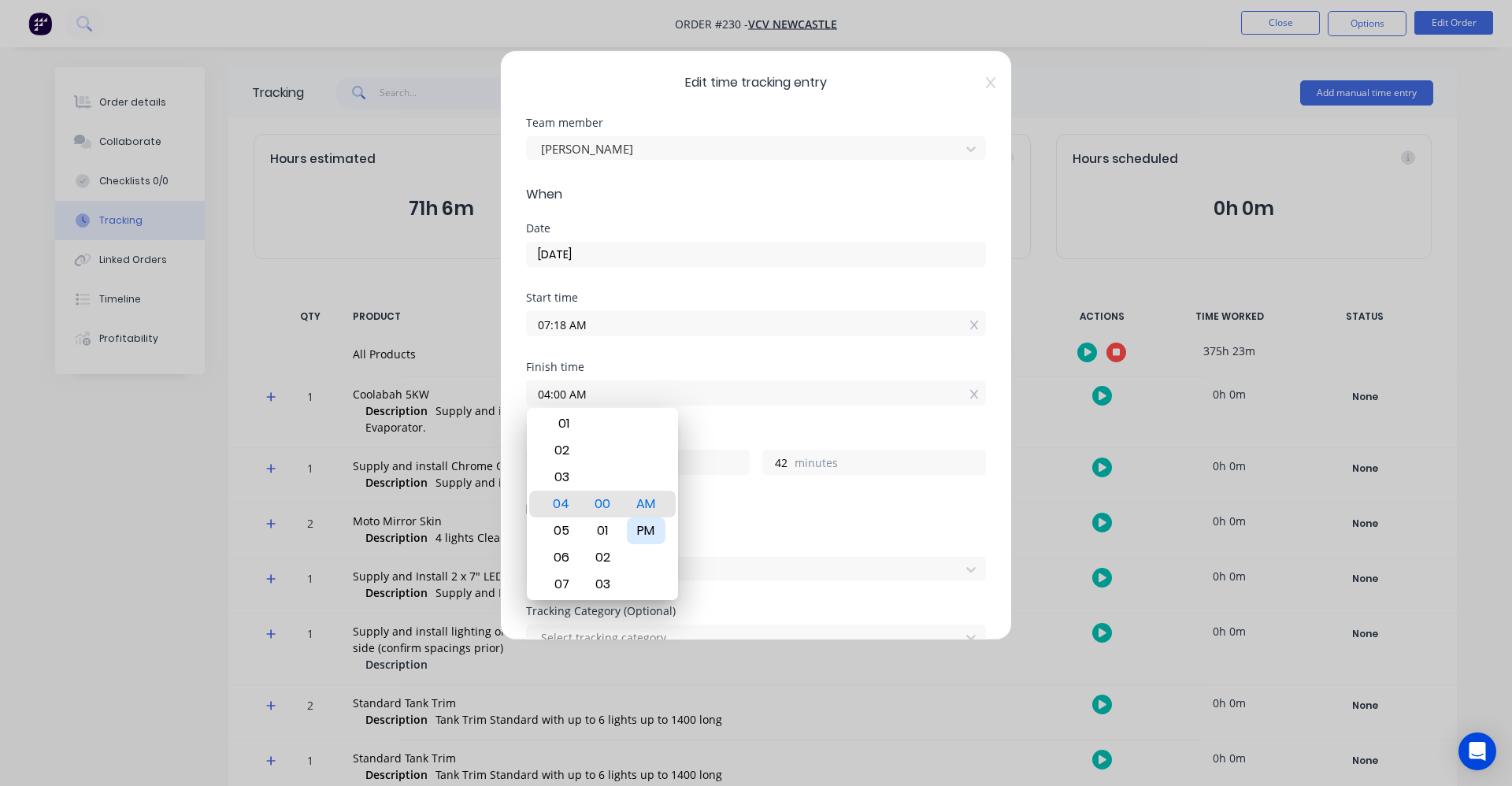
type input "8"
click at [785, 514] on span "Details" at bounding box center [755, 510] width 460 height 19
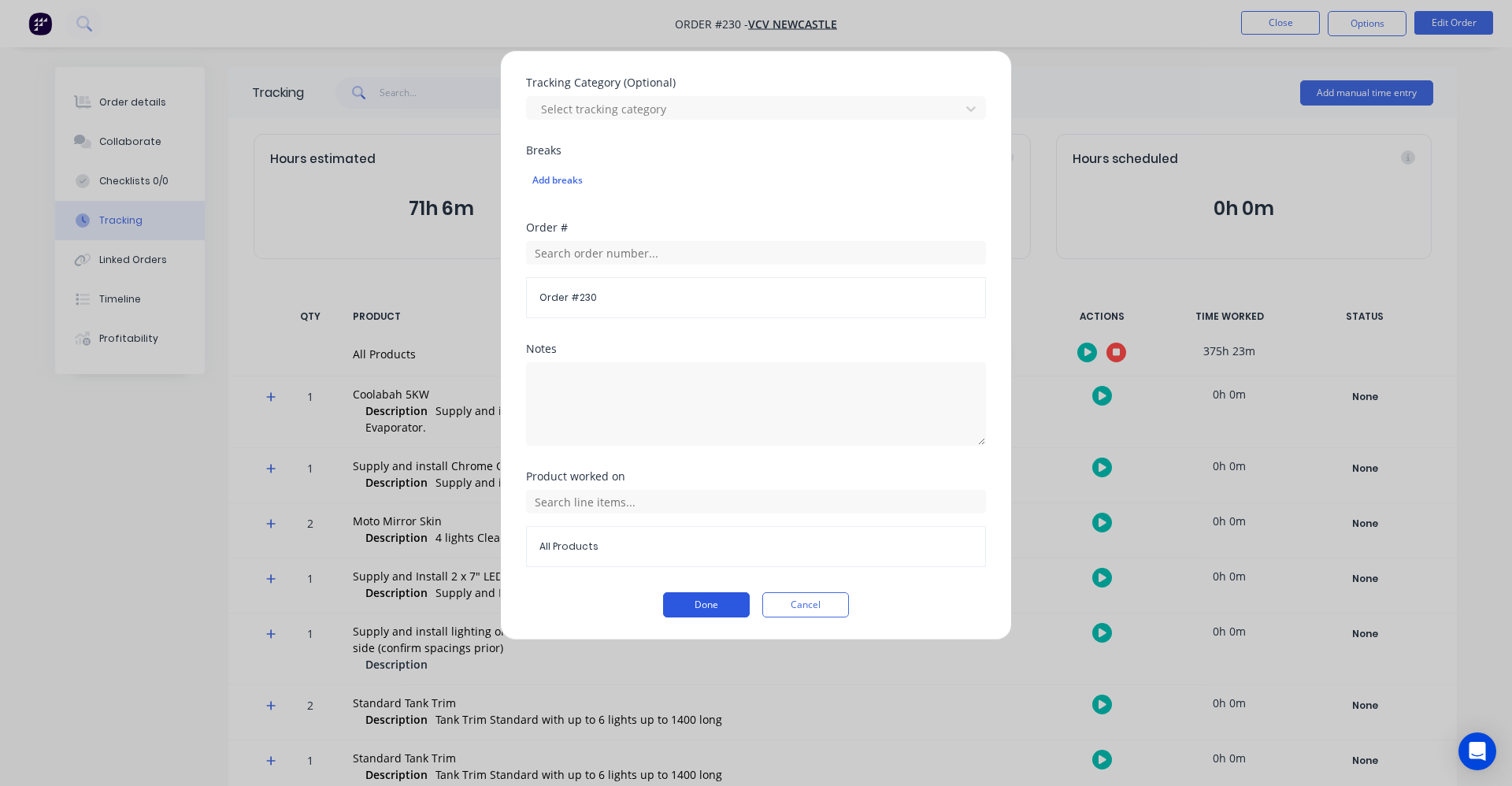
click at [704, 600] on button "Done" at bounding box center [706, 605] width 86 height 25
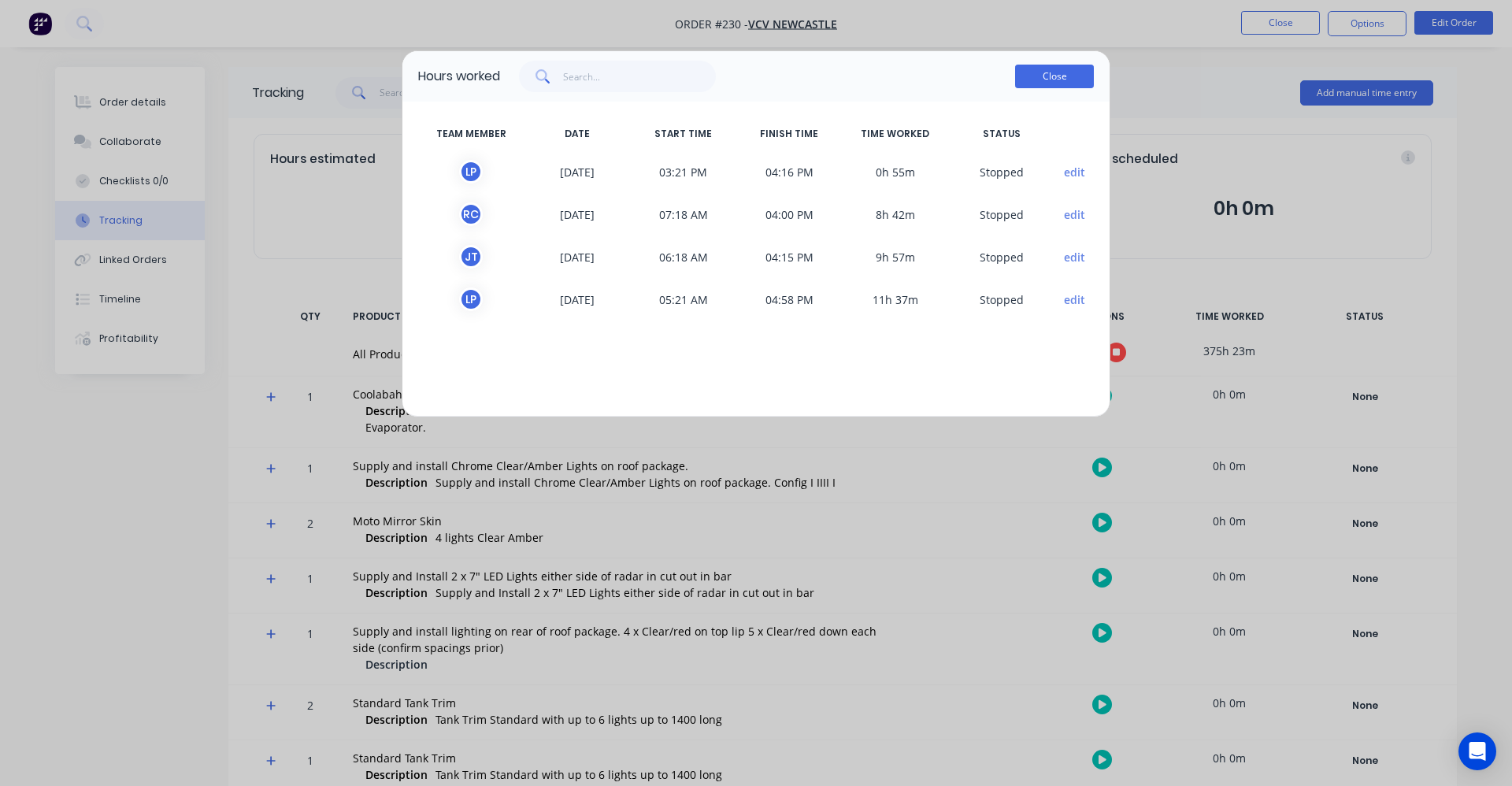
click at [1051, 78] on button "Close" at bounding box center [1054, 76] width 79 height 24
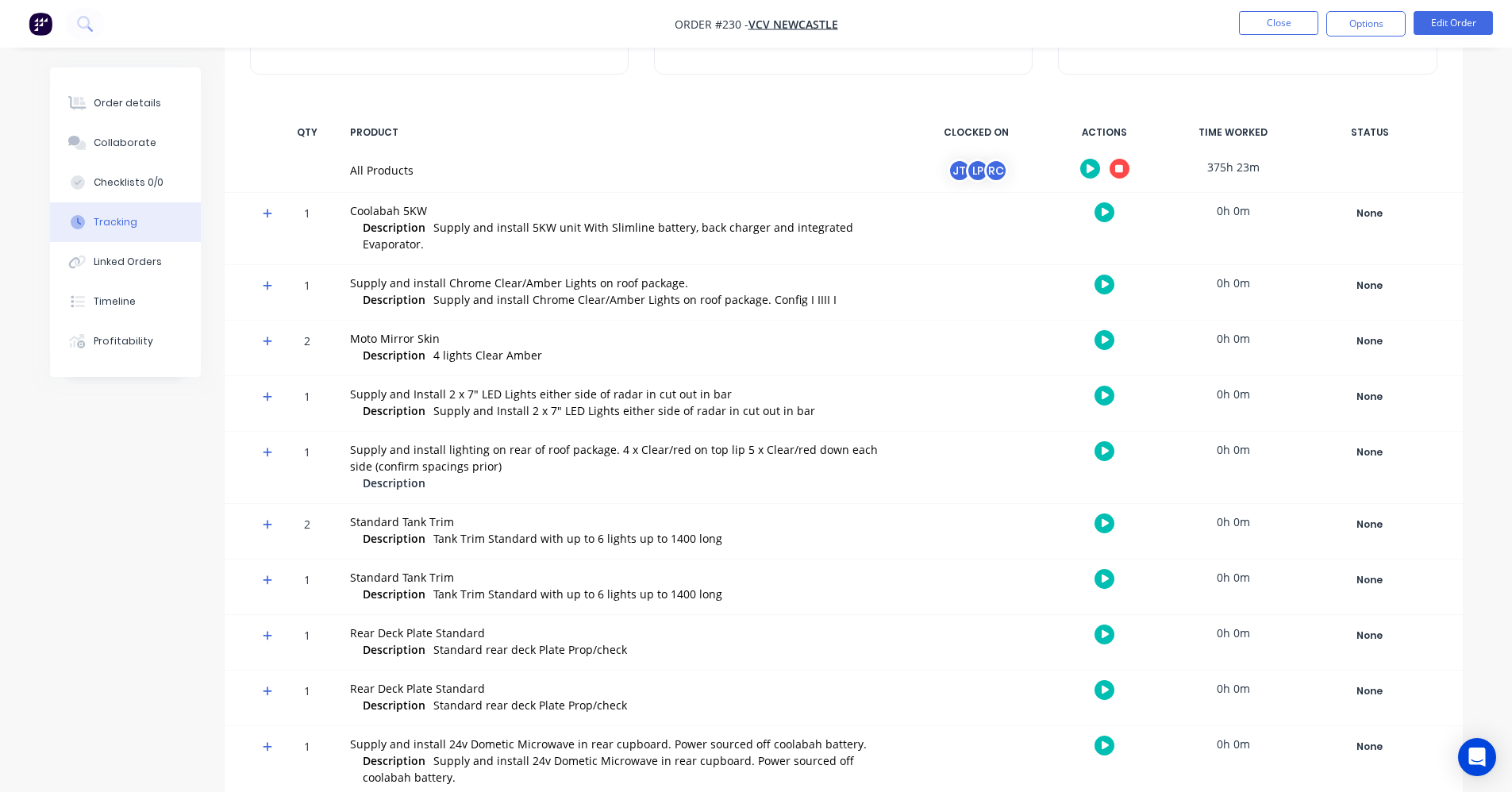
scroll to position [211, 0]
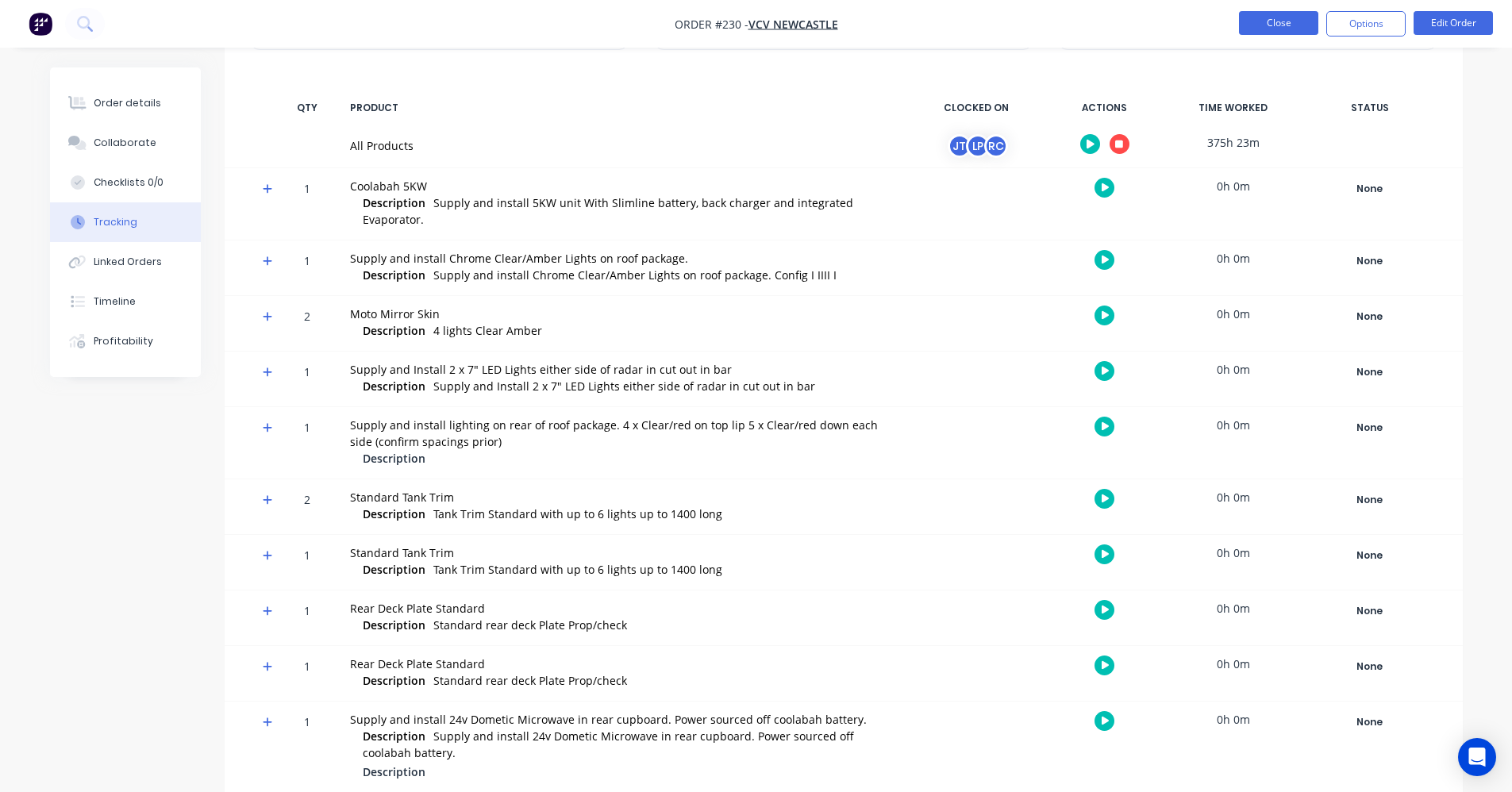
click at [1312, 21] on button "Close" at bounding box center [1279, 22] width 79 height 24
